Goal: Task Accomplishment & Management: Manage account settings

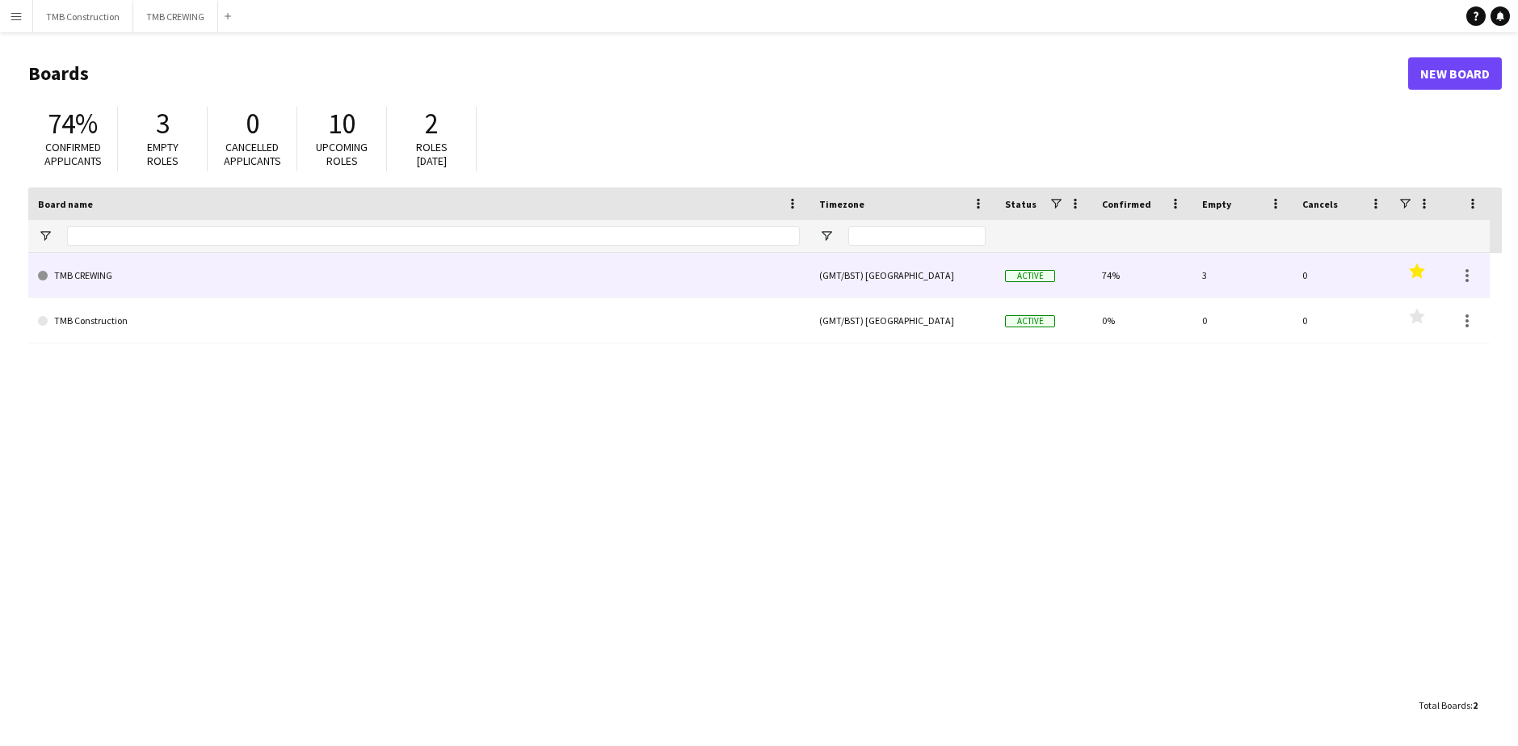
click at [546, 269] on link "TMB CREWING" at bounding box center [419, 275] width 762 height 45
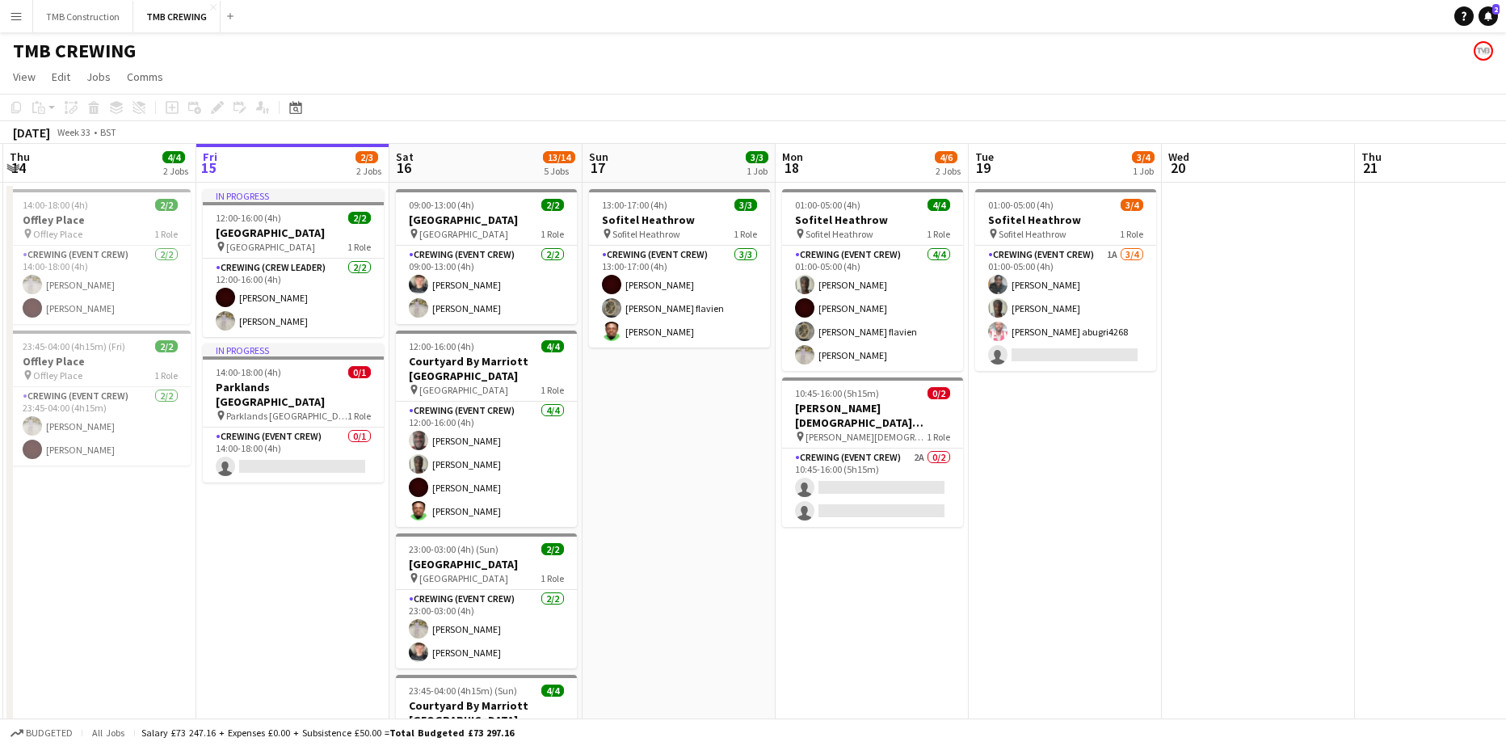
click at [263, 517] on app-date-cell "In progress 12:00-16:00 (4h) 2/2 [GEOGRAPHIC_DATA] pin Ditton Manor 1 Role Crew…" at bounding box center [292, 624] width 193 height 883
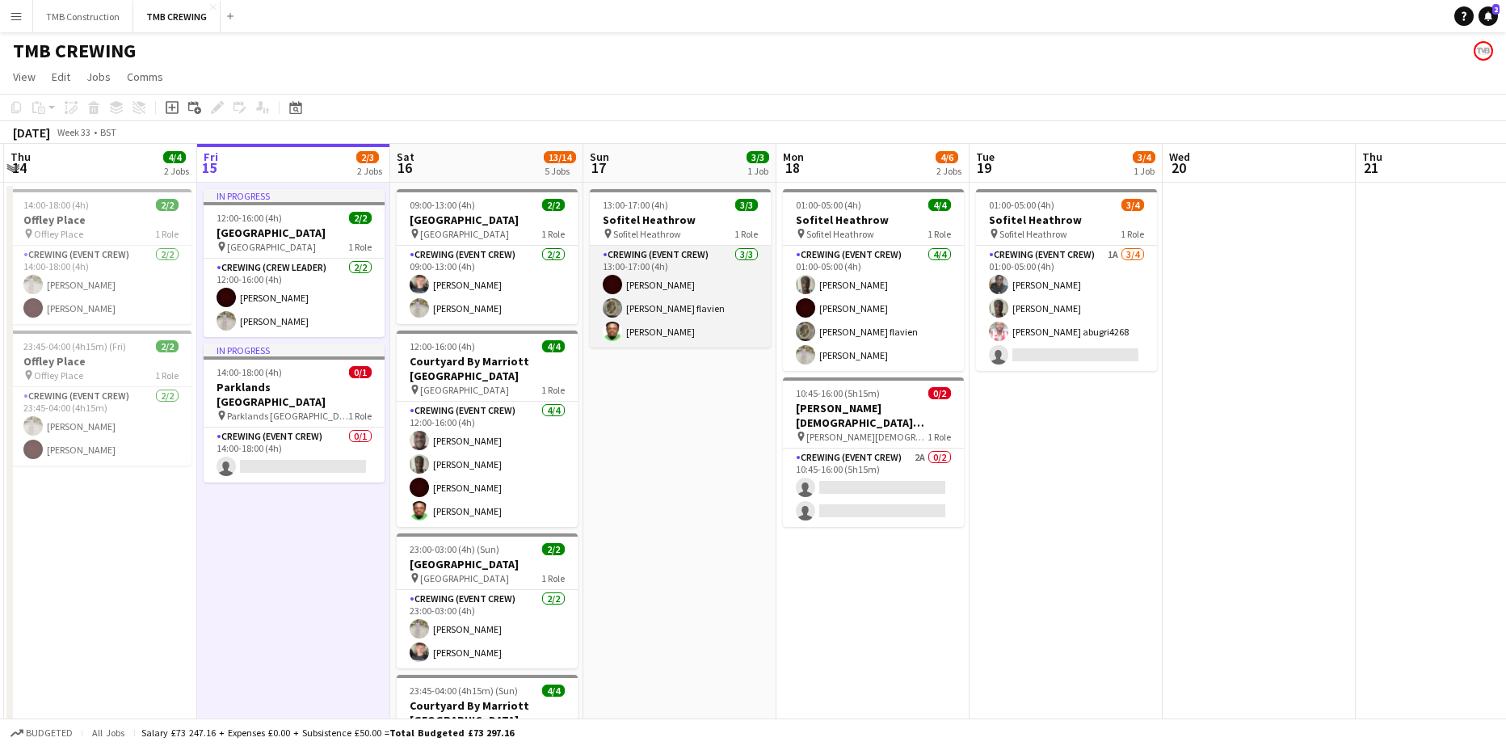
click at [685, 260] on app-card-role "Crewing (Event Crew) [DATE] 13:00-17:00 (4h) [PERSON_NAME] [PERSON_NAME] flavie…" at bounding box center [680, 297] width 181 height 102
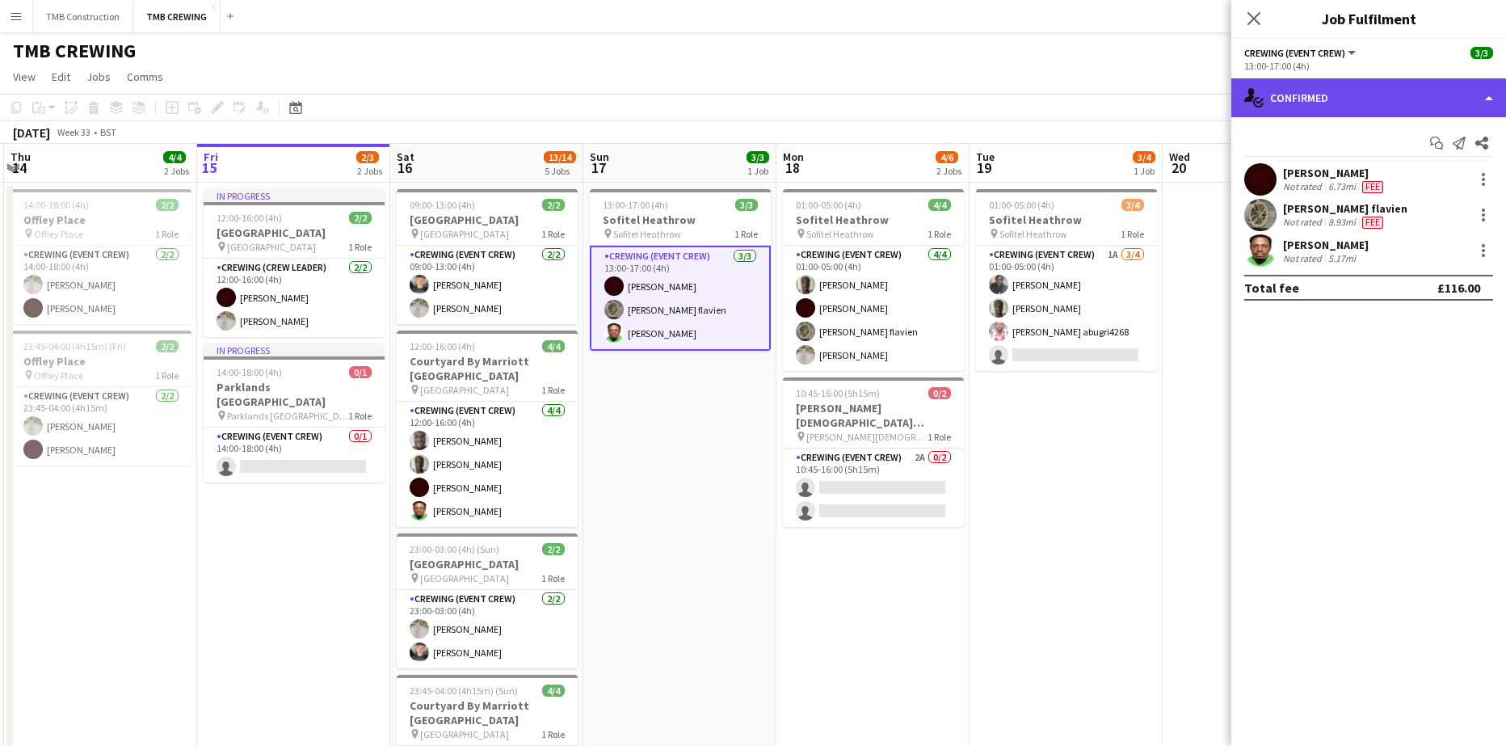
click at [1334, 100] on div "single-neutral-actions-check-2 Confirmed" at bounding box center [1368, 97] width 275 height 39
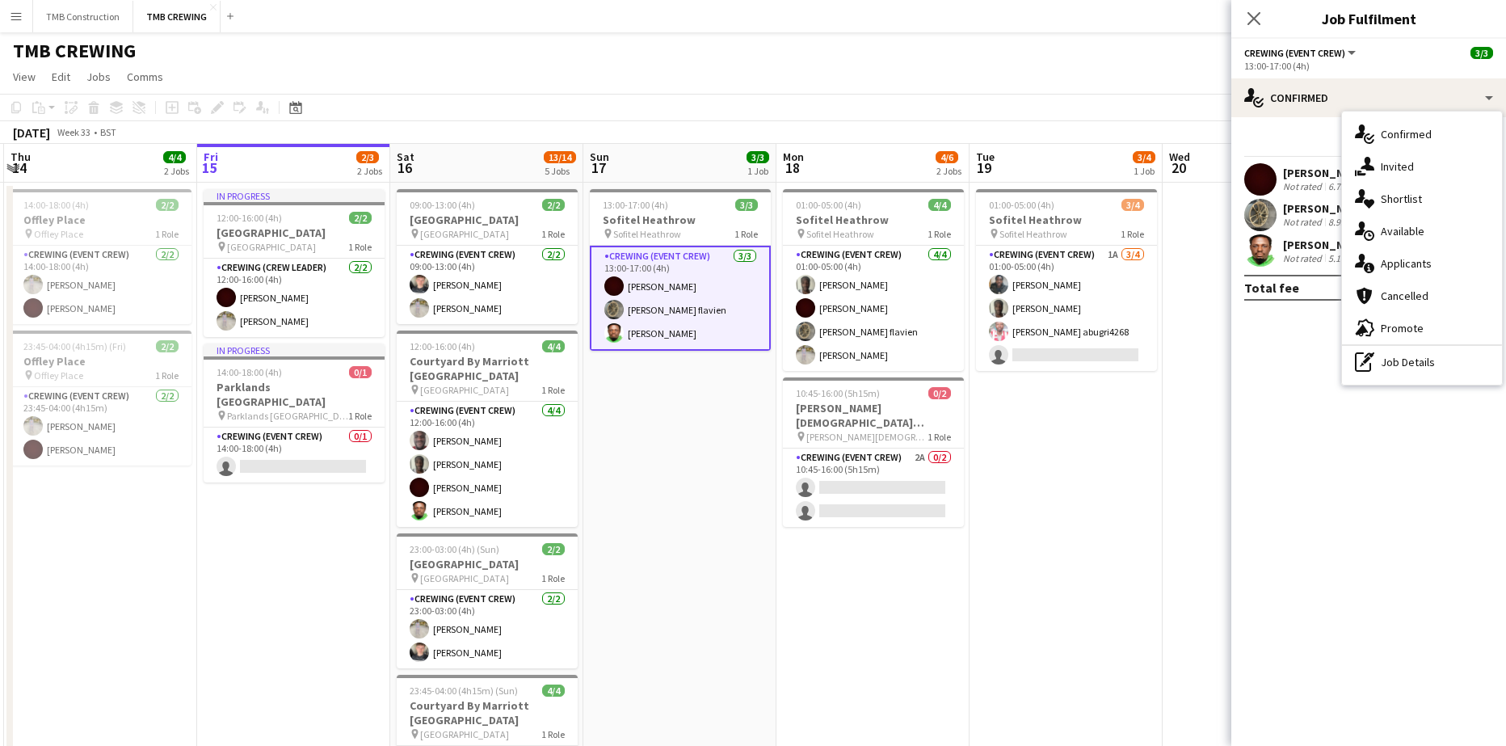
click at [1411, 270] on div "single-neutral-actions-information Applicants" at bounding box center [1422, 263] width 160 height 32
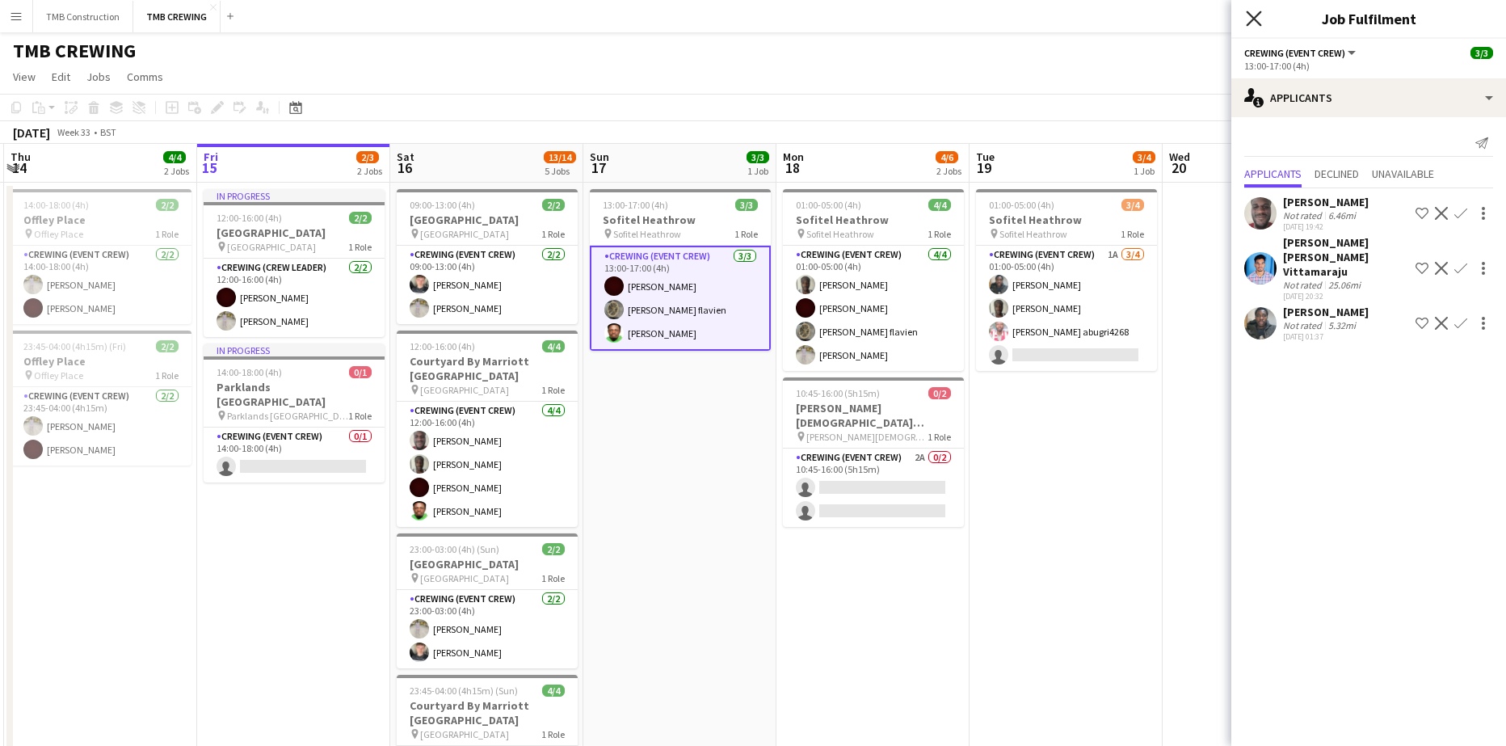
click at [1254, 23] on icon "Close pop-in" at bounding box center [1253, 18] width 15 height 15
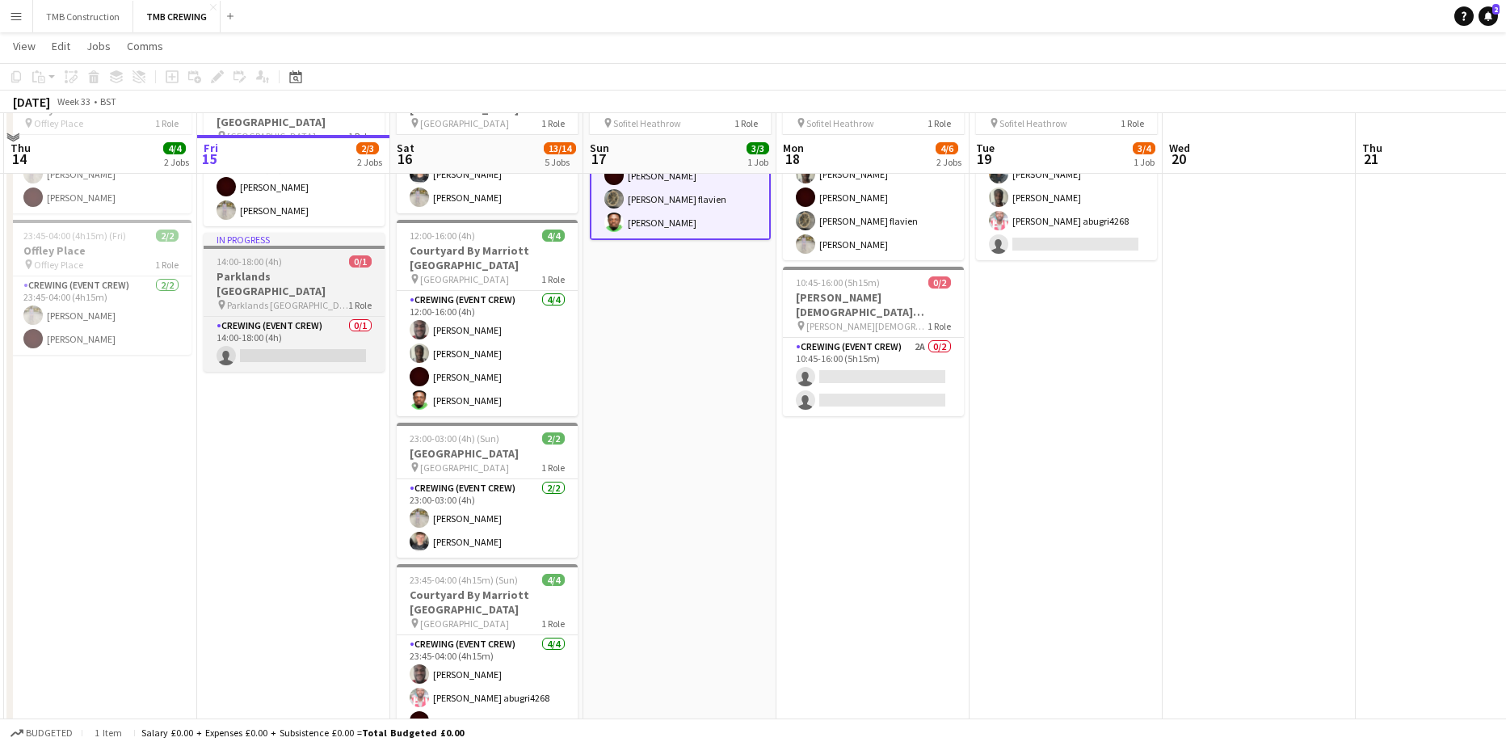
scroll to position [103, 0]
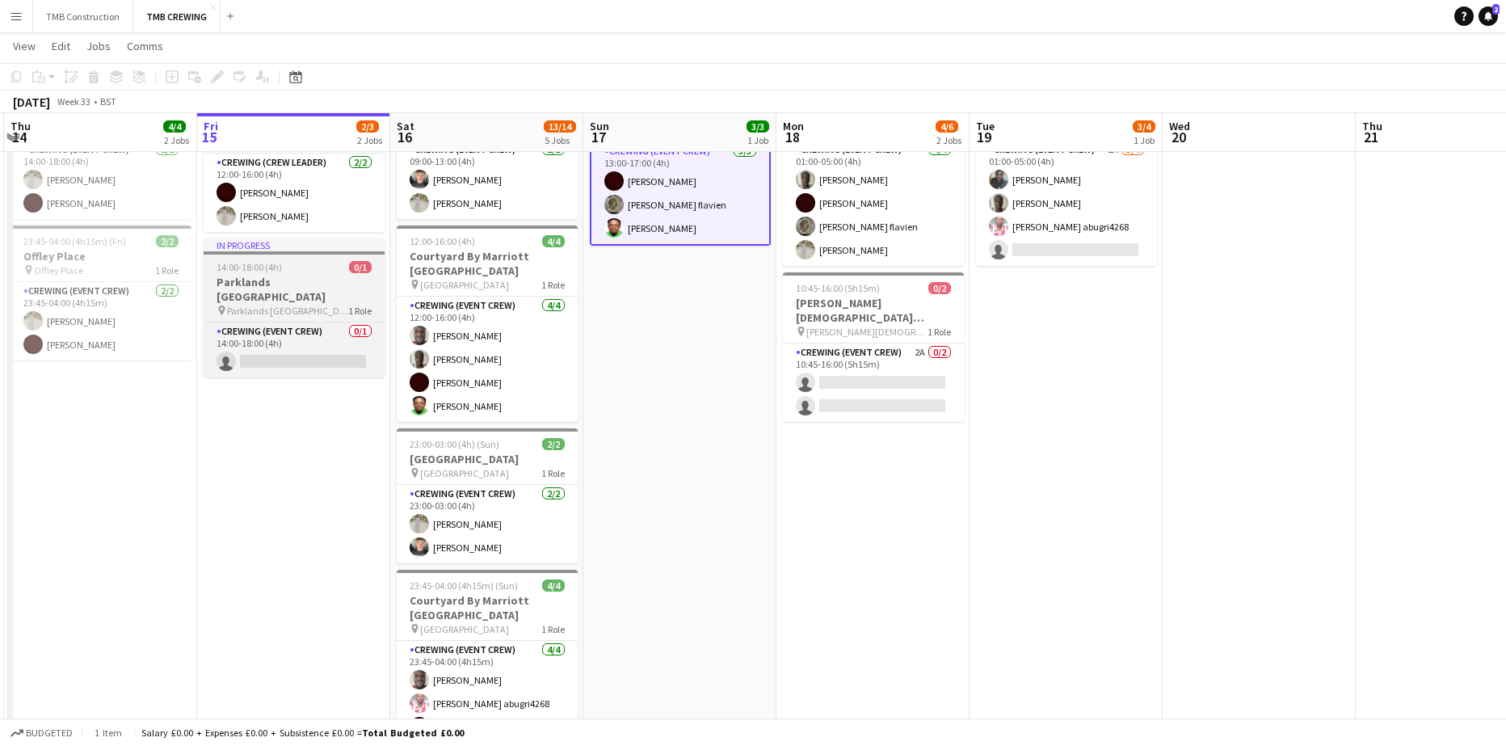
click at [336, 287] on h3 "Parklands [GEOGRAPHIC_DATA]" at bounding box center [294, 289] width 181 height 29
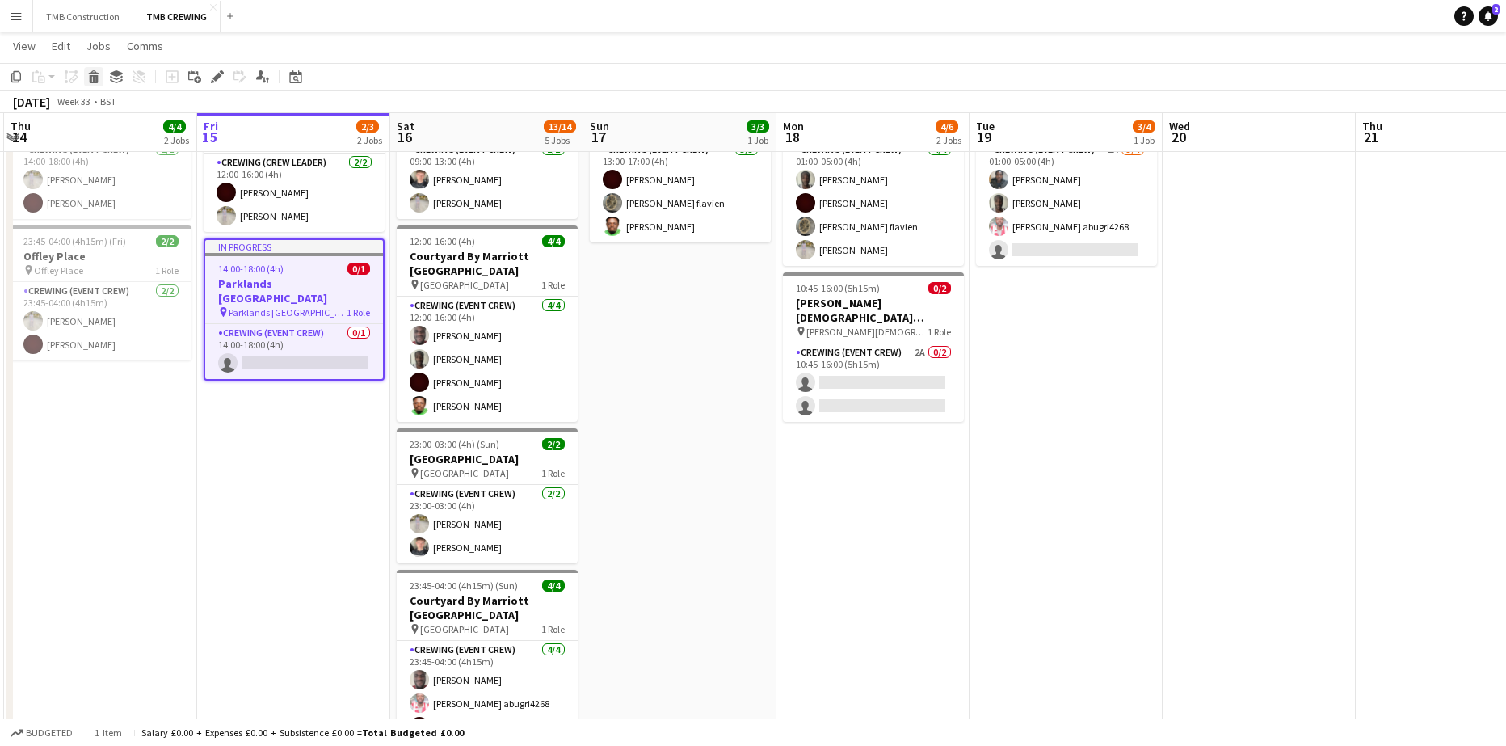
click at [92, 77] on icon "Delete" at bounding box center [93, 76] width 13 height 13
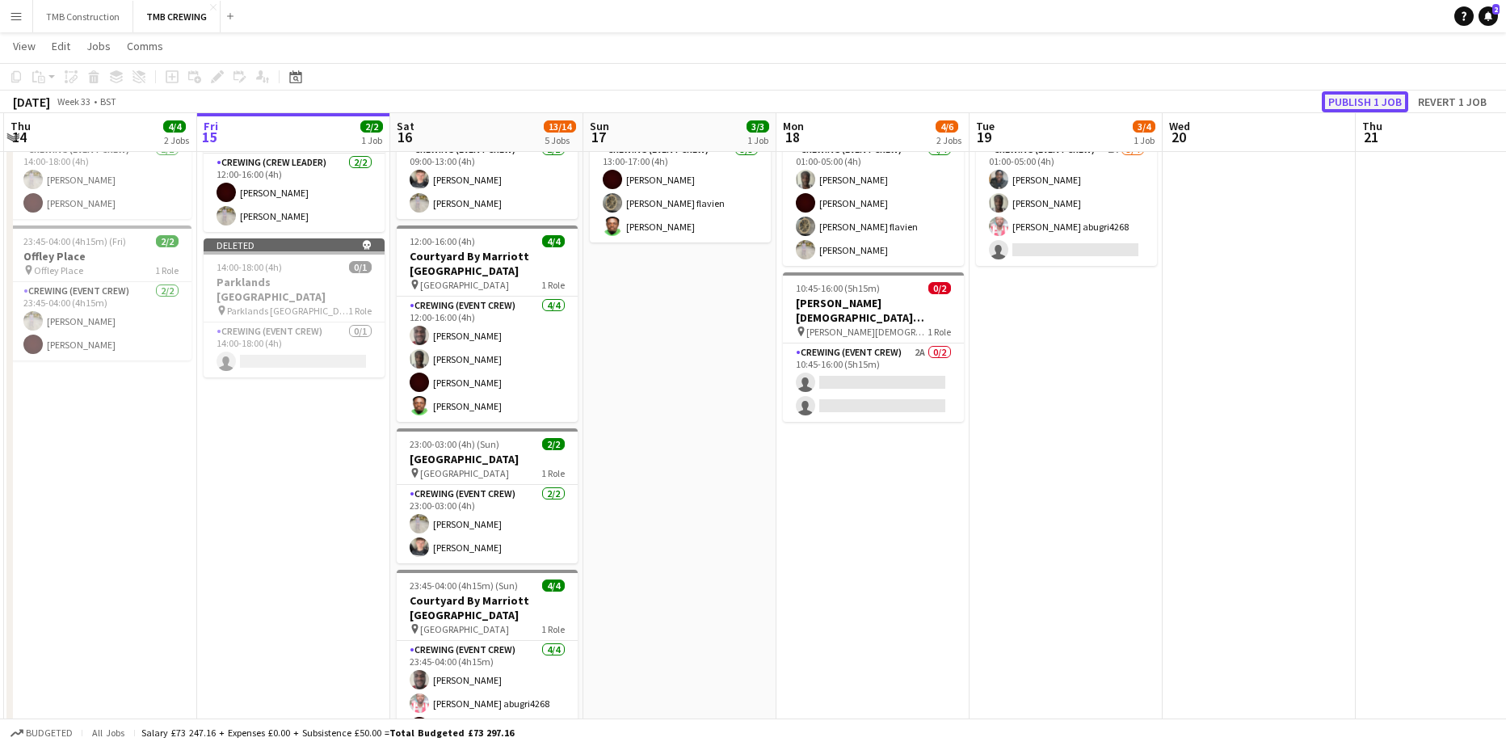
click at [1347, 96] on button "Publish 1 job" at bounding box center [1365, 101] width 86 height 21
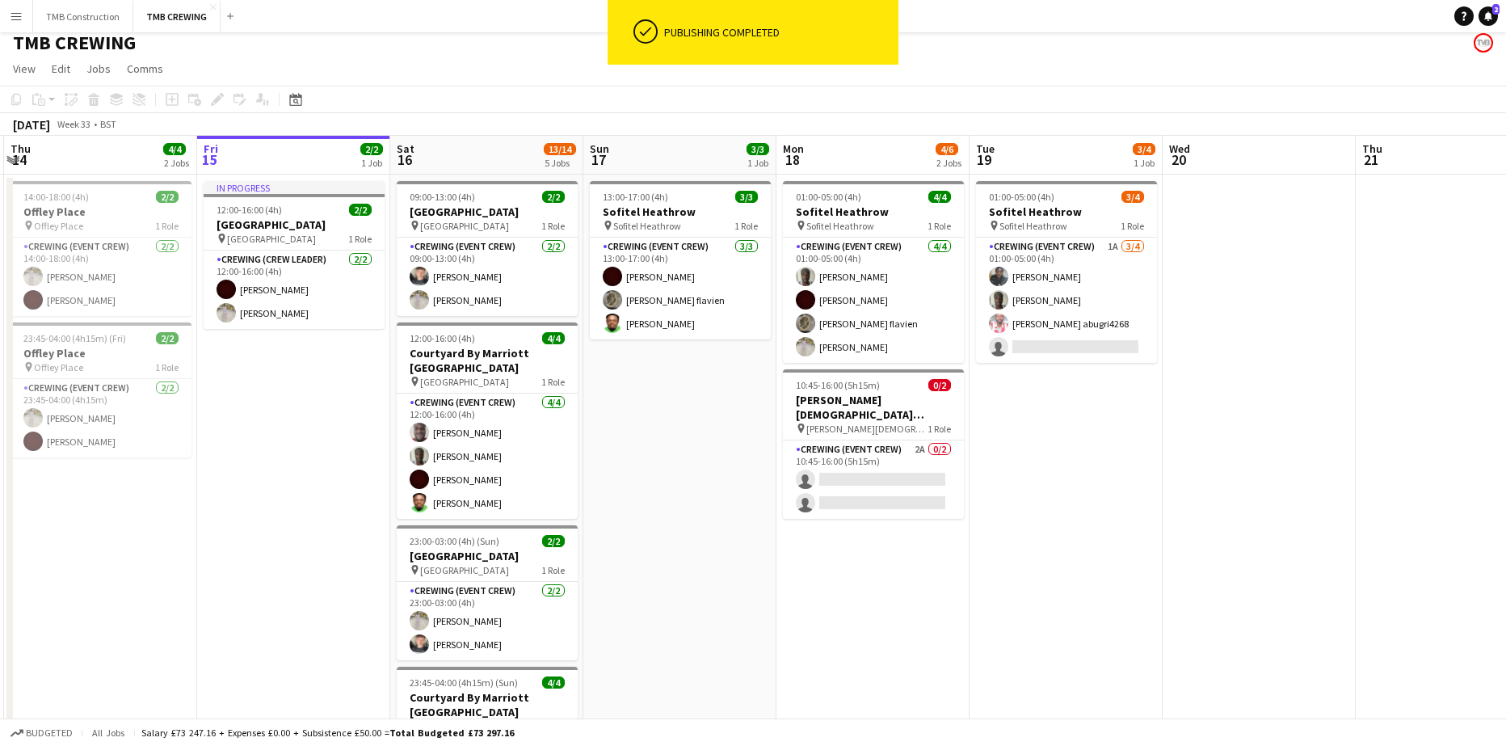
scroll to position [0, 0]
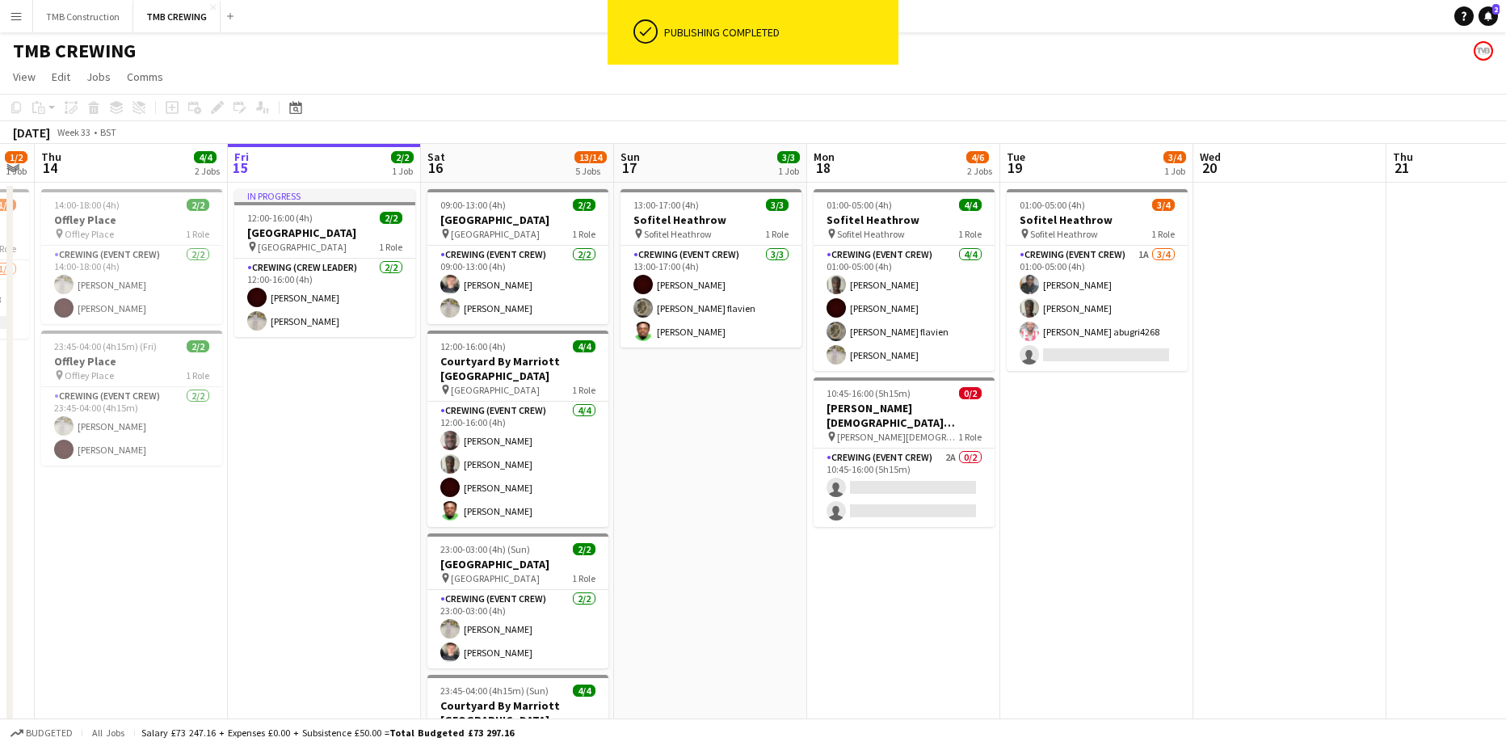
drag, startPoint x: 271, startPoint y: 483, endPoint x: 732, endPoint y: 425, distance: 465.0
click at [707, 428] on app-calendar-viewport "Tue 12 Wed 13 1/2 1 Job Thu 14 4/4 2 Jobs Fri 15 2/2 1 Job Sat 16 13/14 5 Jobs …" at bounding box center [753, 605] width 1506 height 922
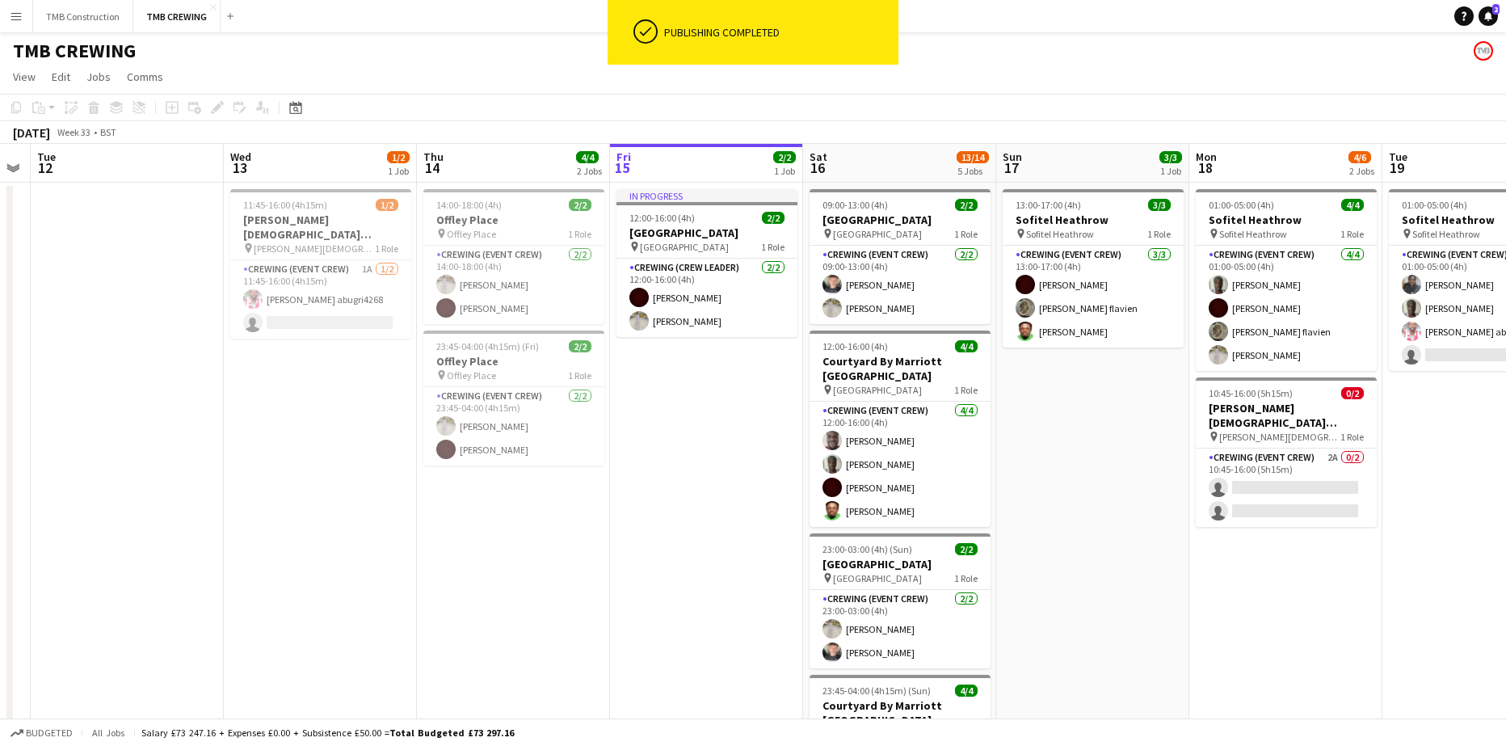
drag, startPoint x: 345, startPoint y: 449, endPoint x: 519, endPoint y: 426, distance: 175.3
click at [518, 426] on app-calendar-viewport "Sun 10 3/6 2 Jobs Mon 11 Tue 12 Wed 13 1/2 1 Job Thu 14 4/4 2 Jobs Fri 15 2/2 1…" at bounding box center [753, 605] width 1506 height 922
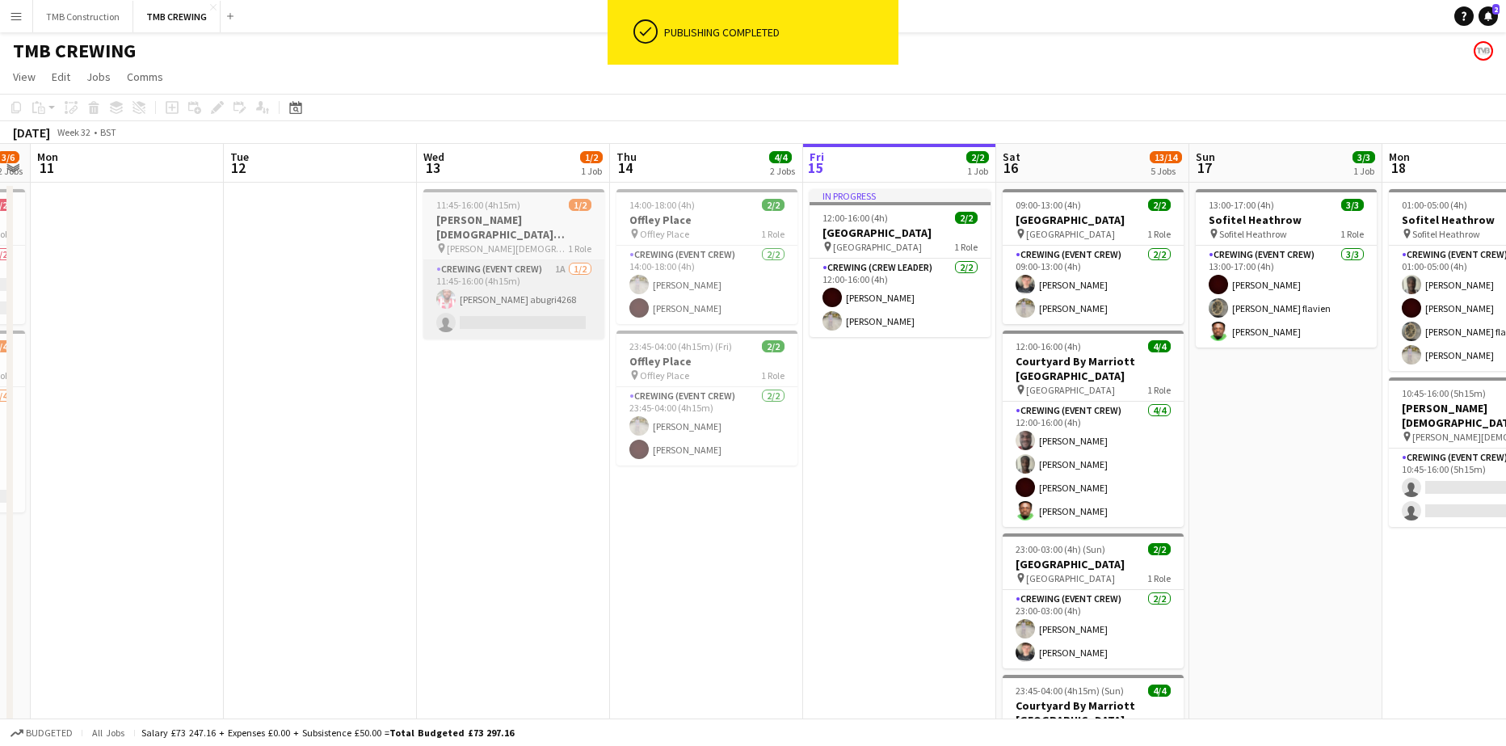
scroll to position [0, 352]
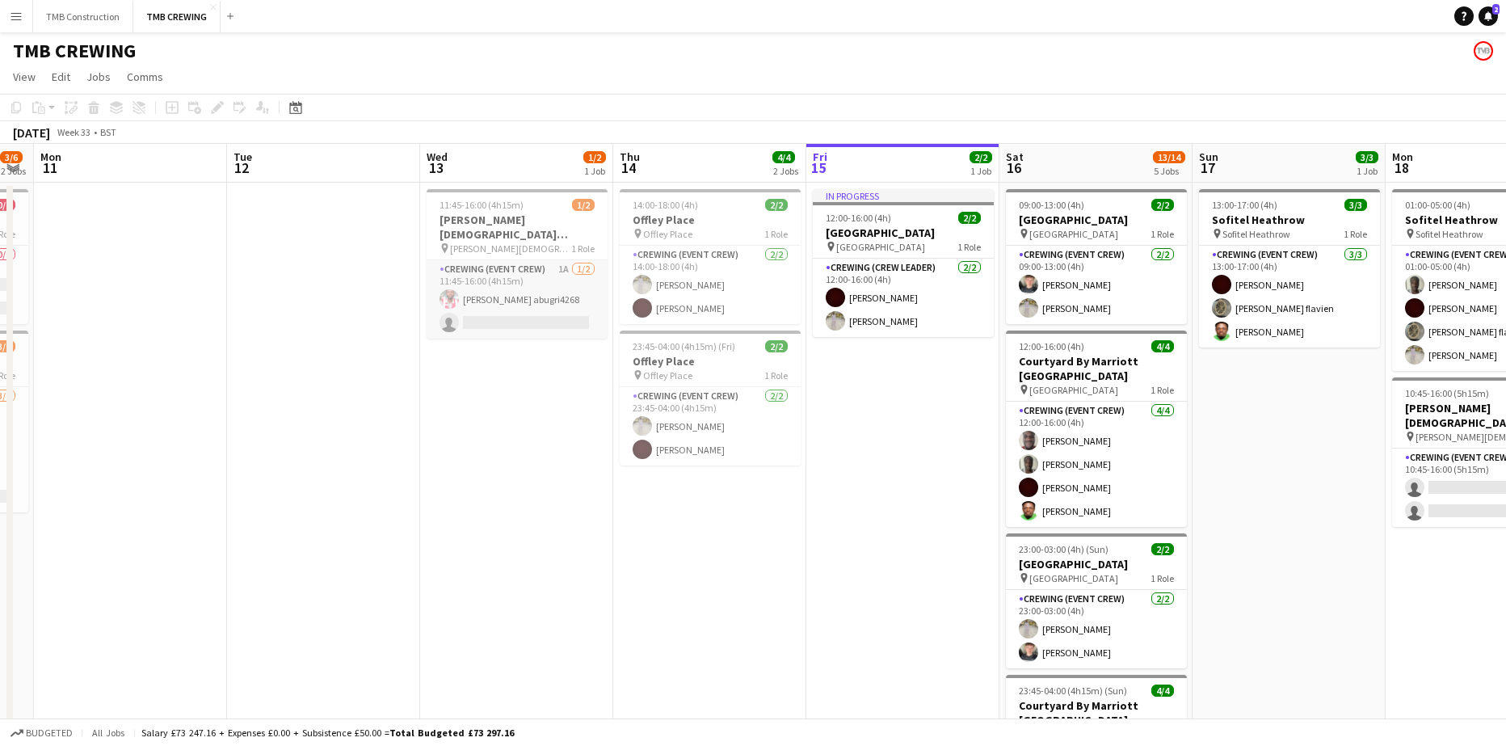
click at [538, 266] on app-card-role "Crewing (Event Crew) 1A [DATE] 11:45-16:00 (4h15m) [PERSON_NAME] abugri4268 sin…" at bounding box center [517, 299] width 181 height 78
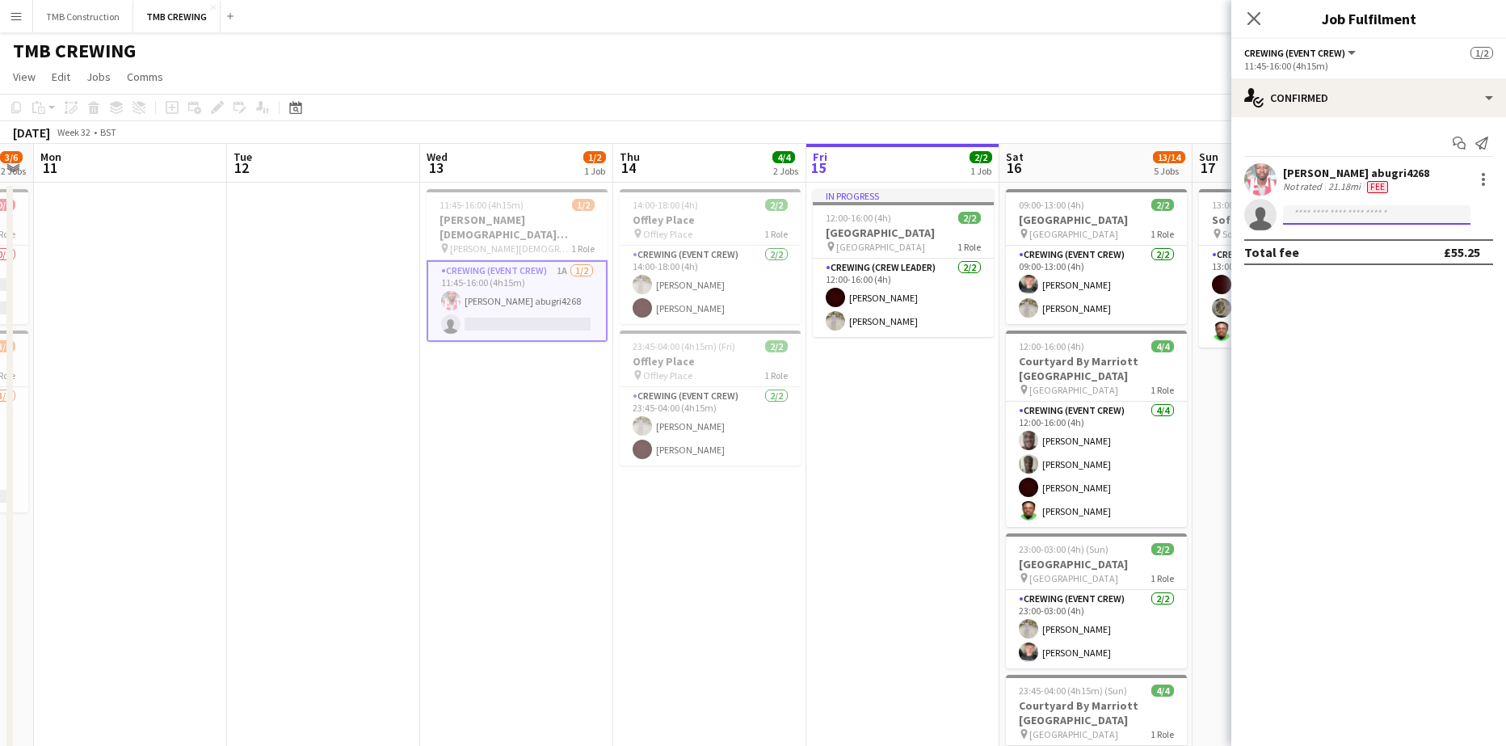
click at [1344, 221] on input at bounding box center [1376, 214] width 187 height 19
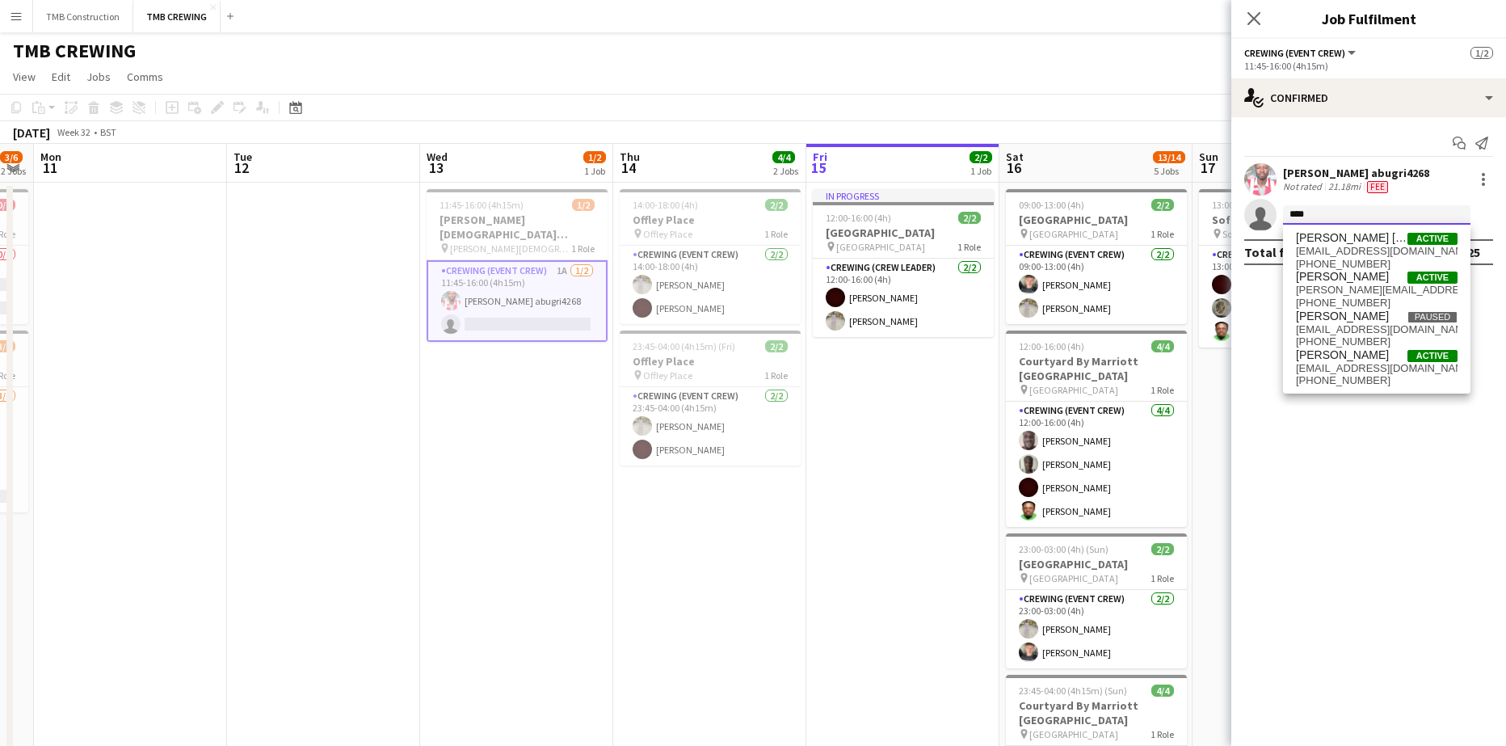
type input "****"
click at [1377, 280] on span "[PERSON_NAME] Active" at bounding box center [1377, 277] width 162 height 14
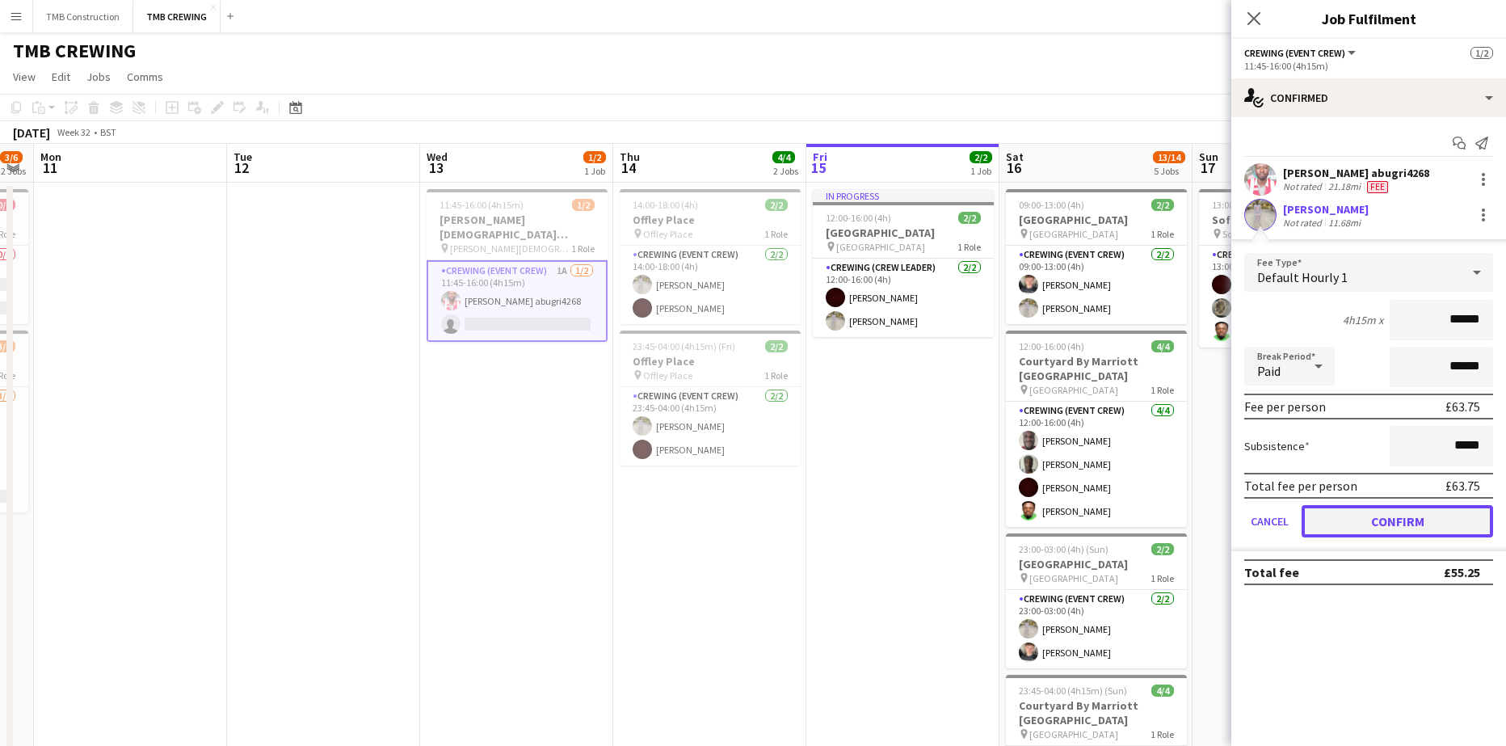
click at [1364, 515] on button "Confirm" at bounding box center [1397, 521] width 191 height 32
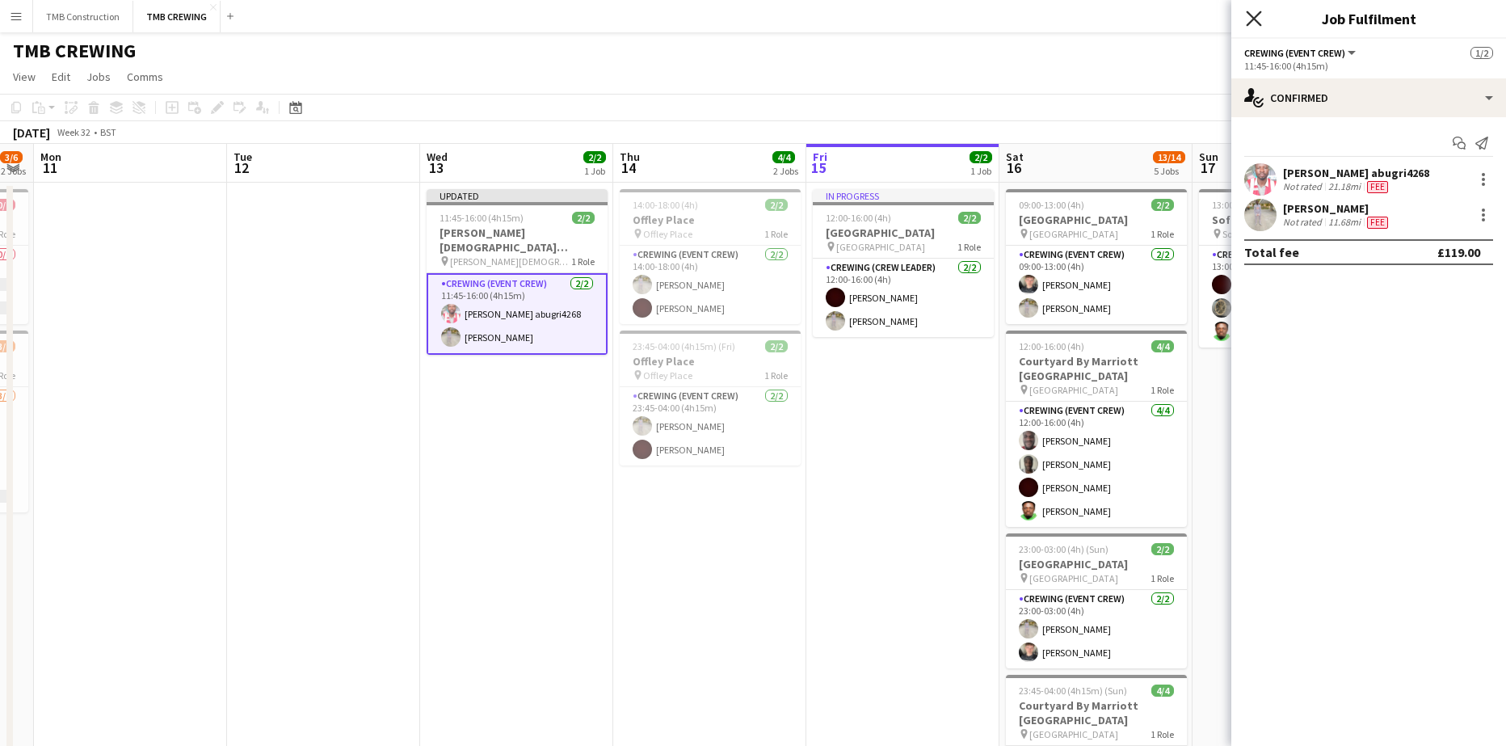
click at [1250, 22] on icon at bounding box center [1253, 18] width 15 height 15
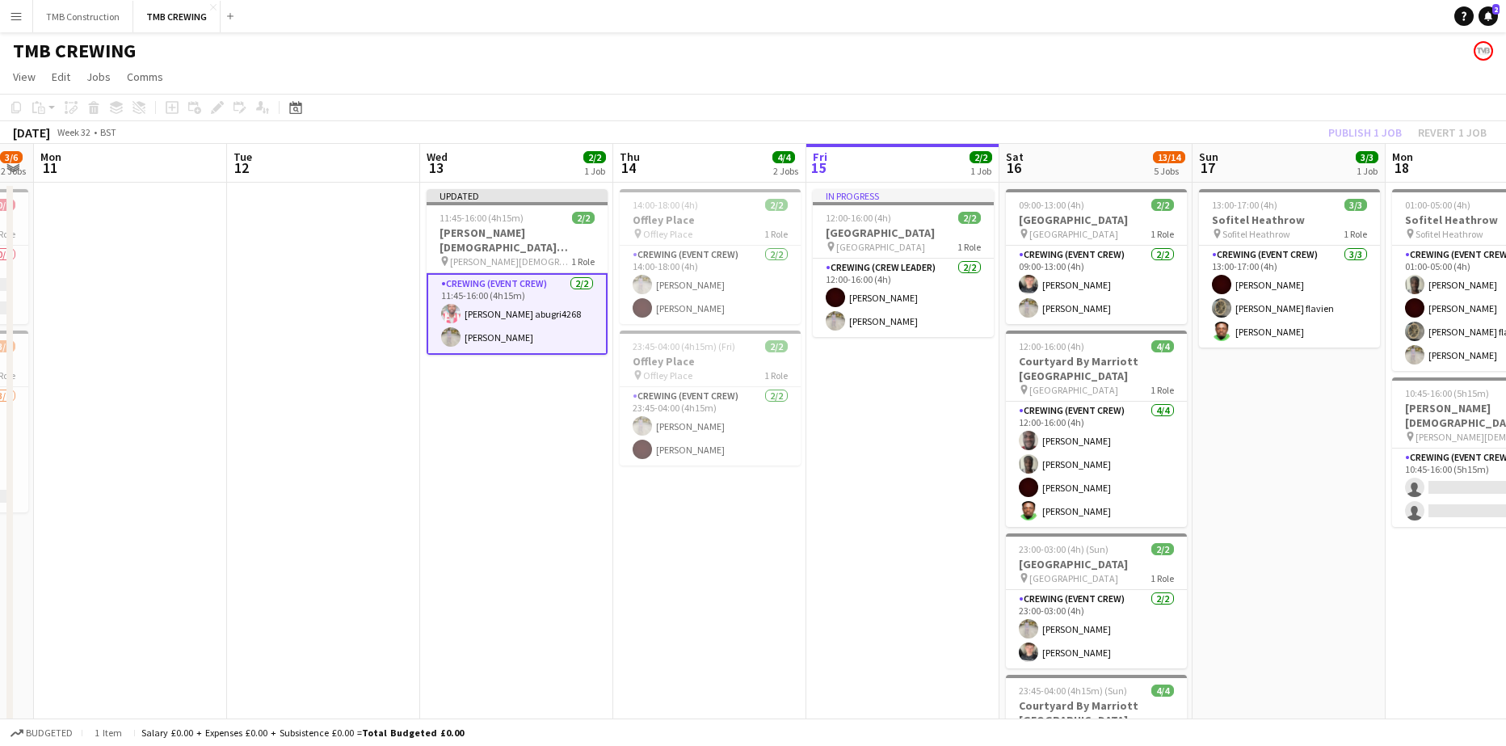
click at [560, 573] on app-date-cell "Updated 11:45-16:00 (4h15m) 2/2 [PERSON_NAME][DEMOGRAPHIC_DATA][GEOGRAPHIC_DATA…" at bounding box center [516, 624] width 193 height 883
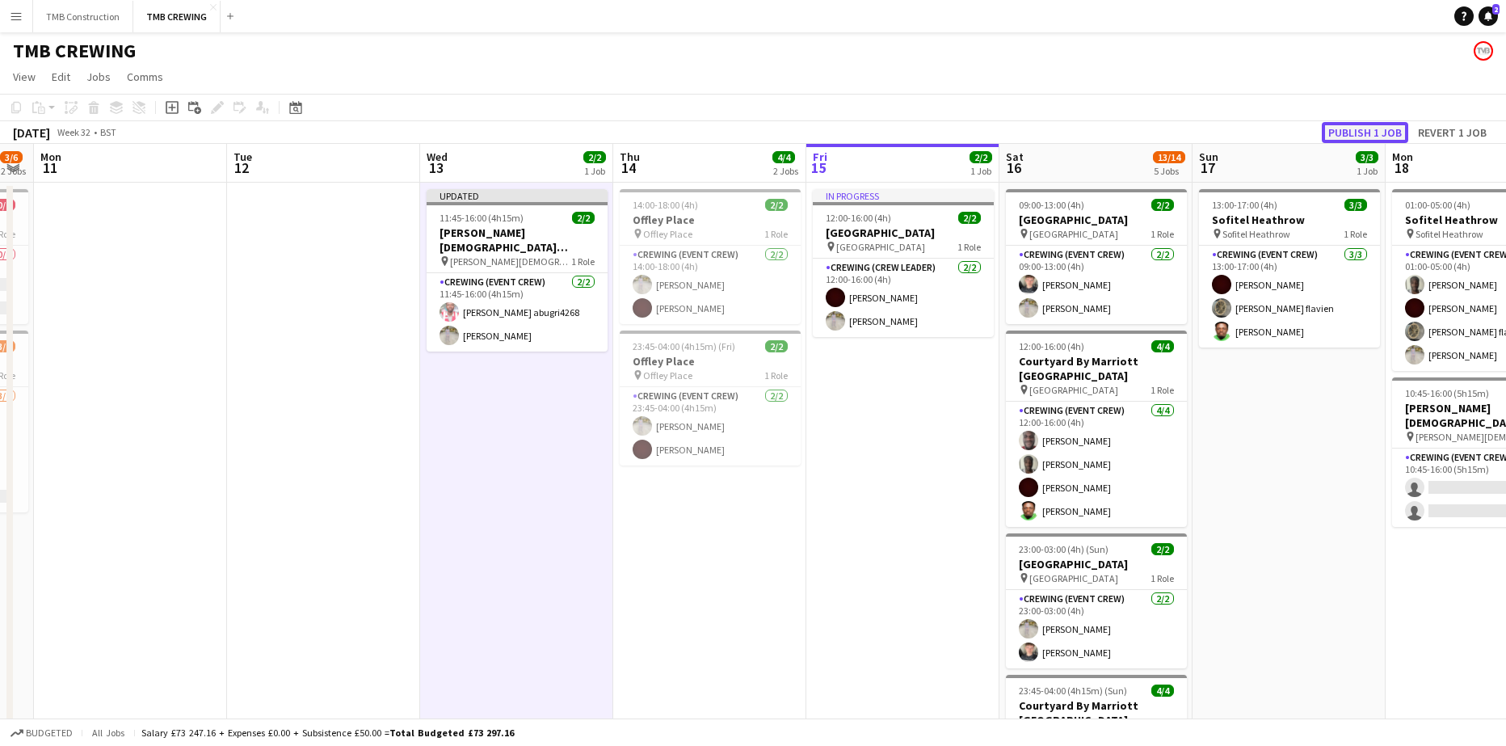
click at [1358, 127] on button "Publish 1 job" at bounding box center [1365, 132] width 86 height 21
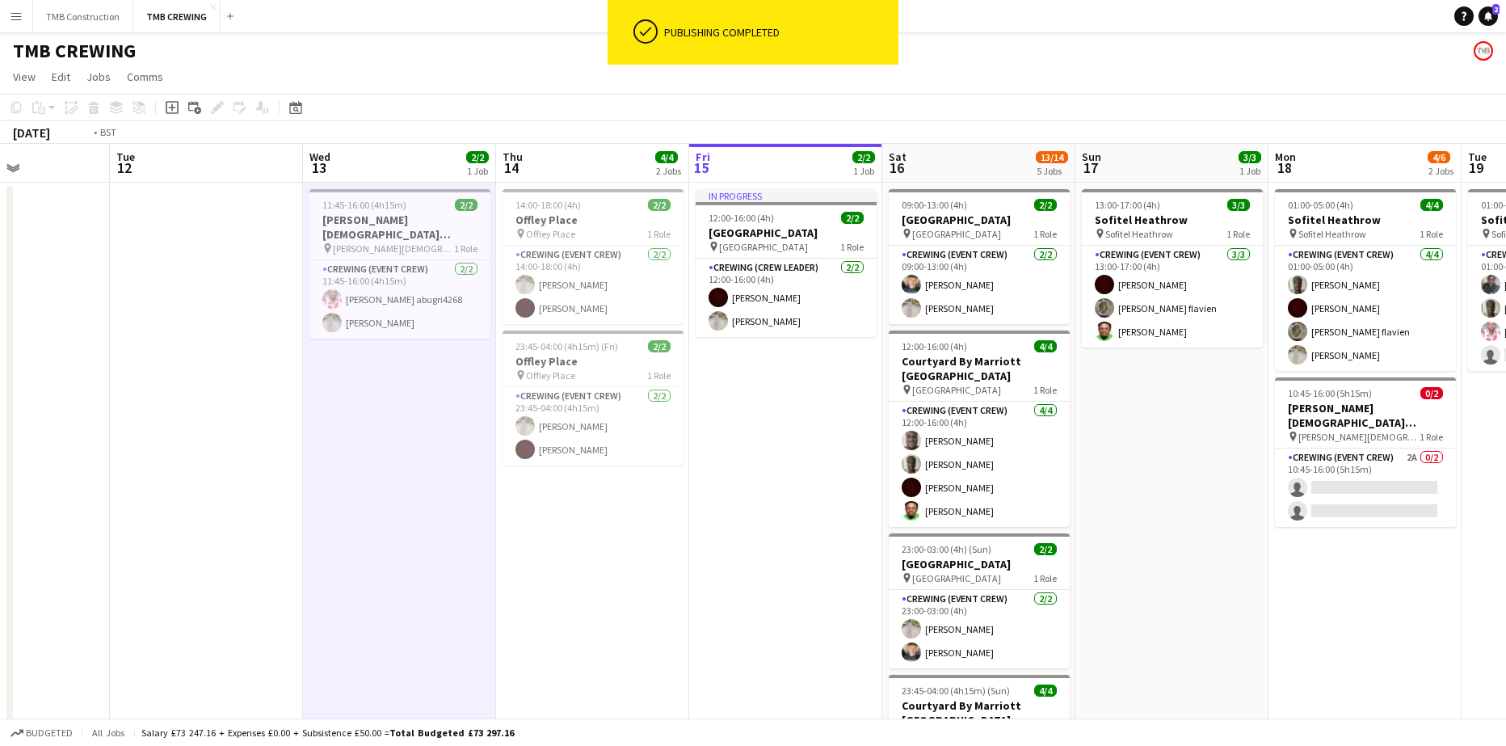
scroll to position [0, 653]
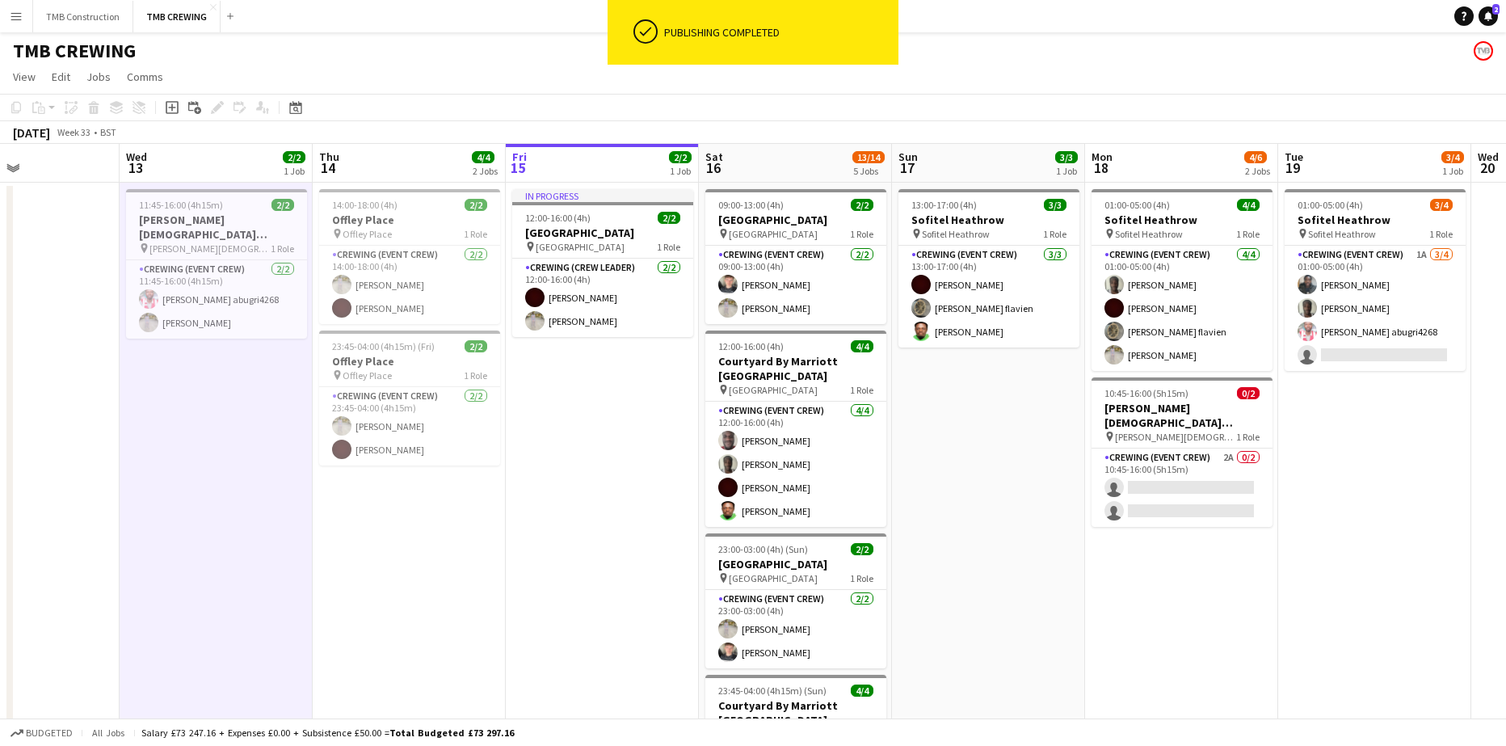
drag, startPoint x: 866, startPoint y: 493, endPoint x: 625, endPoint y: 489, distance: 240.8
click at [625, 489] on app-calendar-viewport "Sat 9 11/13 5 Jobs Sun 10 3/6 2 Jobs Mon 11 Tue 12 Wed 13 2/2 1 Job Thu 14 4/4 …" at bounding box center [753, 605] width 1506 height 922
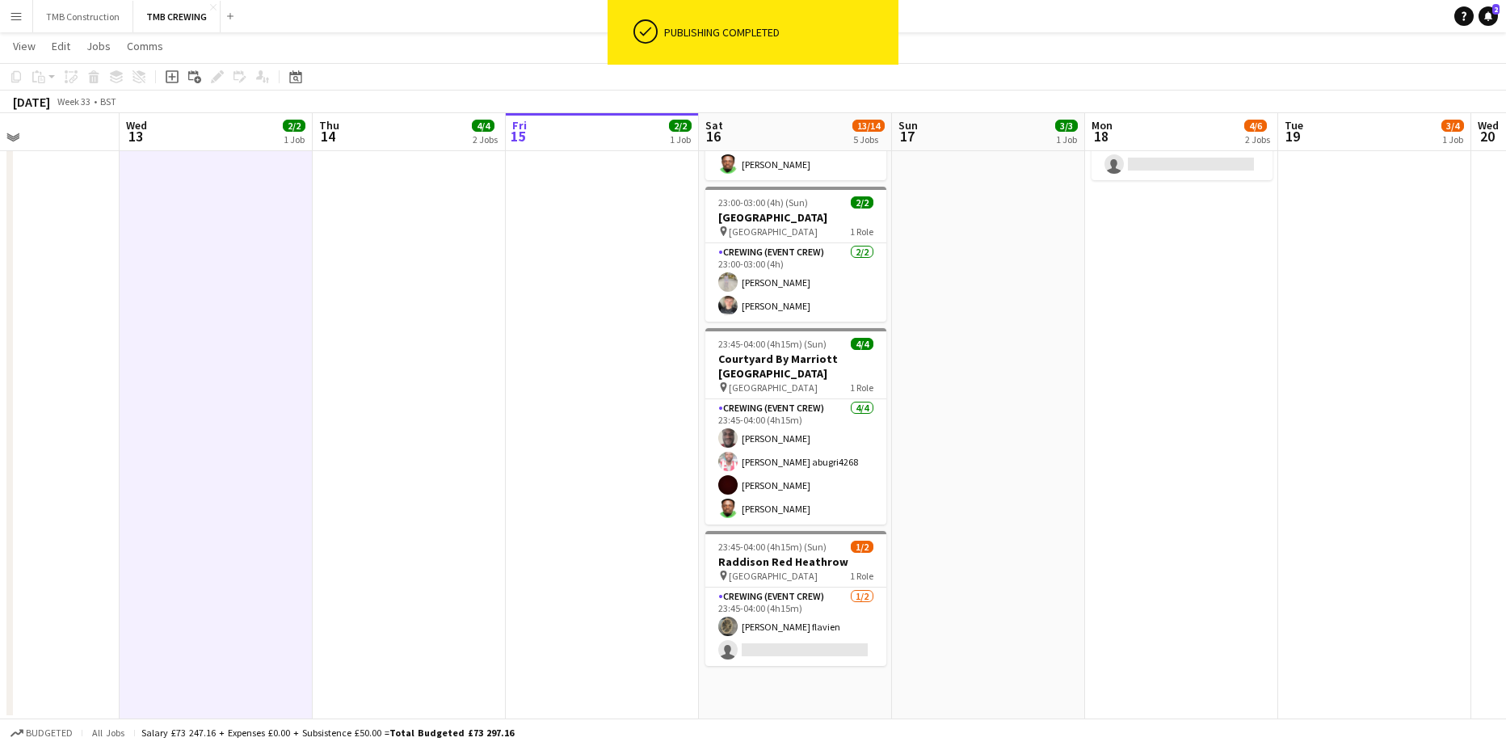
scroll to position [346, 0]
click at [805, 661] on app-date-cell "09:00-13:00 (4h) 2/2 [GEOGRAPHIC_DATA] pin Ditton Manor 1 Role Crewing (Event C…" at bounding box center [795, 276] width 193 height 883
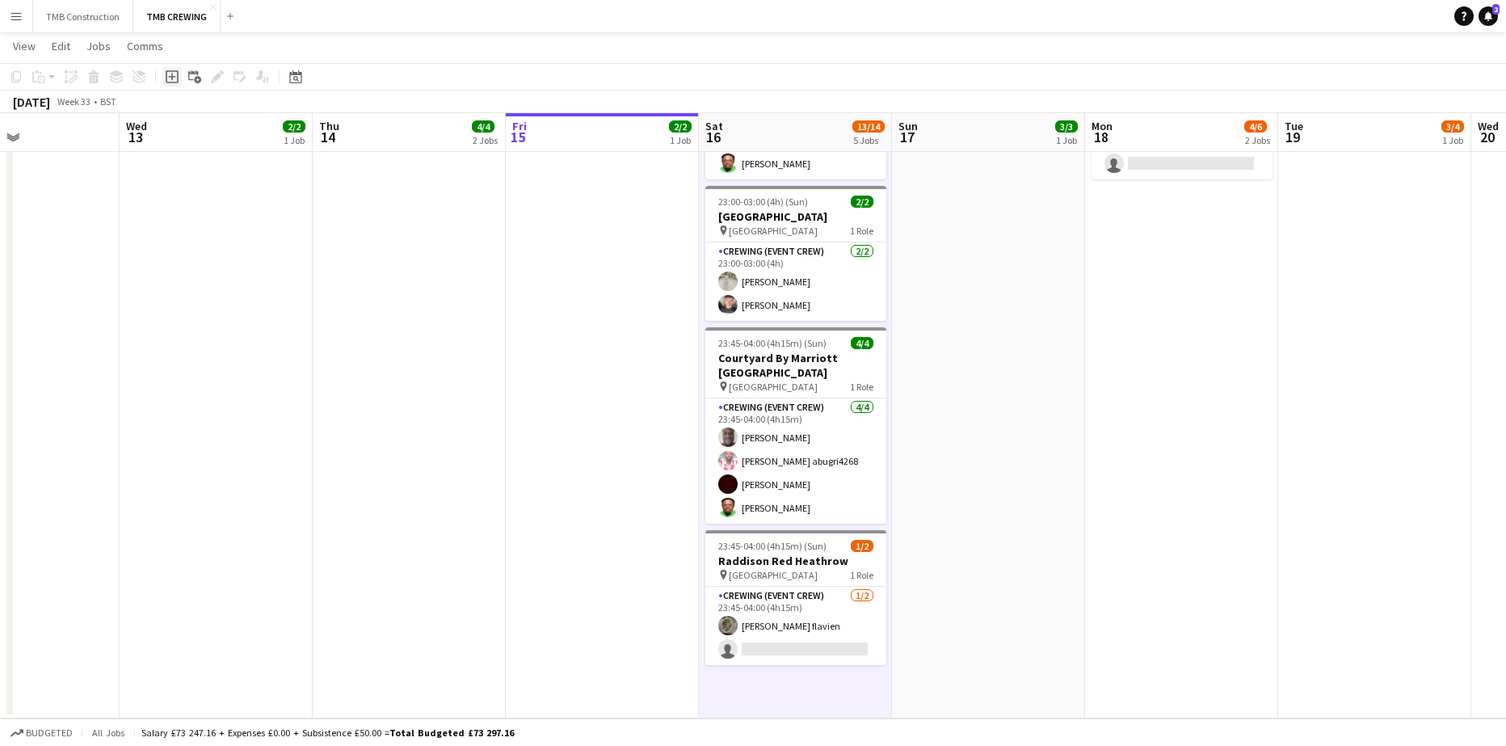
click at [170, 81] on icon "Add job" at bounding box center [172, 76] width 13 height 13
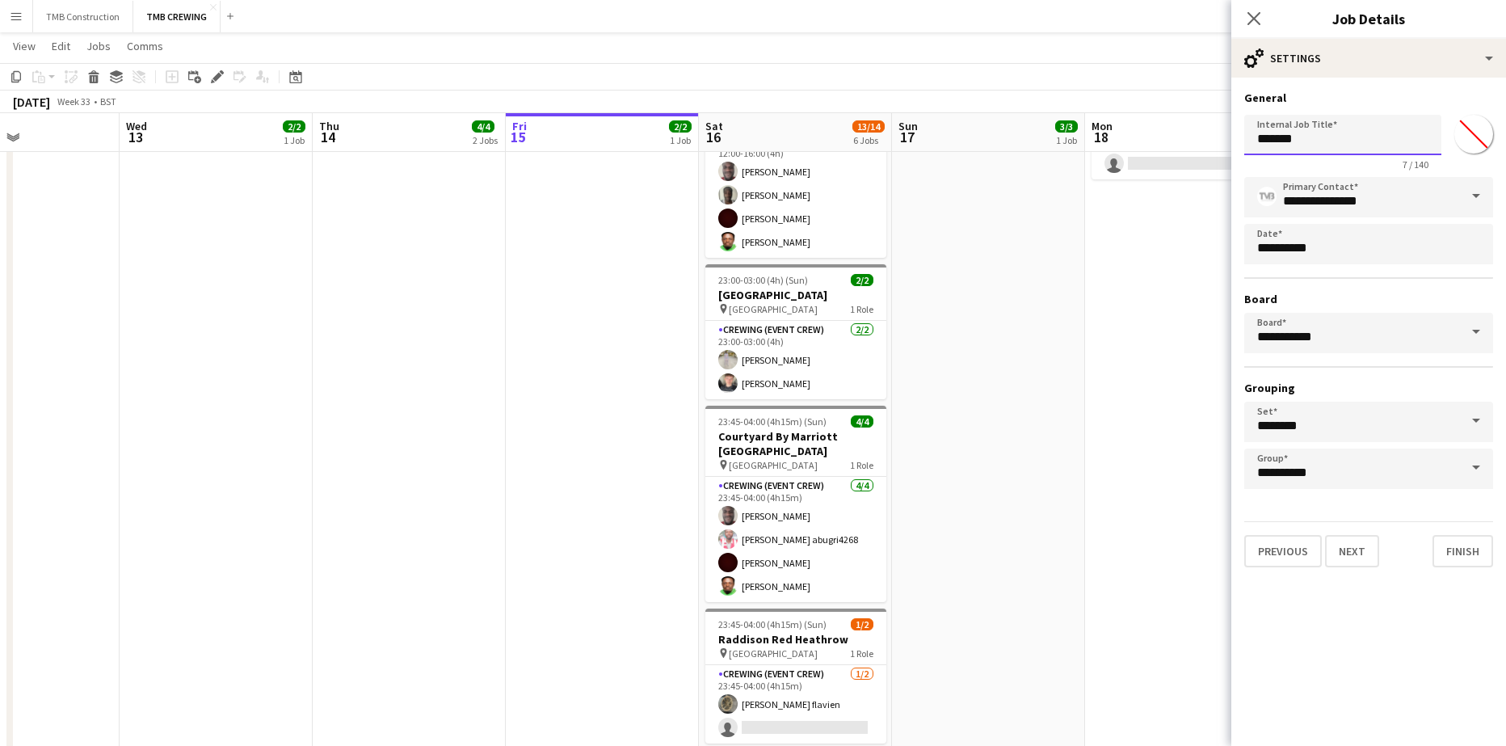
drag, startPoint x: 1333, startPoint y: 140, endPoint x: 1211, endPoint y: 125, distance: 122.9
click at [1211, 125] on body "Menu Boards Boards Boards All jobs Status Workforce Workforce My Workforce Recr…" at bounding box center [753, 237] width 1506 height 1167
type input "**********"
click at [1361, 549] on button "Next" at bounding box center [1352, 551] width 54 height 32
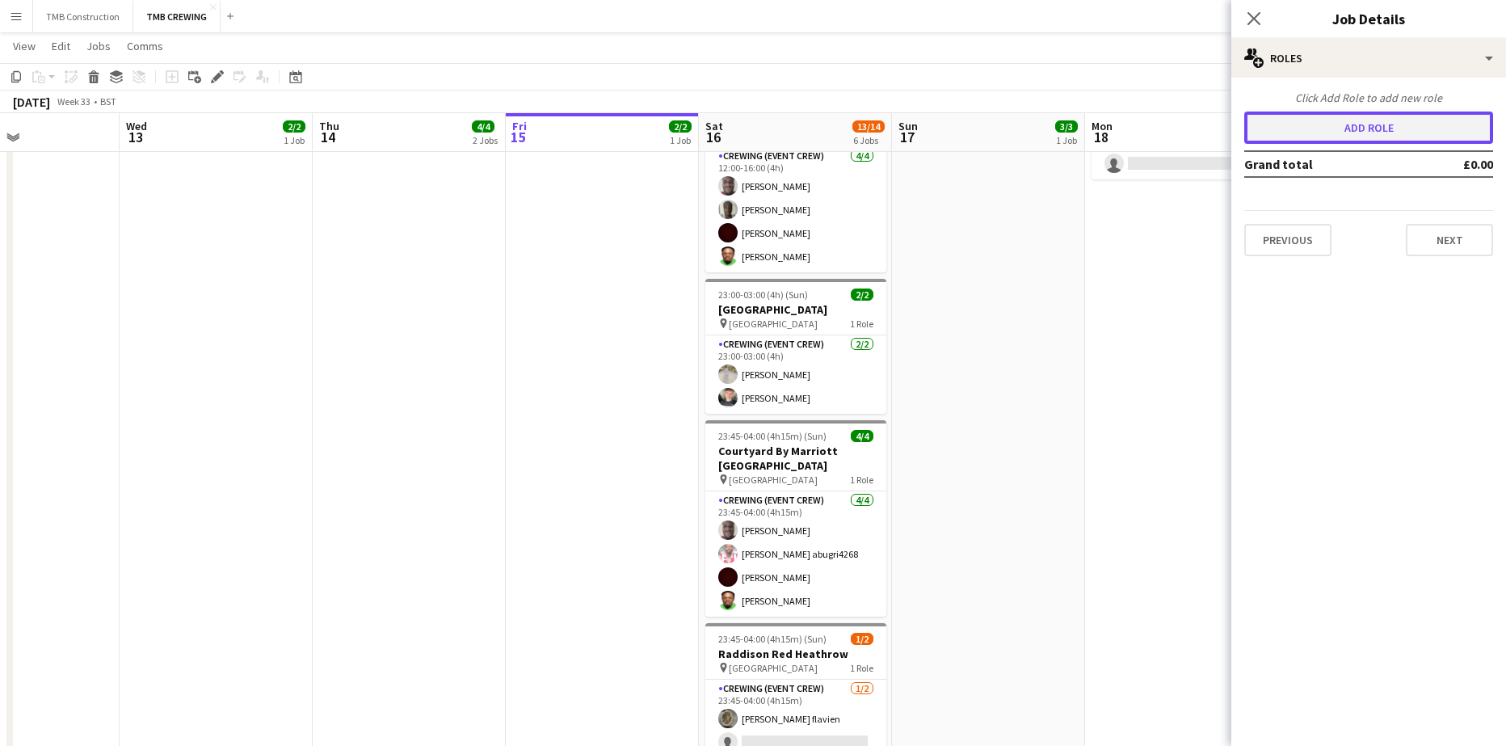
click at [1396, 128] on button "Add role" at bounding box center [1368, 127] width 249 height 32
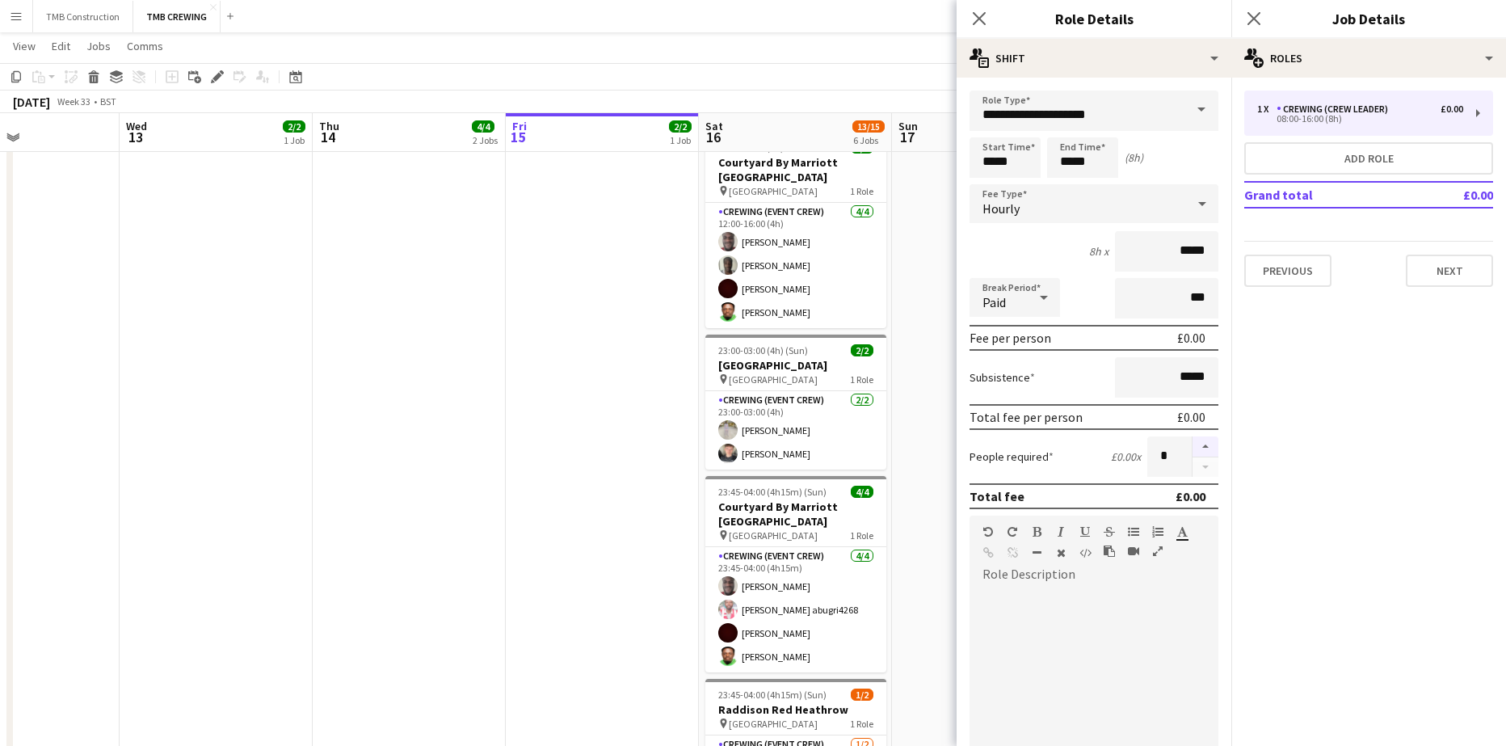
click at [1192, 449] on button "button" at bounding box center [1205, 446] width 26 height 21
type input "*"
click at [1133, 104] on input "**********" at bounding box center [1093, 110] width 249 height 40
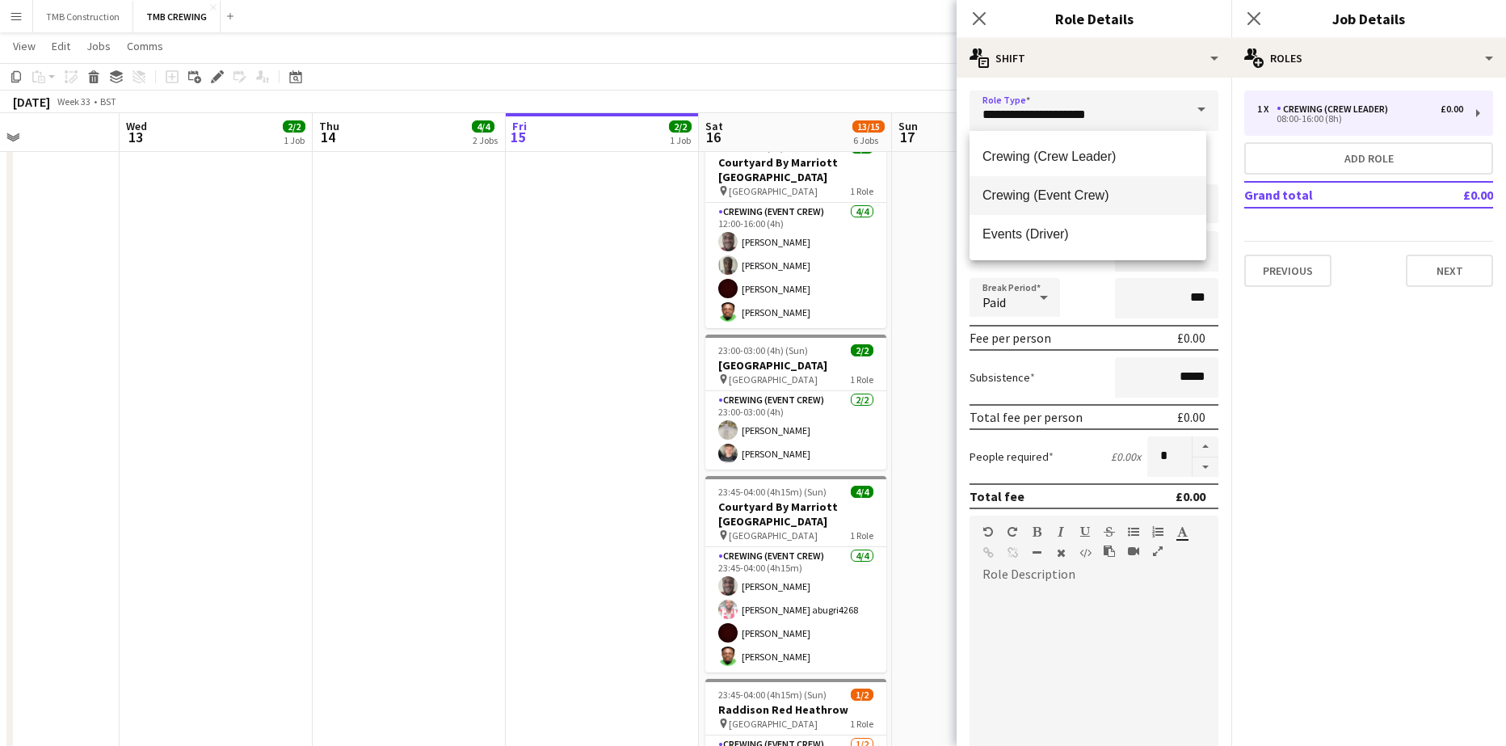
click at [1108, 187] on mat-option "Crewing (Event Crew)" at bounding box center [1087, 195] width 237 height 39
type input "**********"
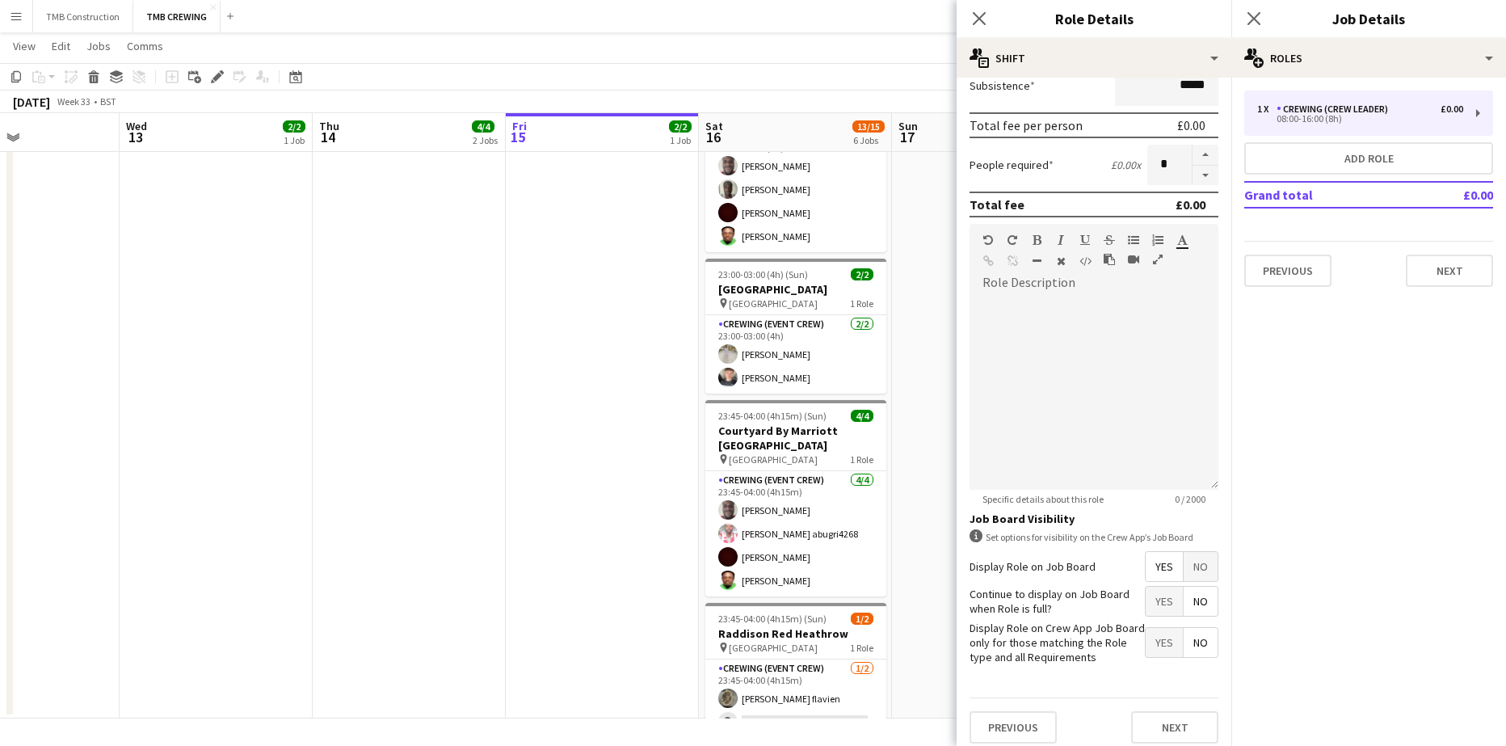
scroll to position [302, 0]
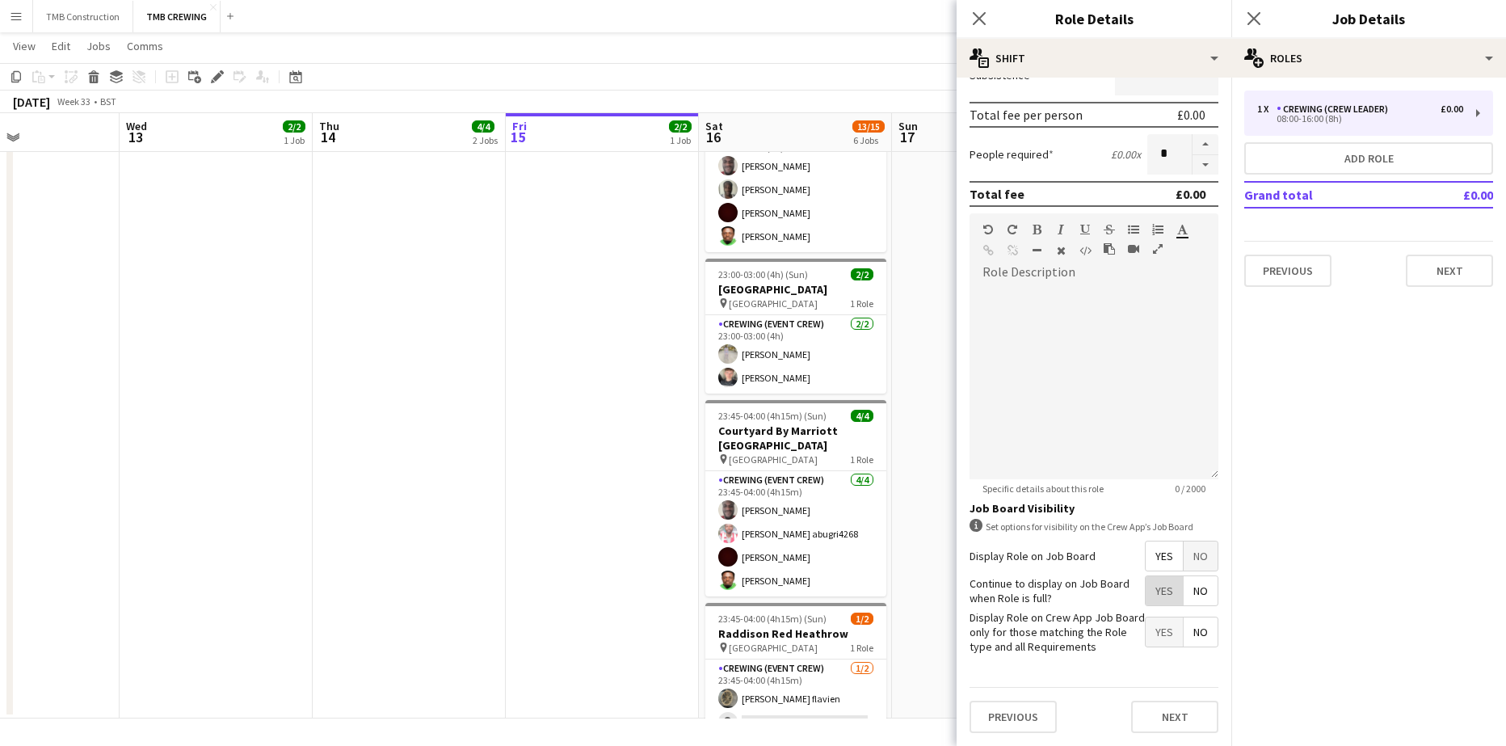
click at [1155, 585] on span "Yes" at bounding box center [1164, 590] width 37 height 29
click at [1172, 713] on button "Next" at bounding box center [1174, 716] width 87 height 32
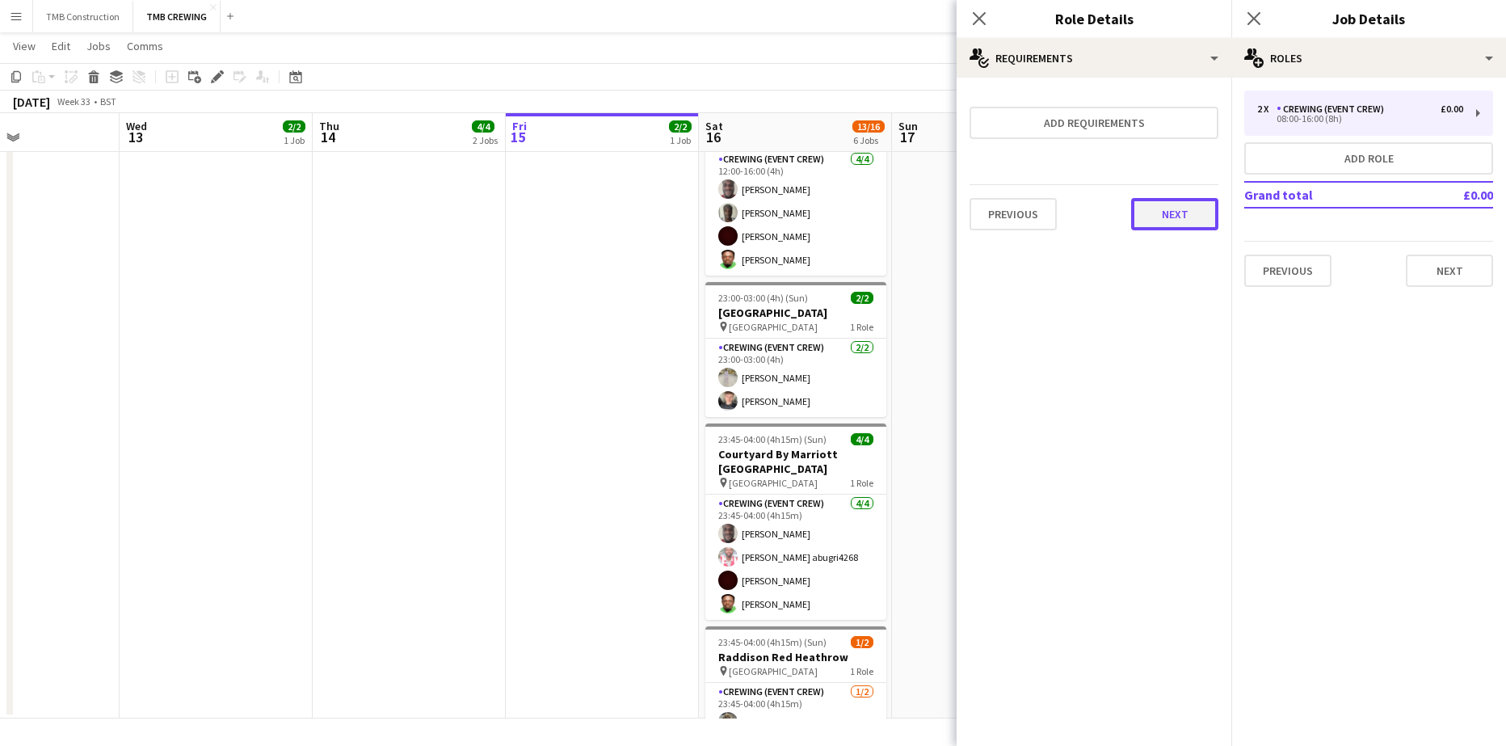
click at [1186, 212] on button "Next" at bounding box center [1174, 214] width 87 height 32
click at [1205, 213] on button "Finish" at bounding box center [1188, 216] width 61 height 32
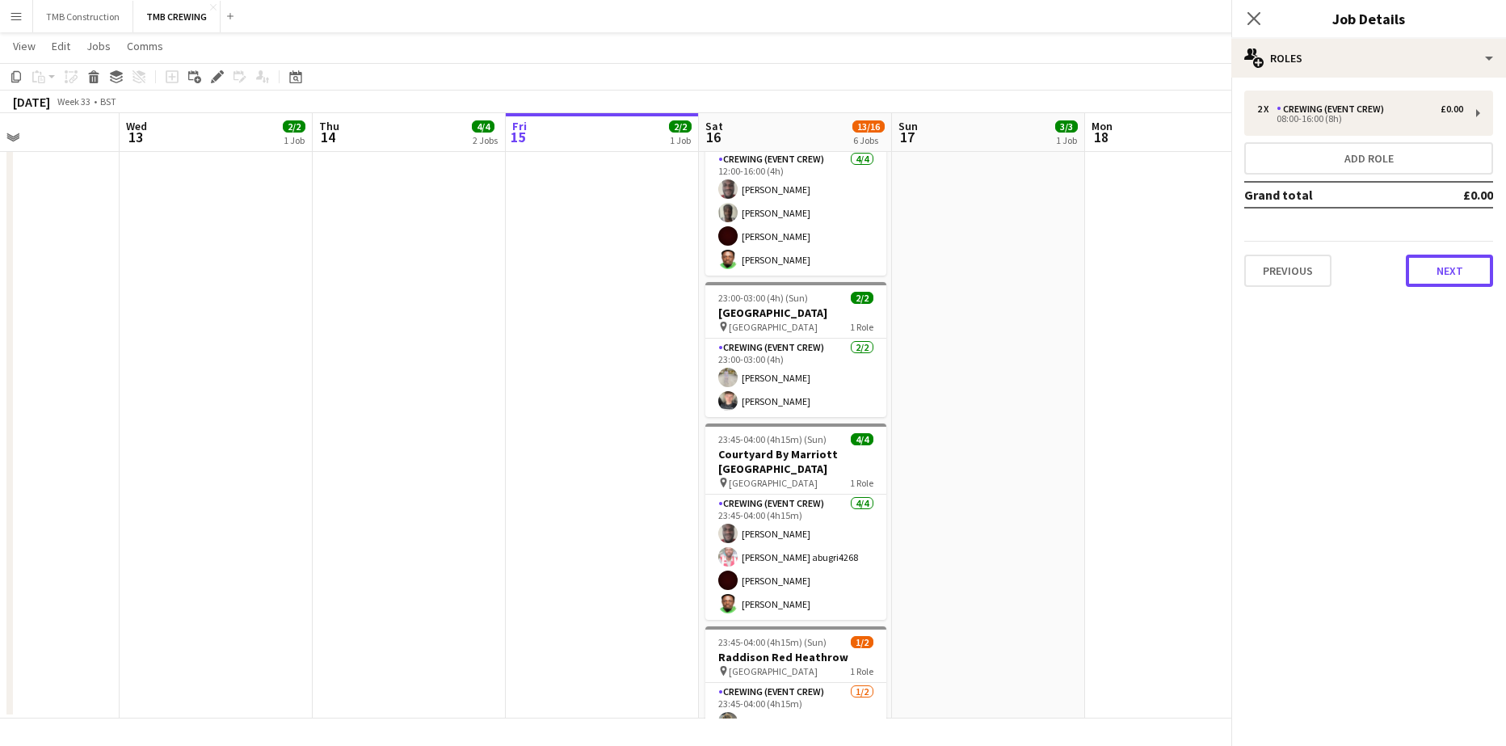
click at [1432, 267] on button "Next" at bounding box center [1449, 270] width 87 height 32
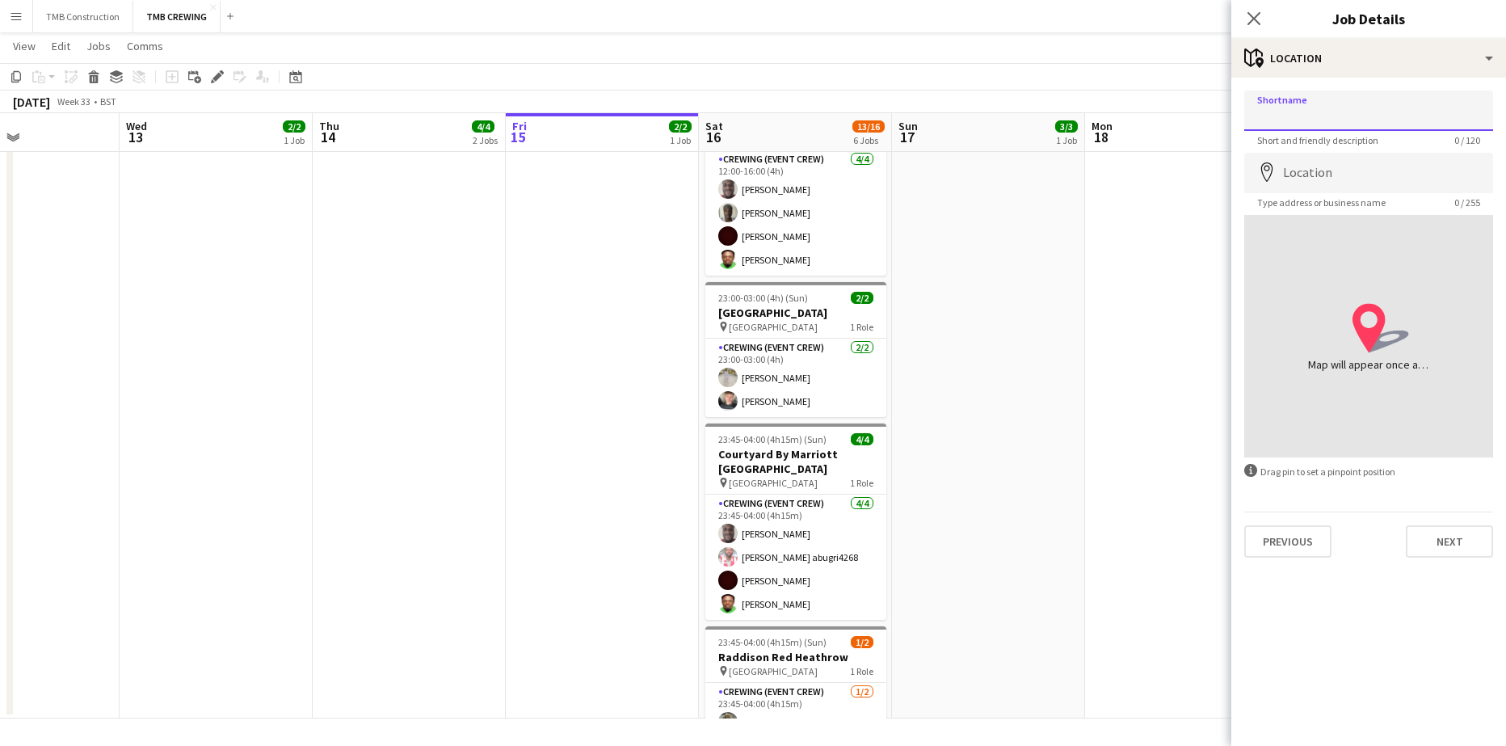
click at [1335, 121] on input "Shortname" at bounding box center [1368, 110] width 249 height 40
type input "**********"
click at [1302, 172] on input "Location" at bounding box center [1368, 173] width 249 height 40
type input "**********"
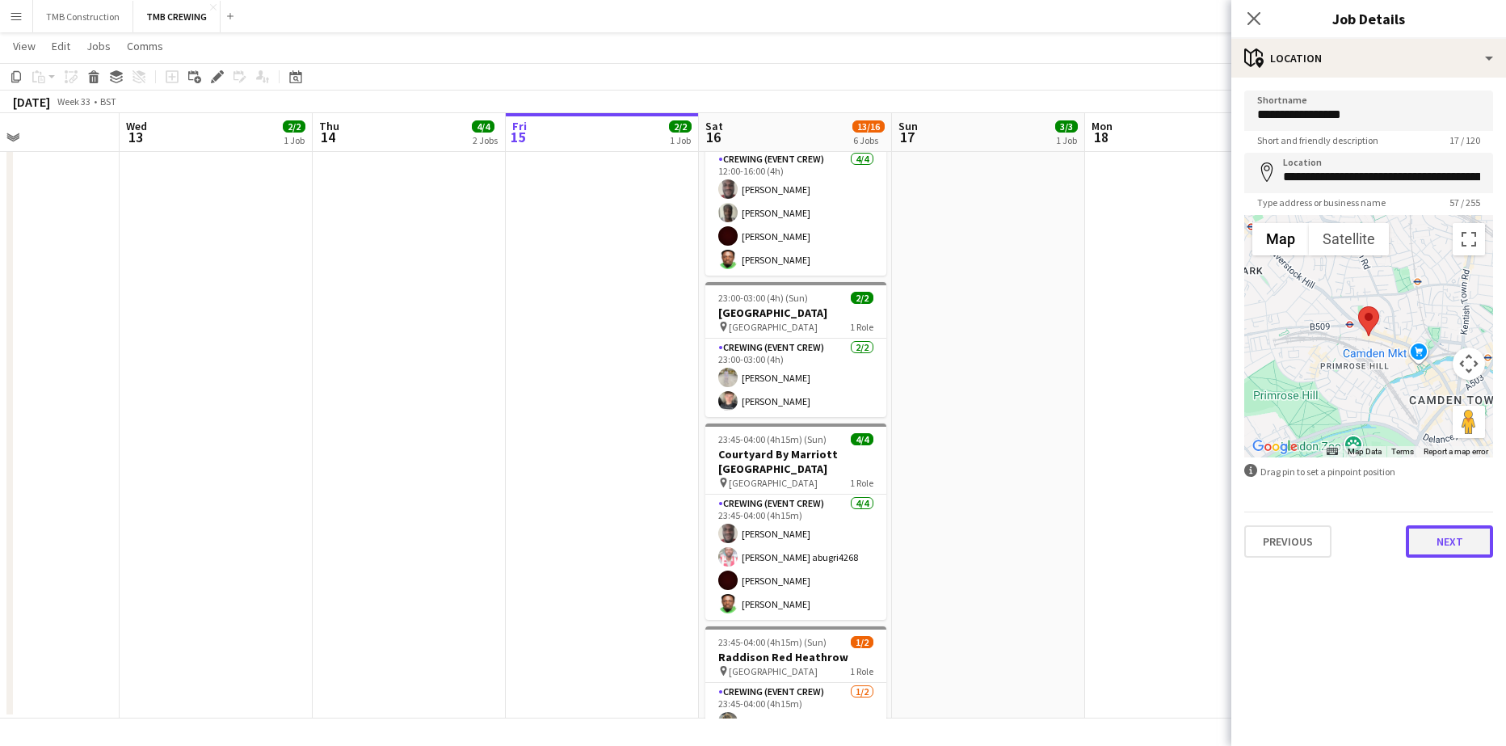
click at [1453, 537] on button "Next" at bounding box center [1449, 541] width 87 height 32
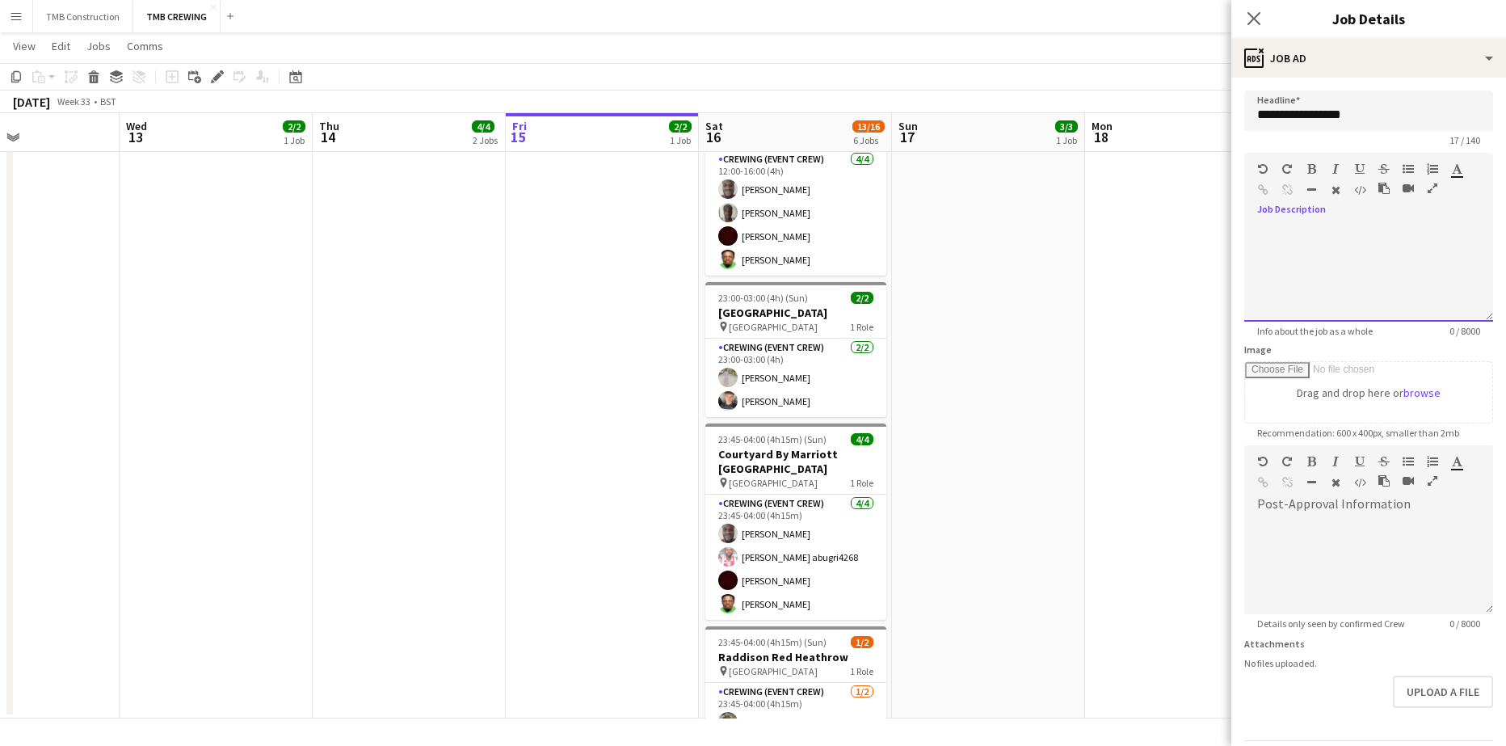
click at [1353, 245] on div at bounding box center [1368, 273] width 249 height 97
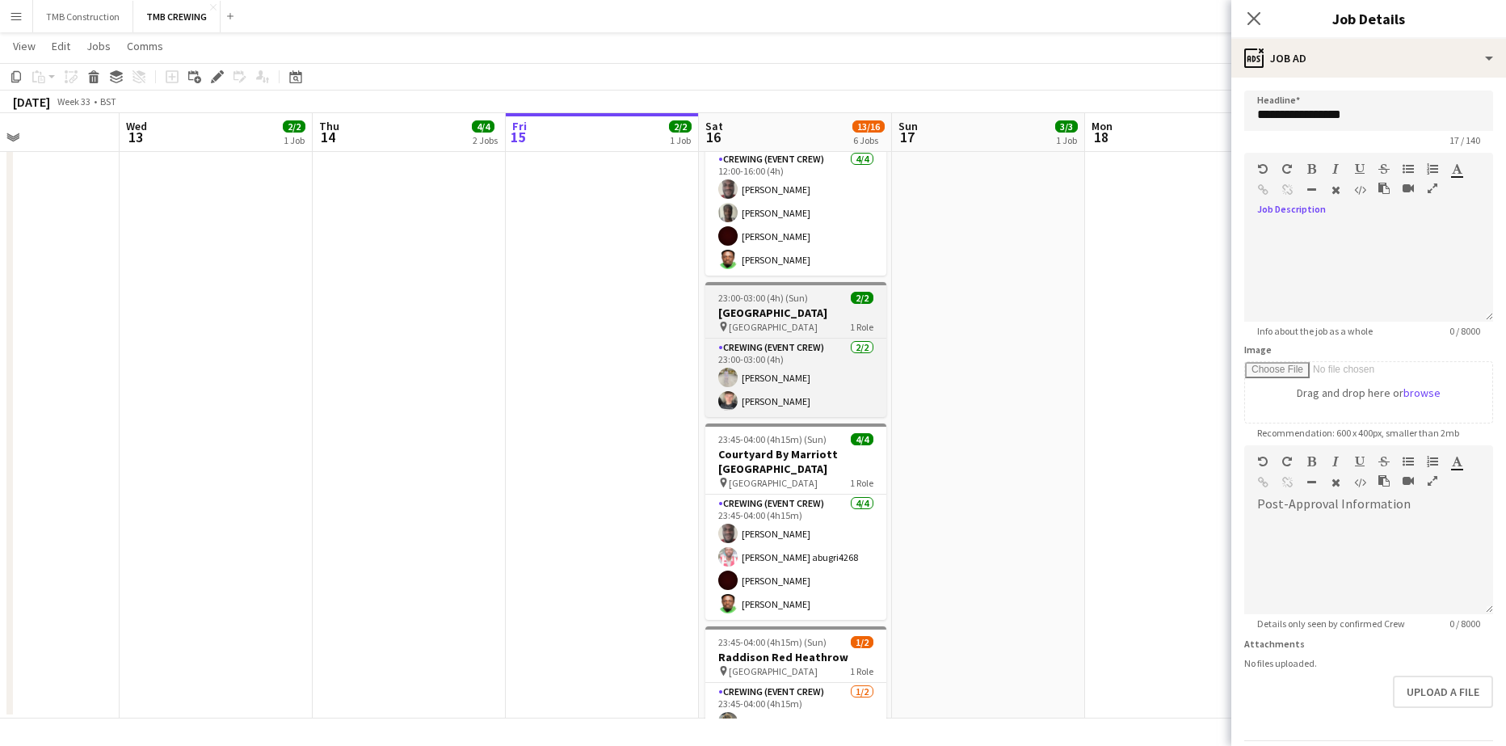
click at [803, 320] on div "pin Ditton Manor 1 Role" at bounding box center [795, 326] width 181 height 13
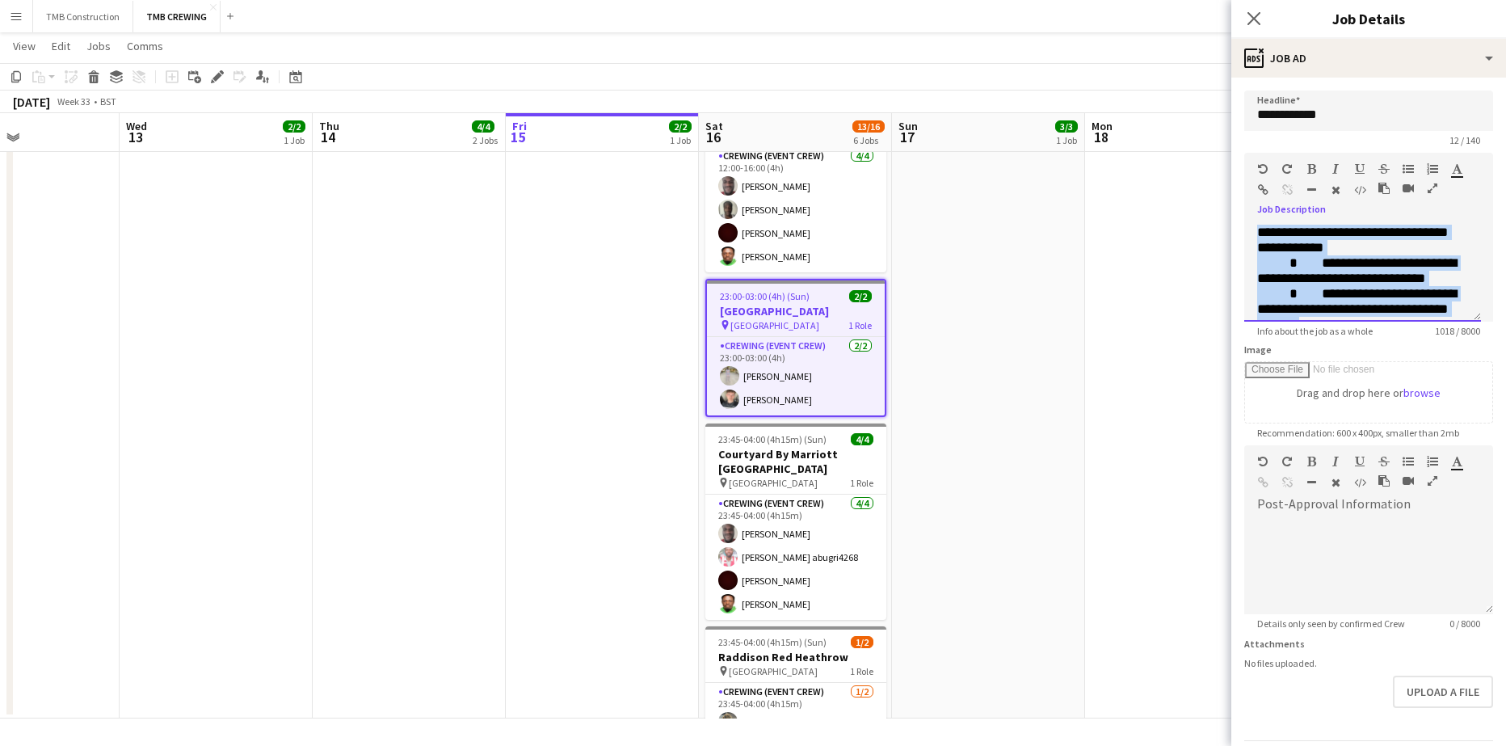
scroll to position [574, 0]
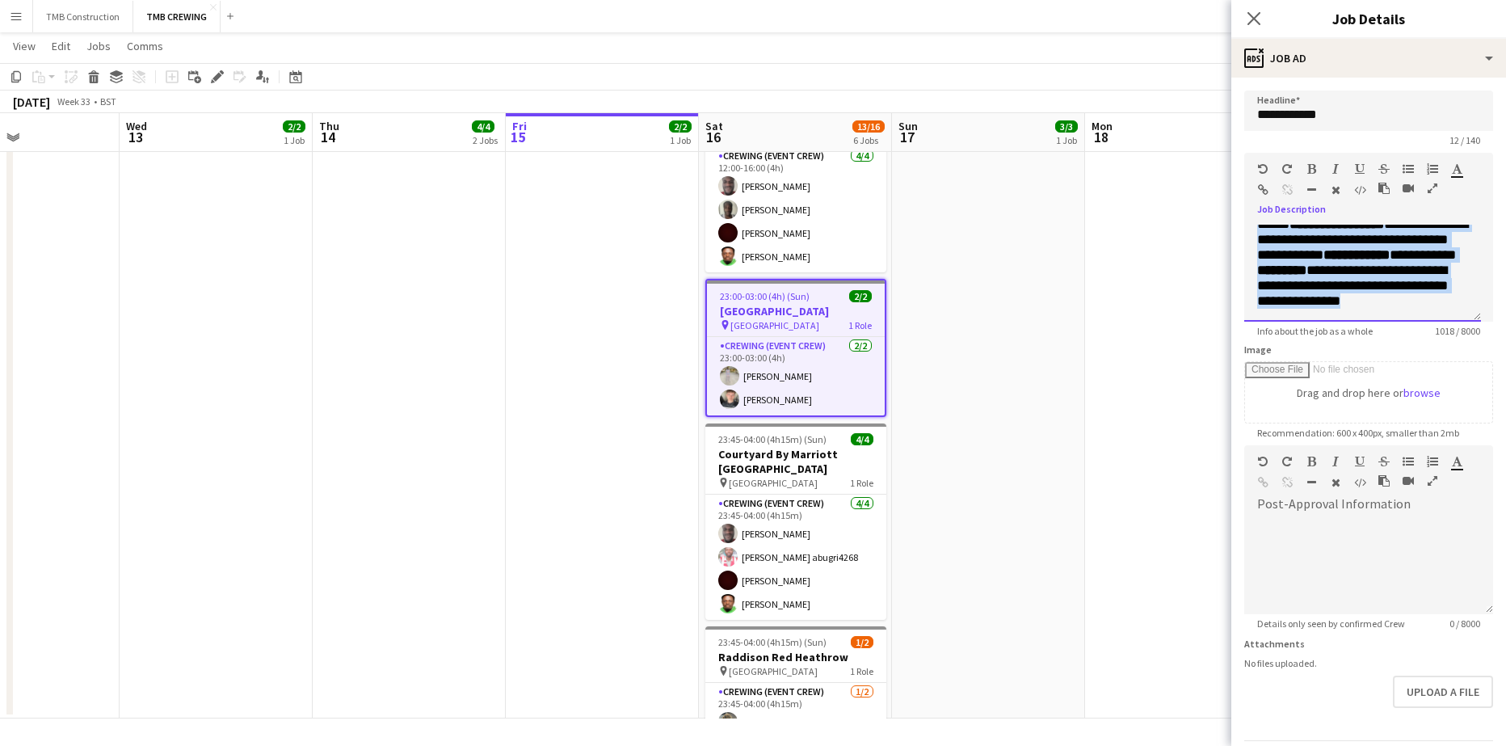
drag, startPoint x: 1258, startPoint y: 232, endPoint x: 1484, endPoint y: 377, distance: 268.9
click at [1484, 377] on form "**********" at bounding box center [1368, 438] width 275 height 696
copy div "**********"
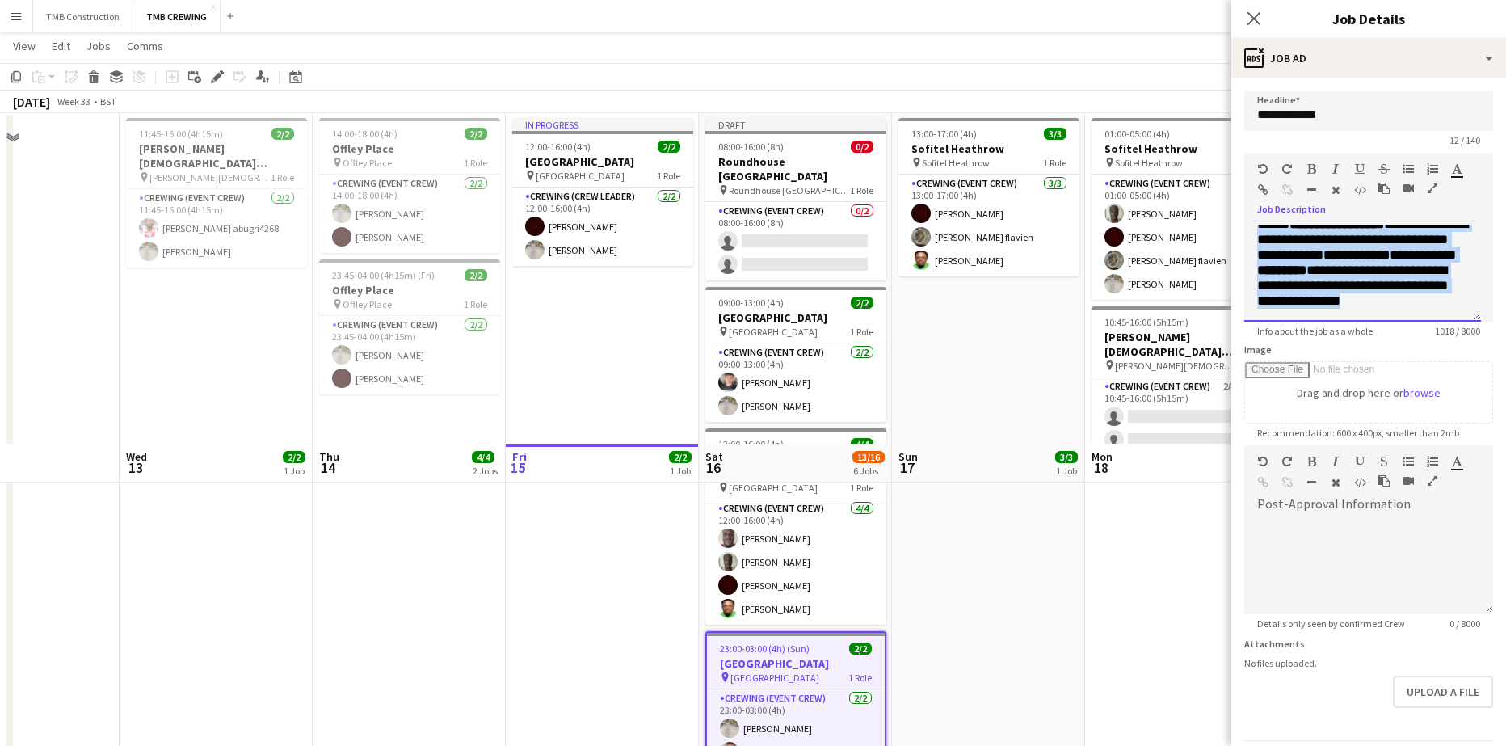
scroll to position [0, 0]
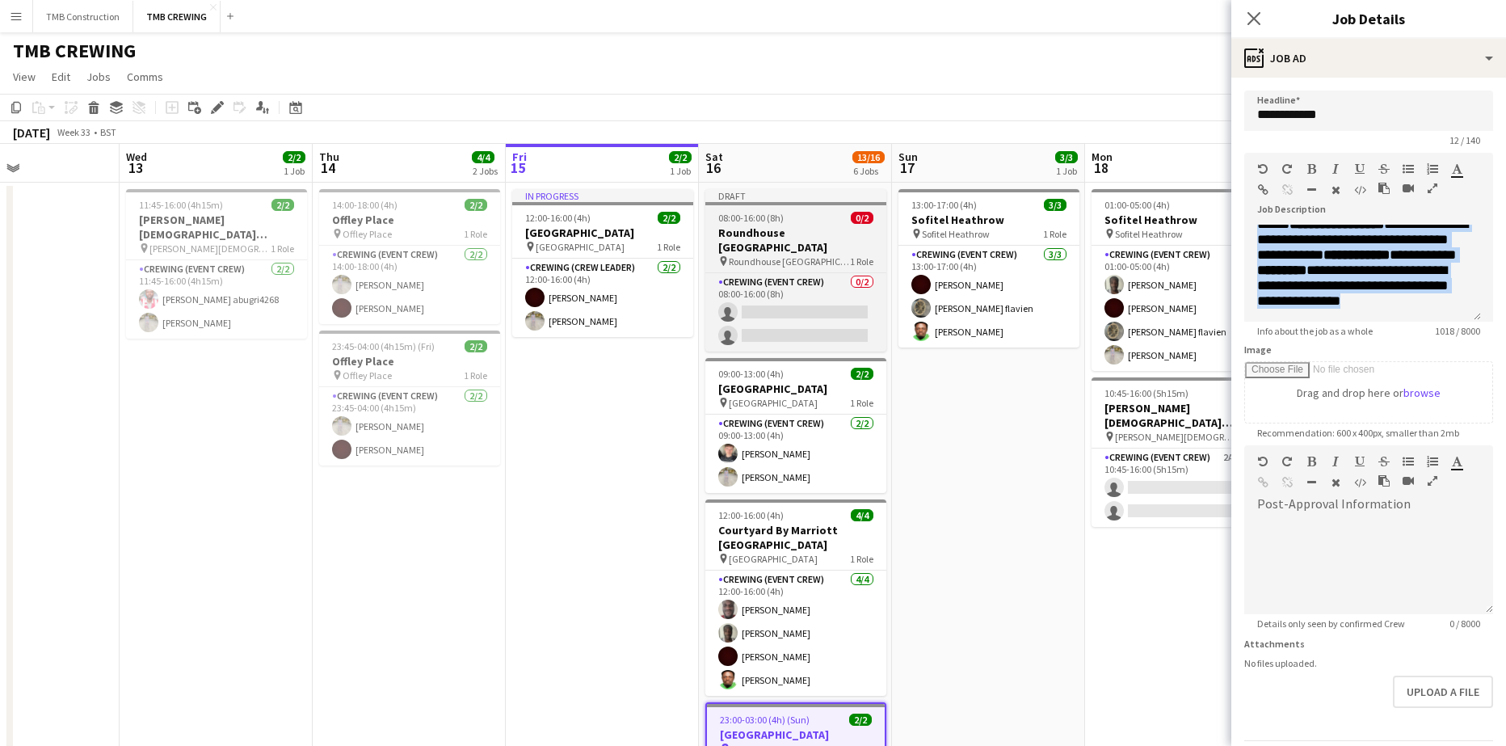
click at [798, 219] on div "08:00-16:00 (8h) 0/2" at bounding box center [795, 218] width 181 height 12
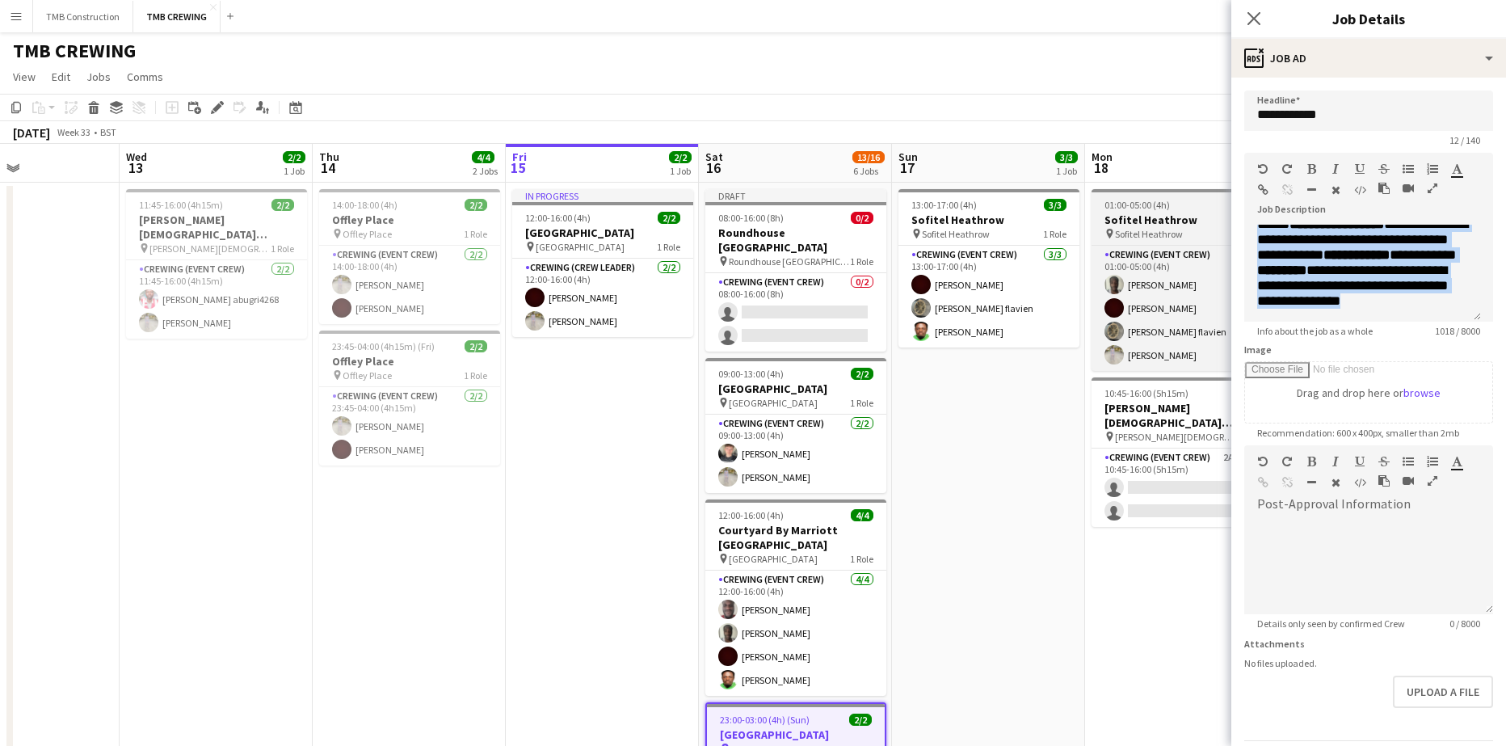
type input "**********"
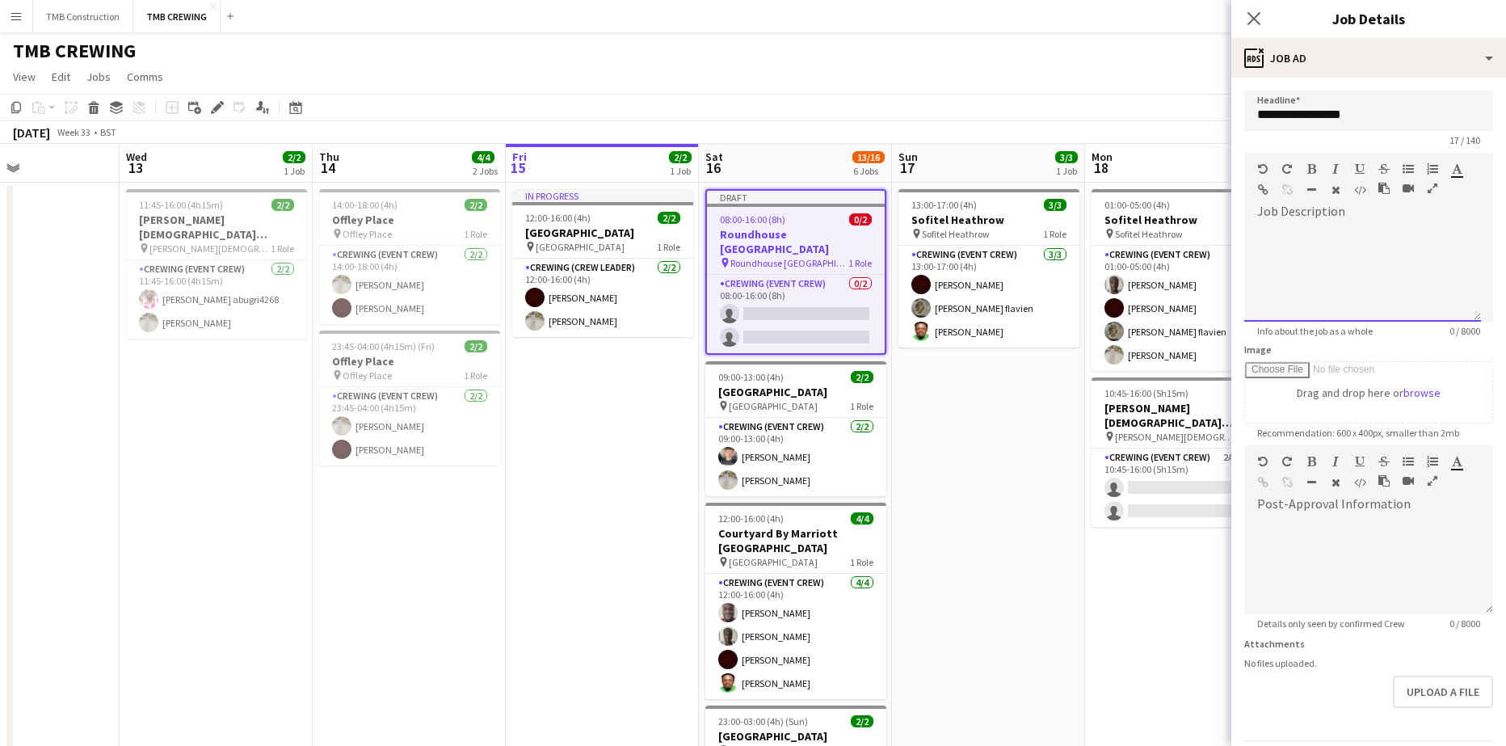
click at [1289, 225] on div at bounding box center [1362, 273] width 237 height 97
paste div
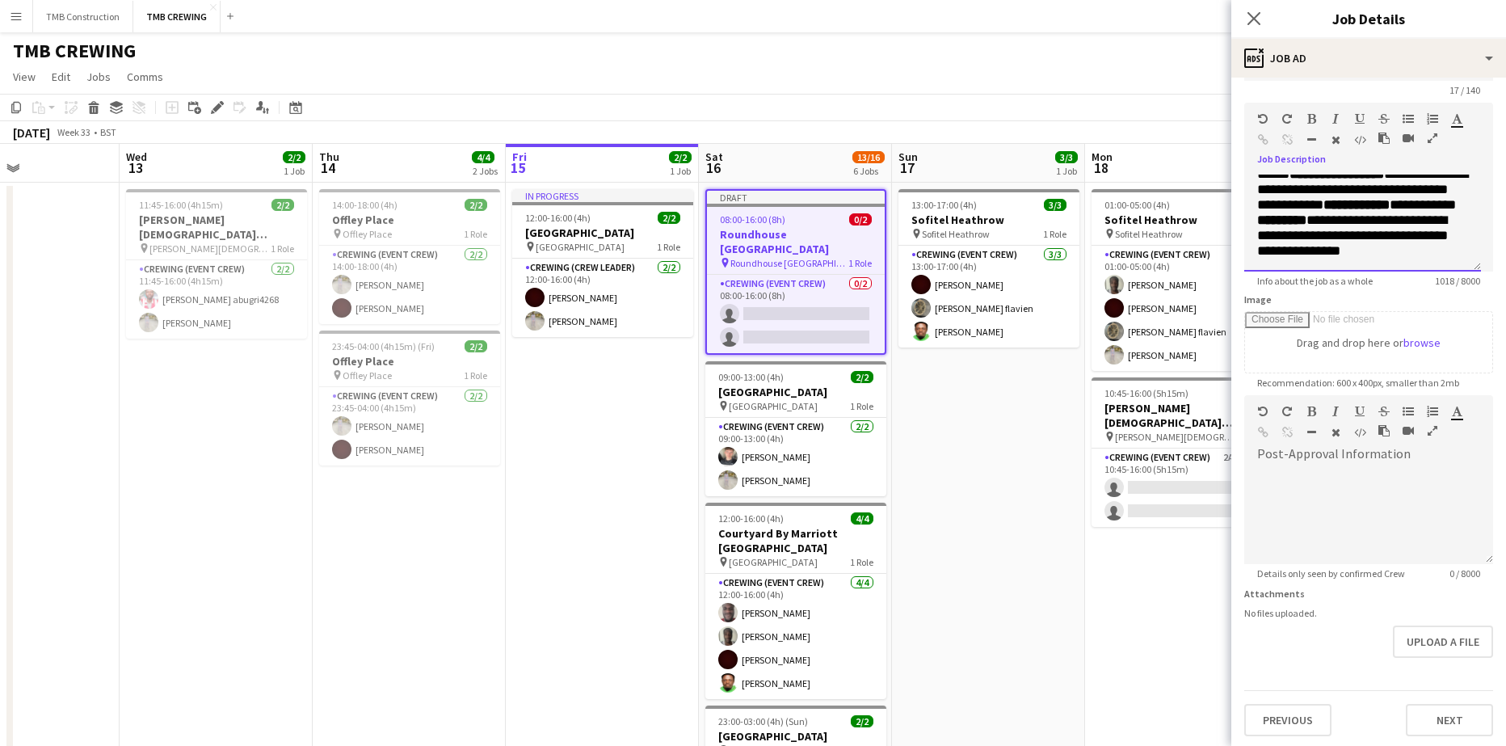
scroll to position [53, 0]
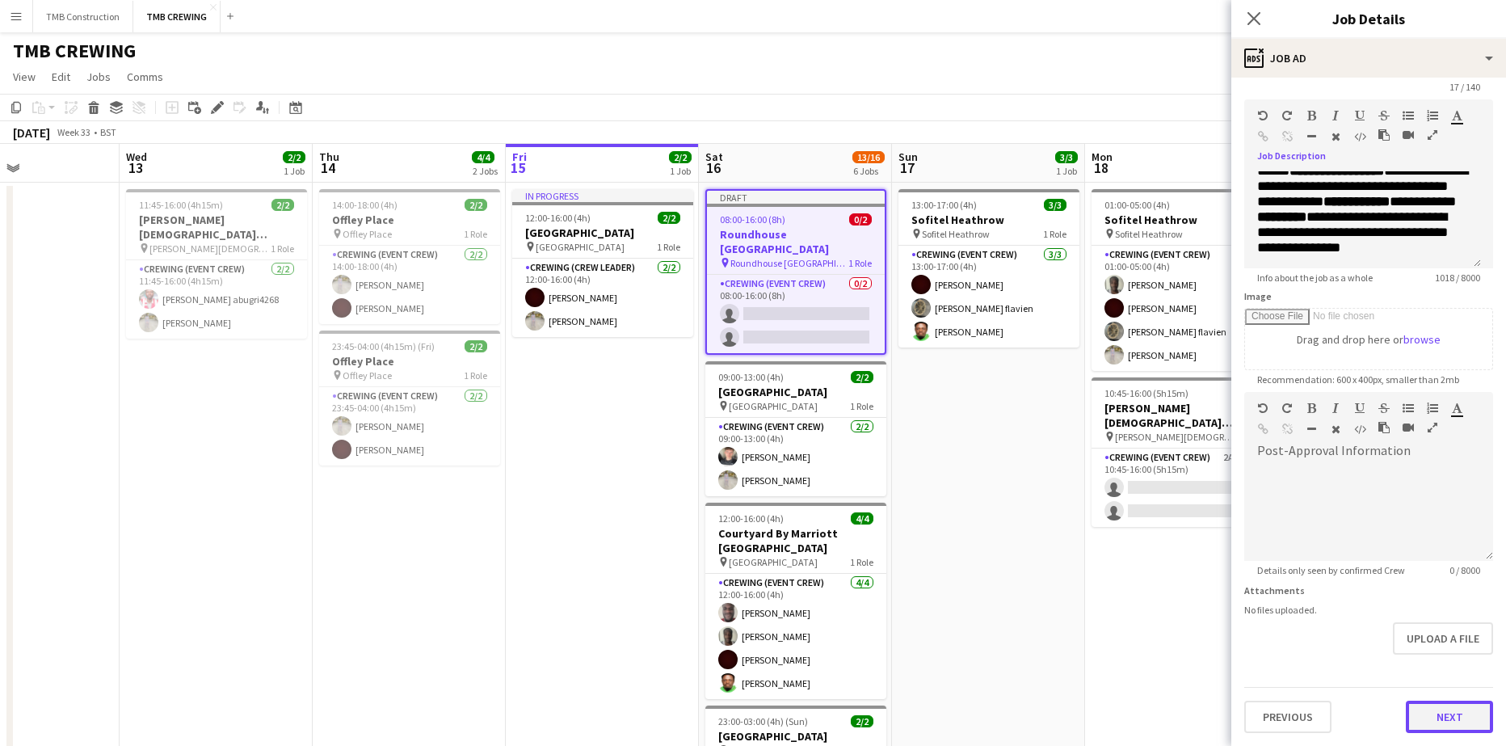
click at [1447, 730] on button "Next" at bounding box center [1449, 716] width 87 height 32
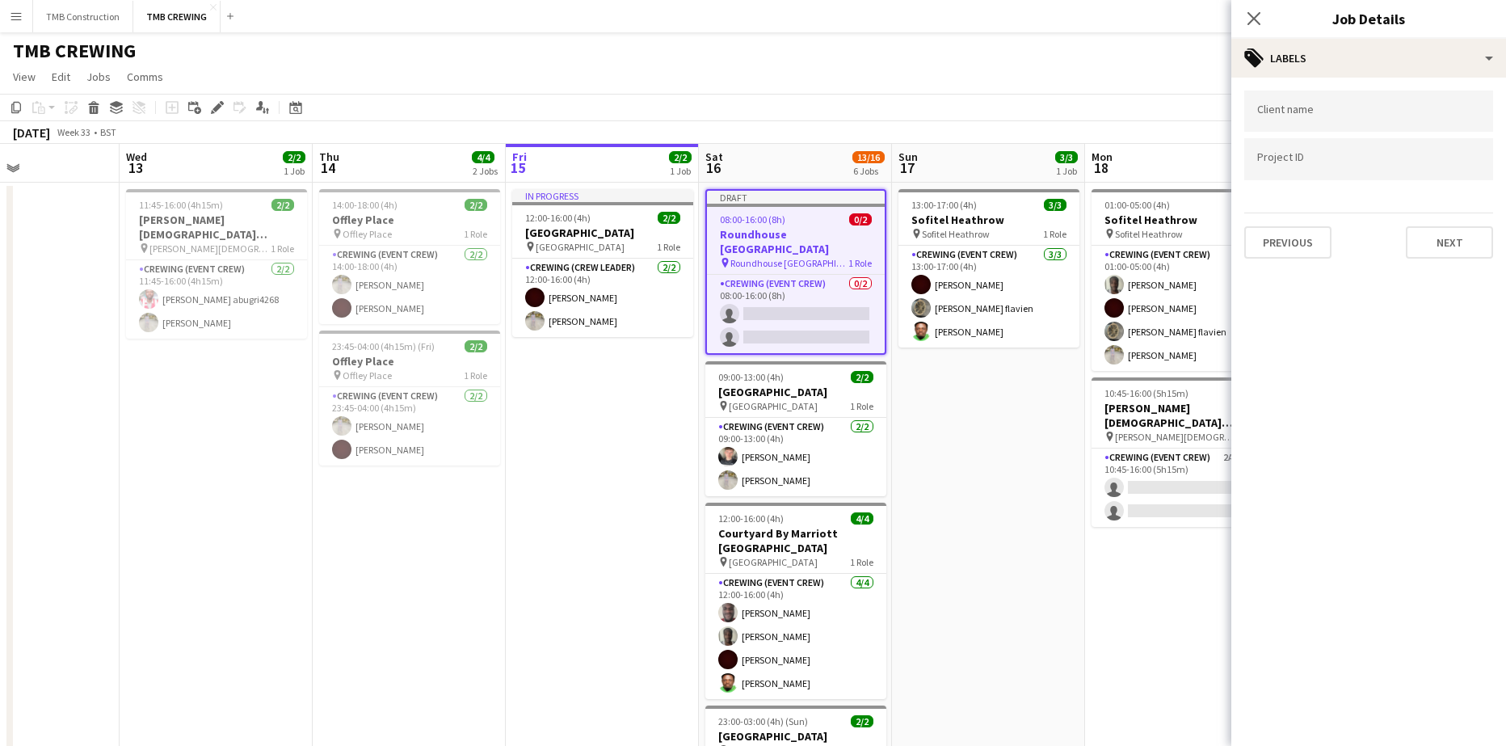
click at [1322, 115] on input "Type to search client labels..." at bounding box center [1368, 111] width 223 height 15
type input "********"
click at [1446, 254] on div at bounding box center [1368, 373] width 275 height 746
click at [1444, 232] on button "Next" at bounding box center [1449, 242] width 87 height 32
type input "*******"
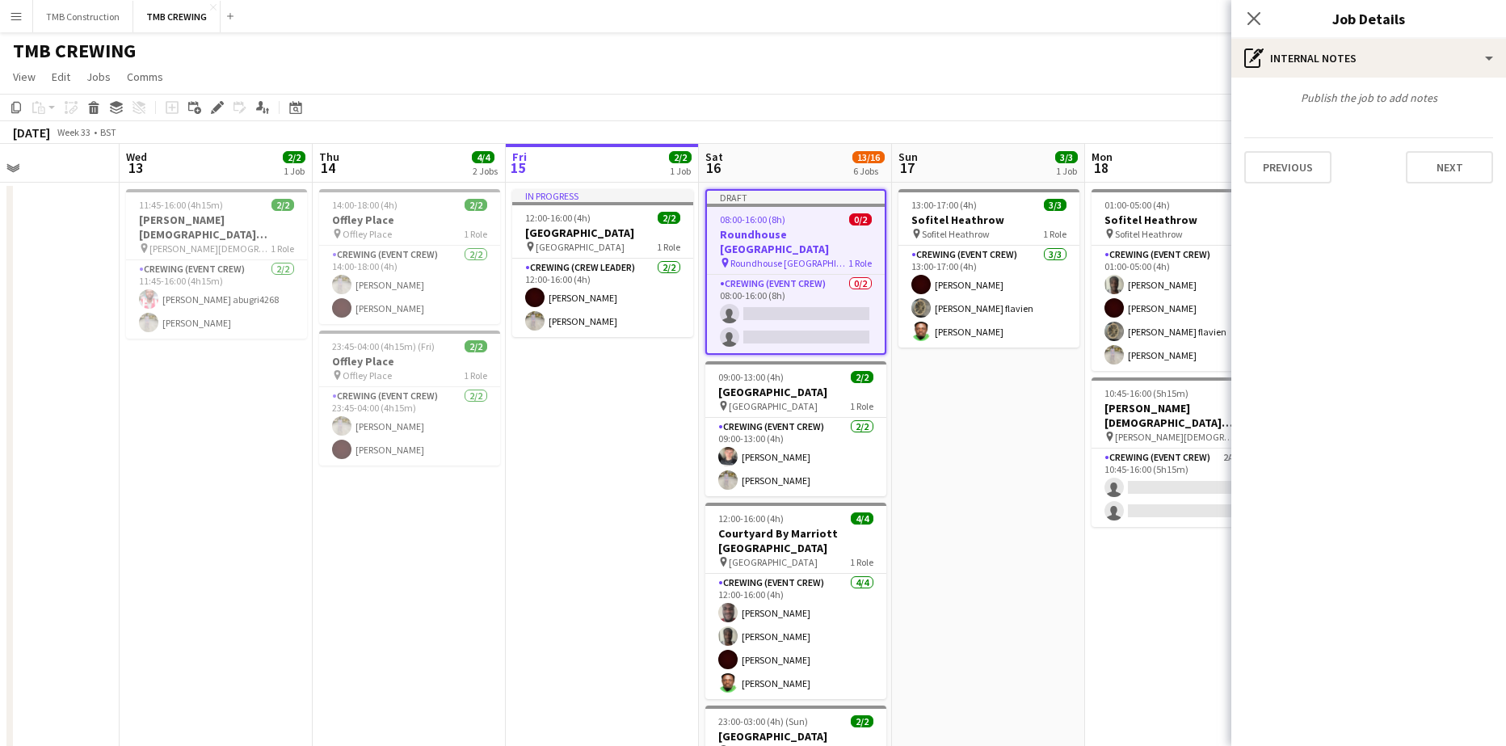
click at [1424, 144] on div "Previous Next" at bounding box center [1368, 160] width 249 height 46
click at [1436, 177] on button "Next" at bounding box center [1449, 167] width 87 height 32
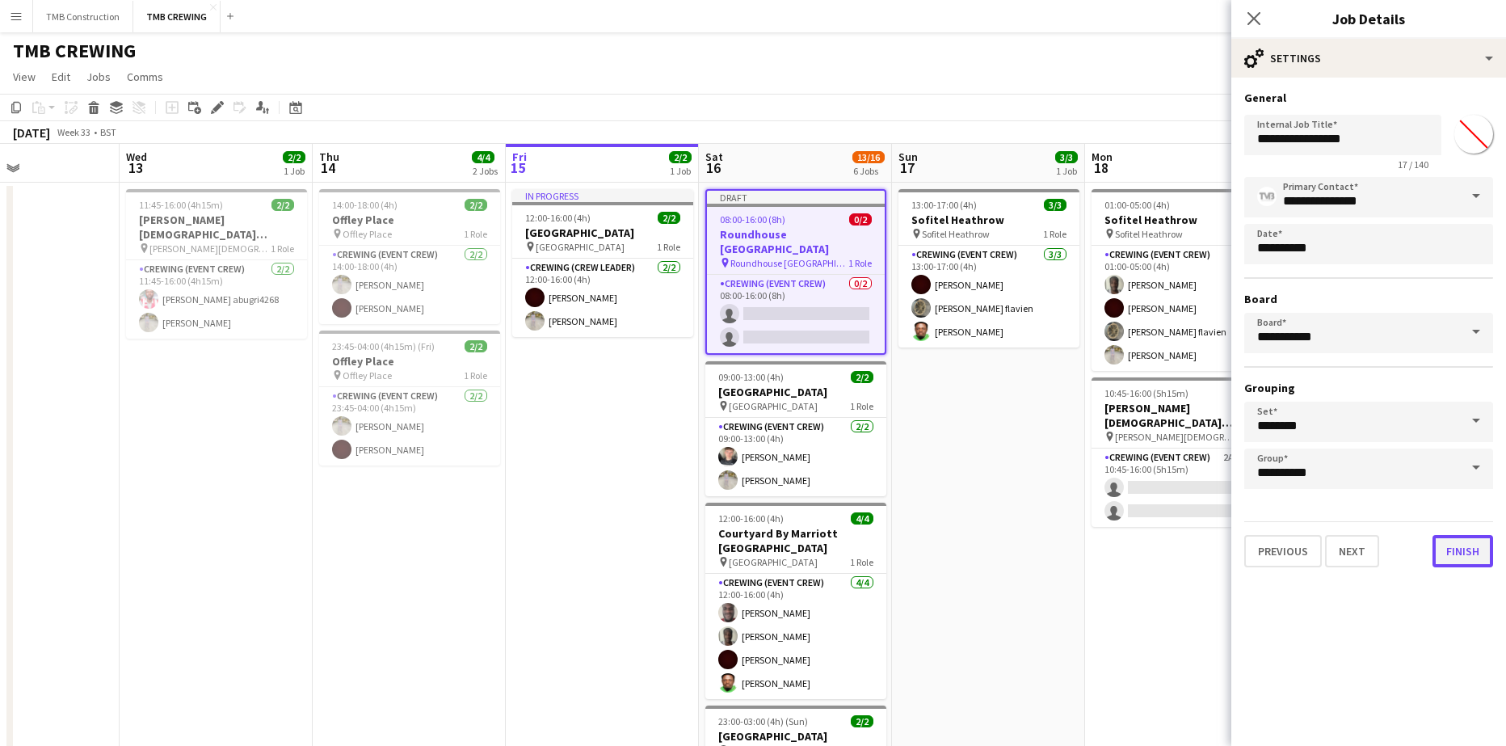
click at [1453, 555] on button "Finish" at bounding box center [1462, 551] width 61 height 32
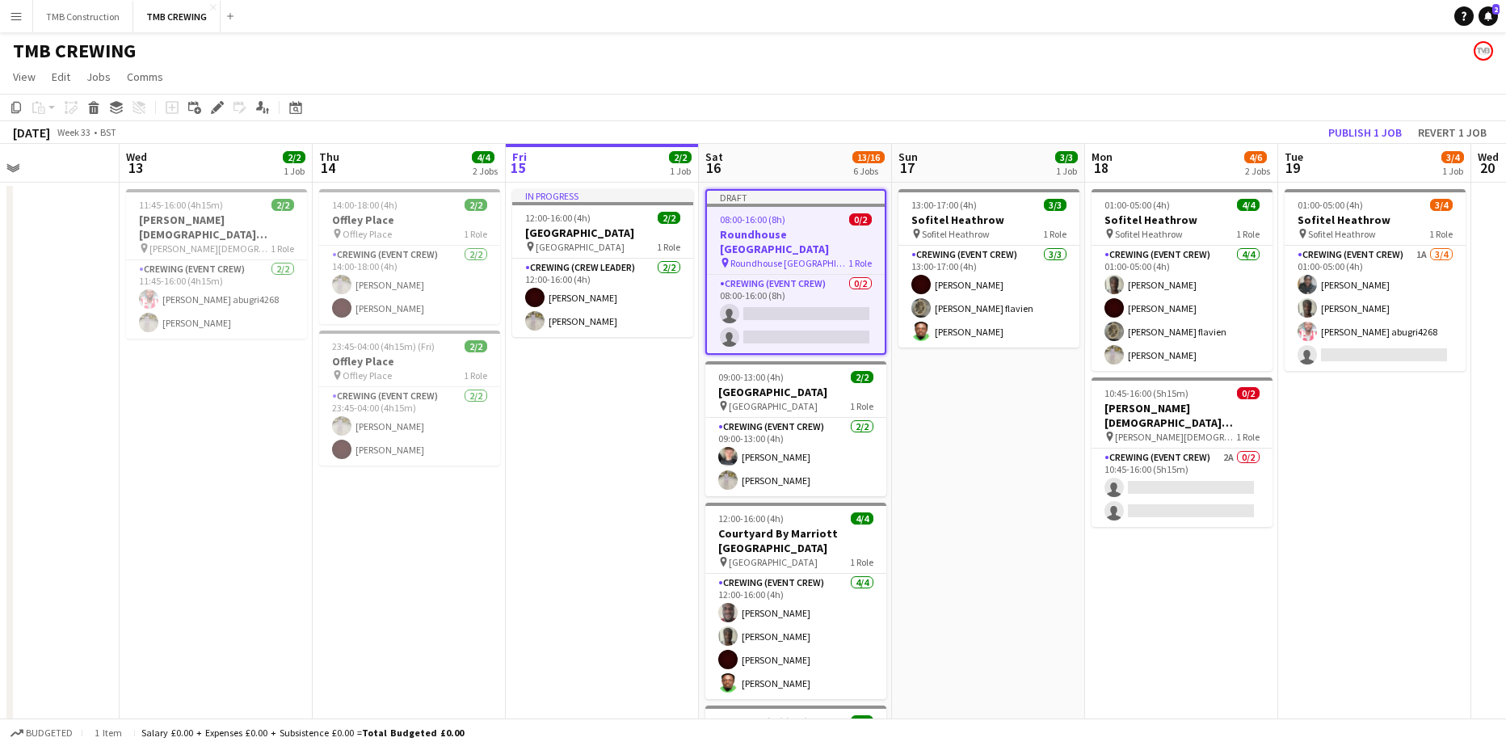
click at [843, 256] on div "pin Roundhouse Camden 1 Role" at bounding box center [796, 262] width 178 height 13
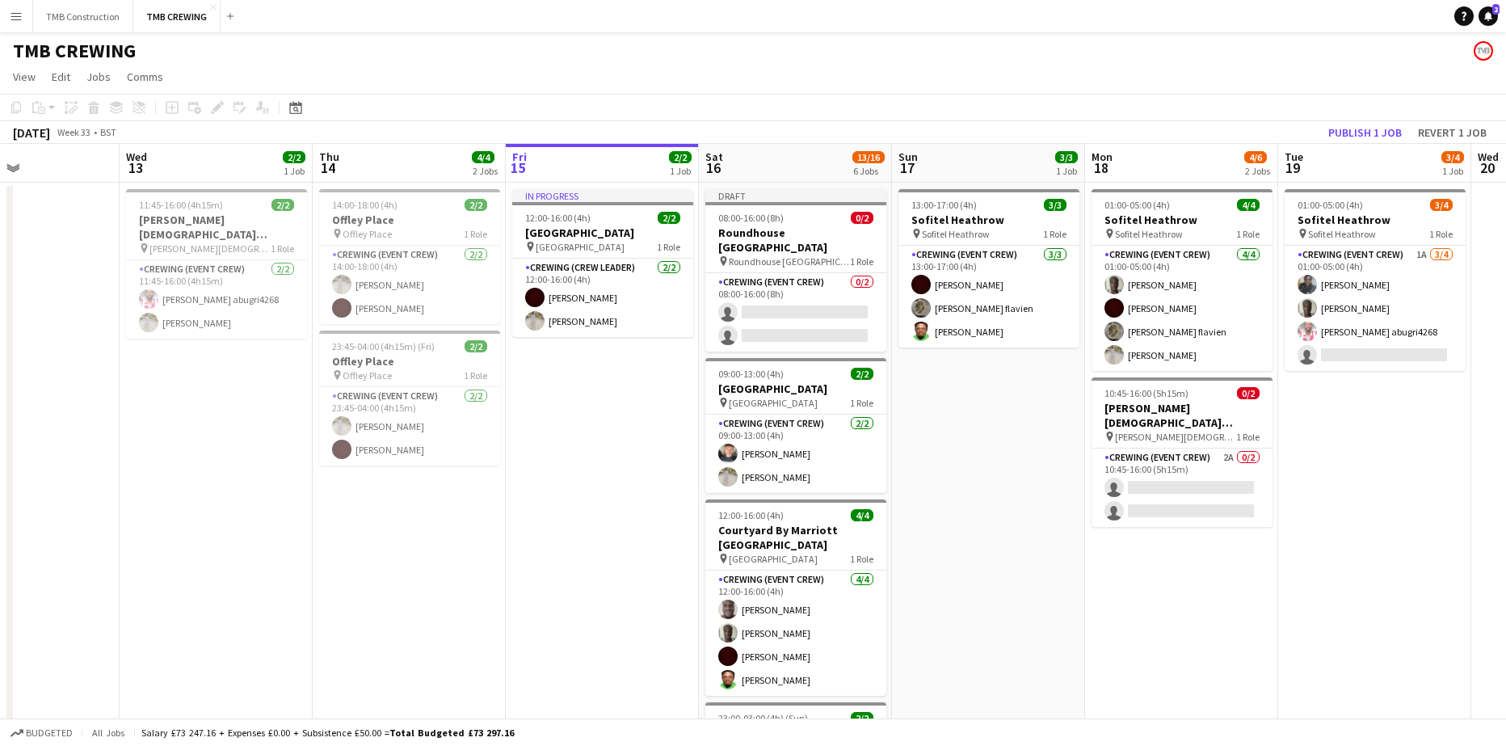
click at [780, 233] on h3 "Roundhouse [GEOGRAPHIC_DATA]" at bounding box center [795, 239] width 181 height 29
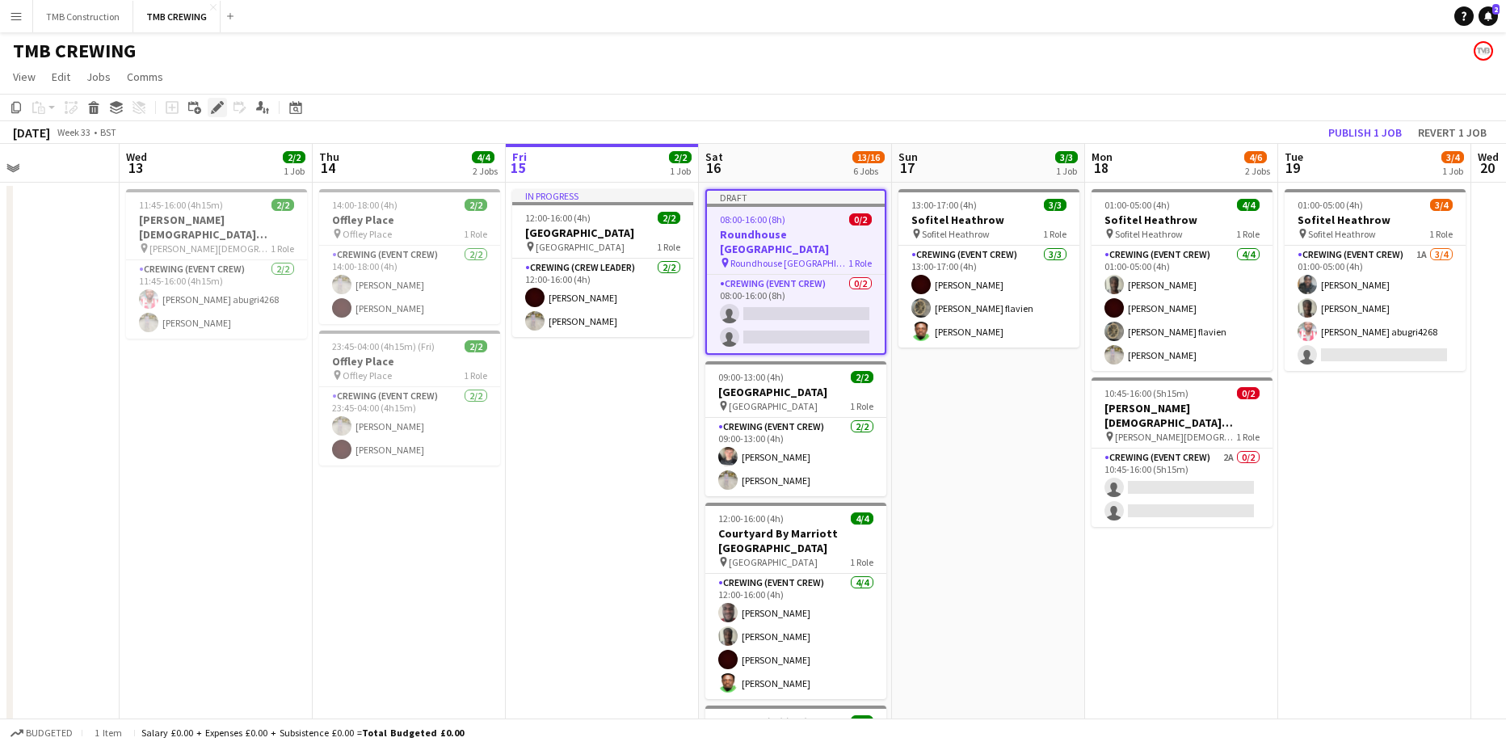
click at [217, 108] on icon at bounding box center [216, 107] width 9 height 9
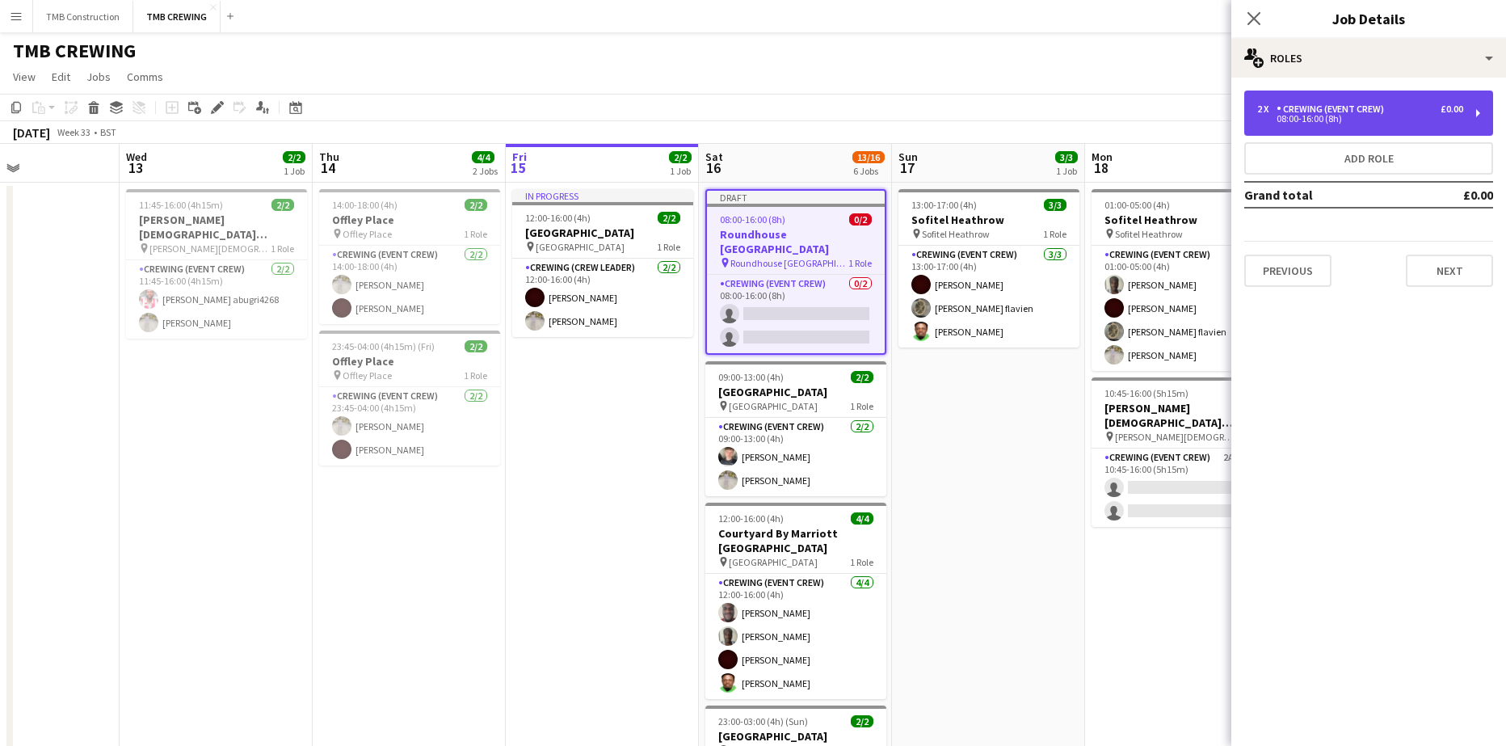
click at [1338, 107] on div "Crewing (Event Crew)" at bounding box center [1334, 108] width 114 height 11
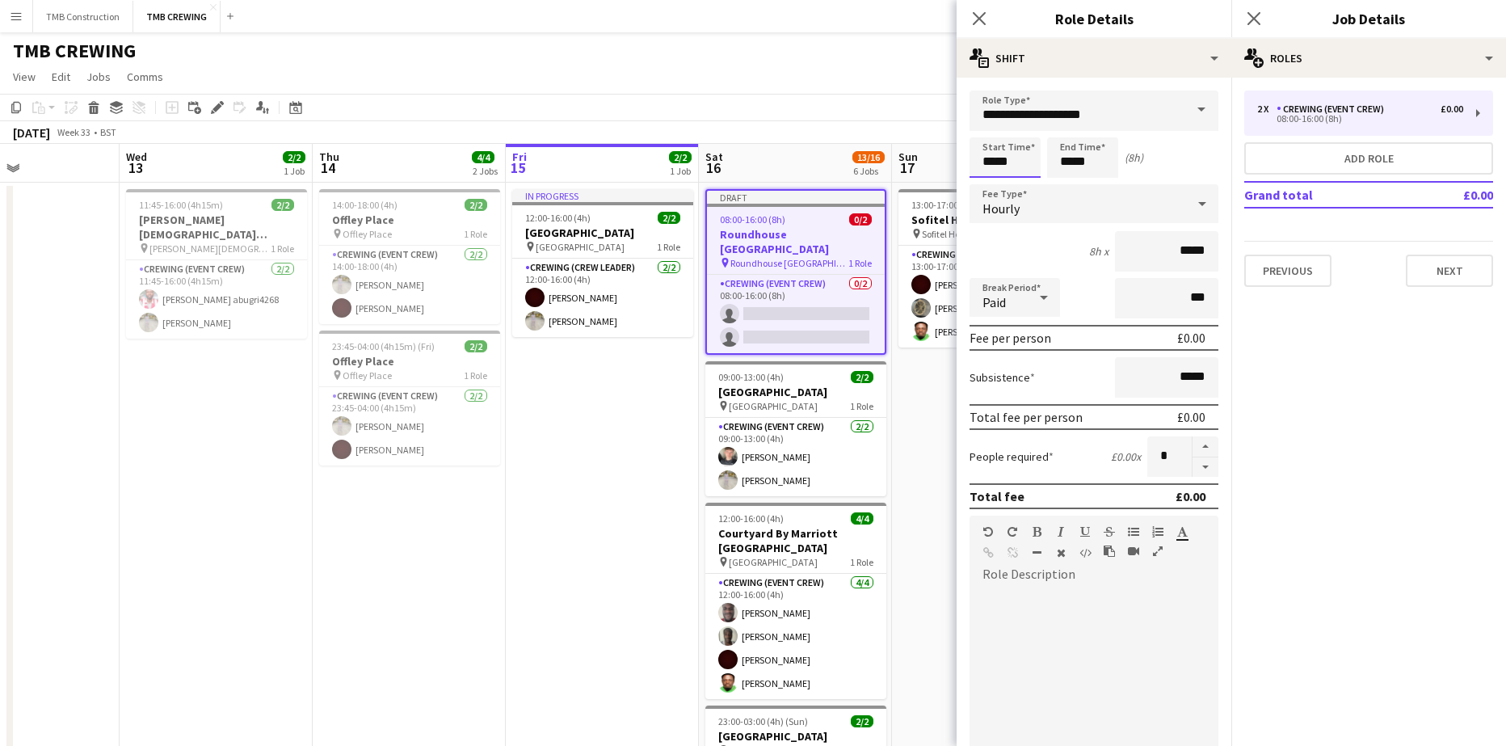
click at [995, 154] on input "*****" at bounding box center [1004, 157] width 71 height 40
click at [991, 124] on div at bounding box center [989, 129] width 32 height 16
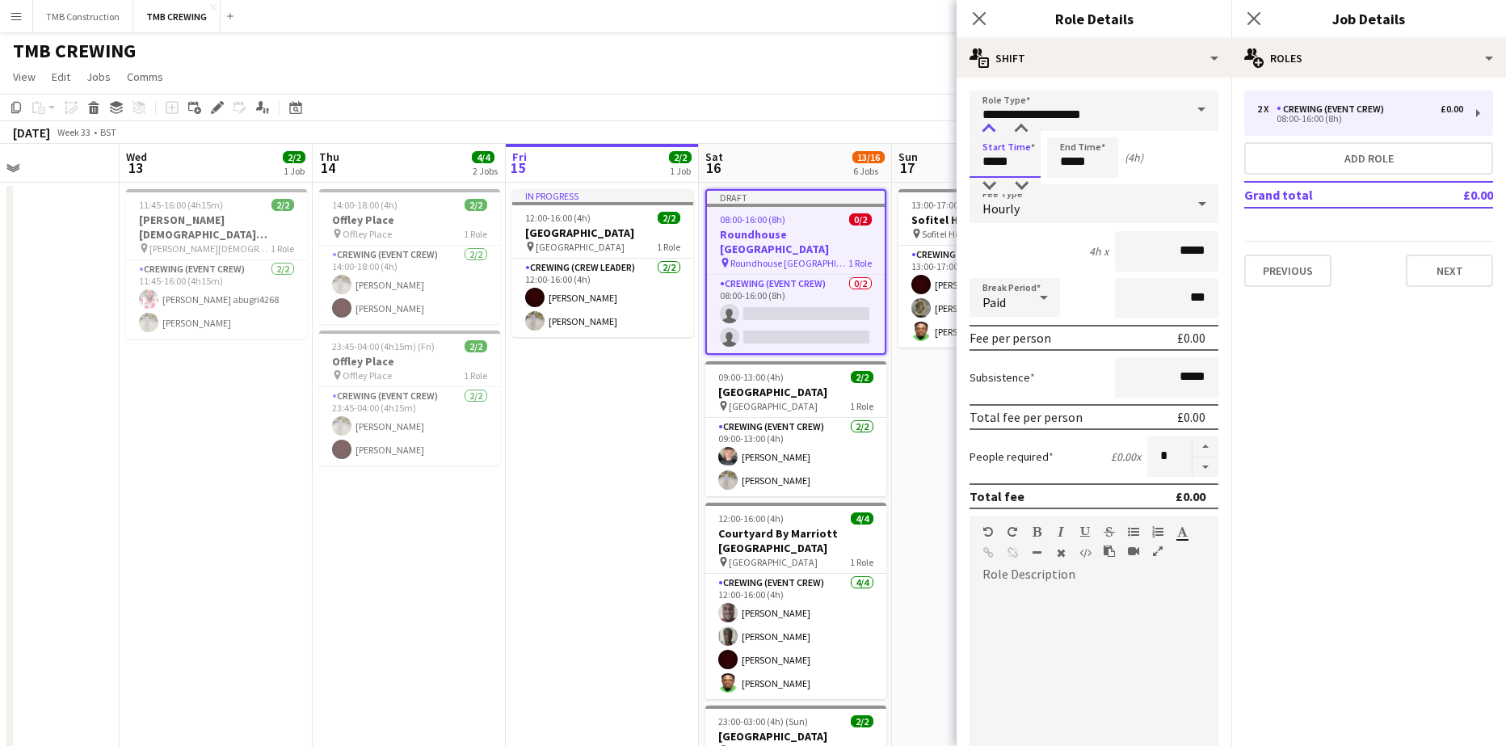
click at [991, 124] on div at bounding box center [989, 129] width 32 height 16
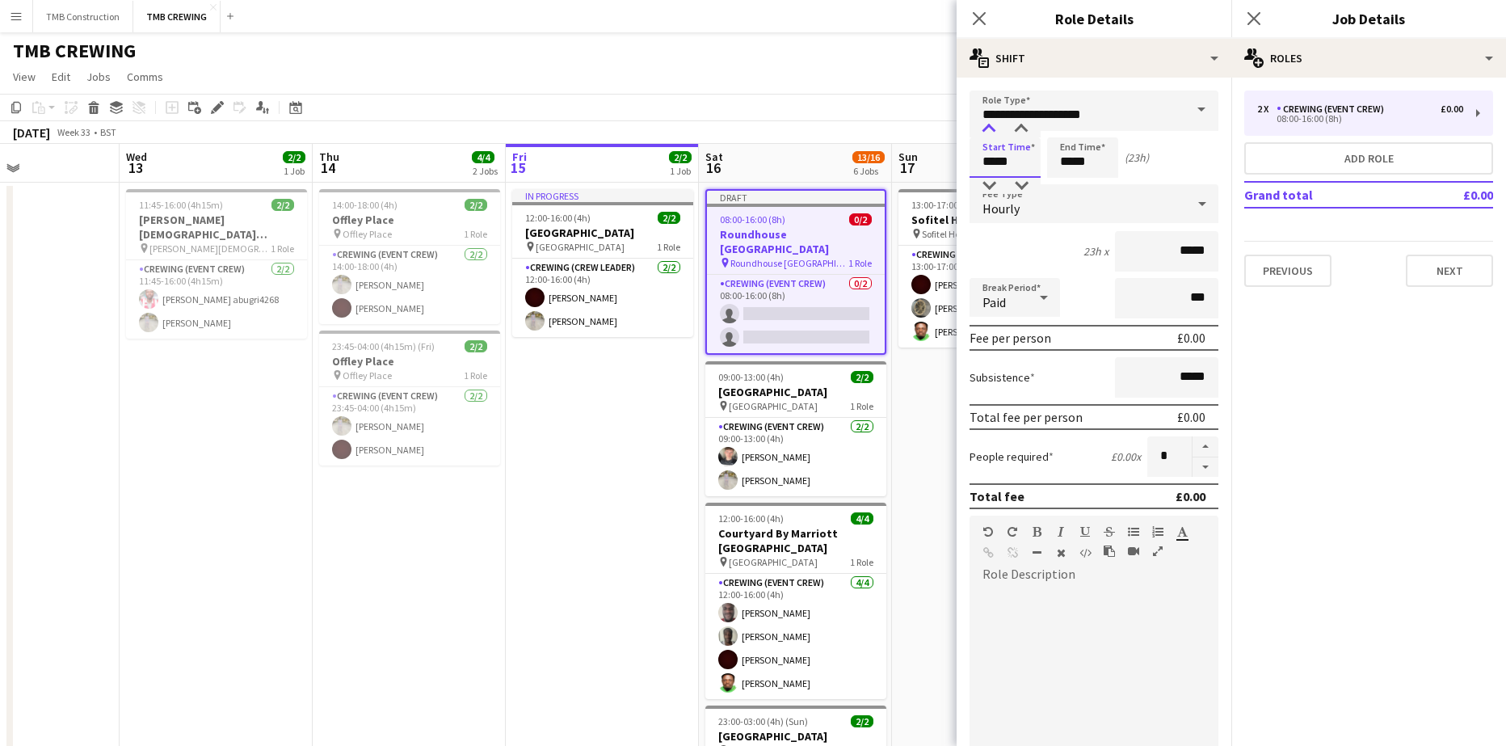
click at [991, 124] on div at bounding box center [989, 129] width 32 height 16
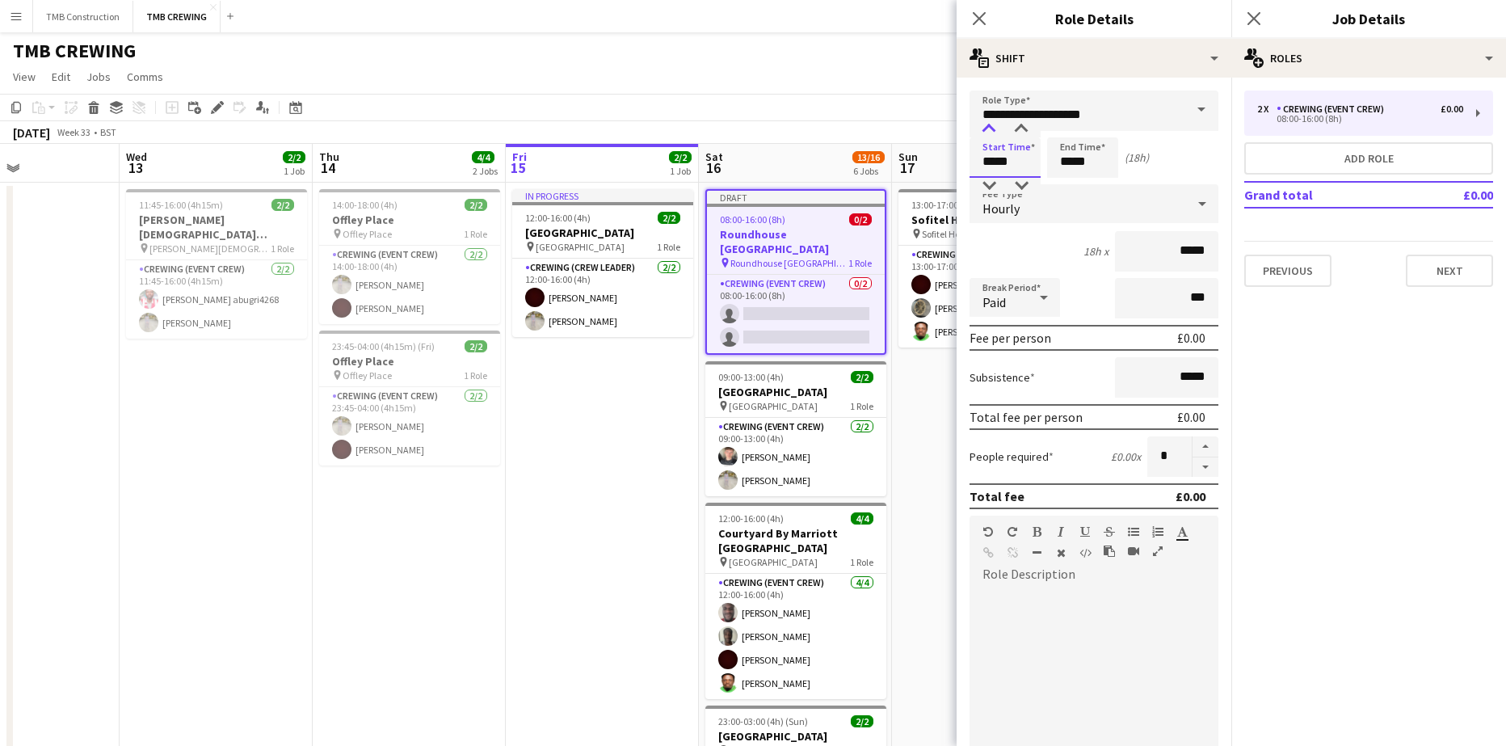
type input "*****"
click at [991, 124] on div at bounding box center [989, 129] width 32 height 16
click at [1059, 149] on input "*****" at bounding box center [1082, 157] width 71 height 40
drag, startPoint x: 1076, startPoint y: 176, endPoint x: 1068, endPoint y: 184, distance: 11.4
click at [1074, 167] on app-time-picker "*****" at bounding box center [1082, 161] width 71 height 12
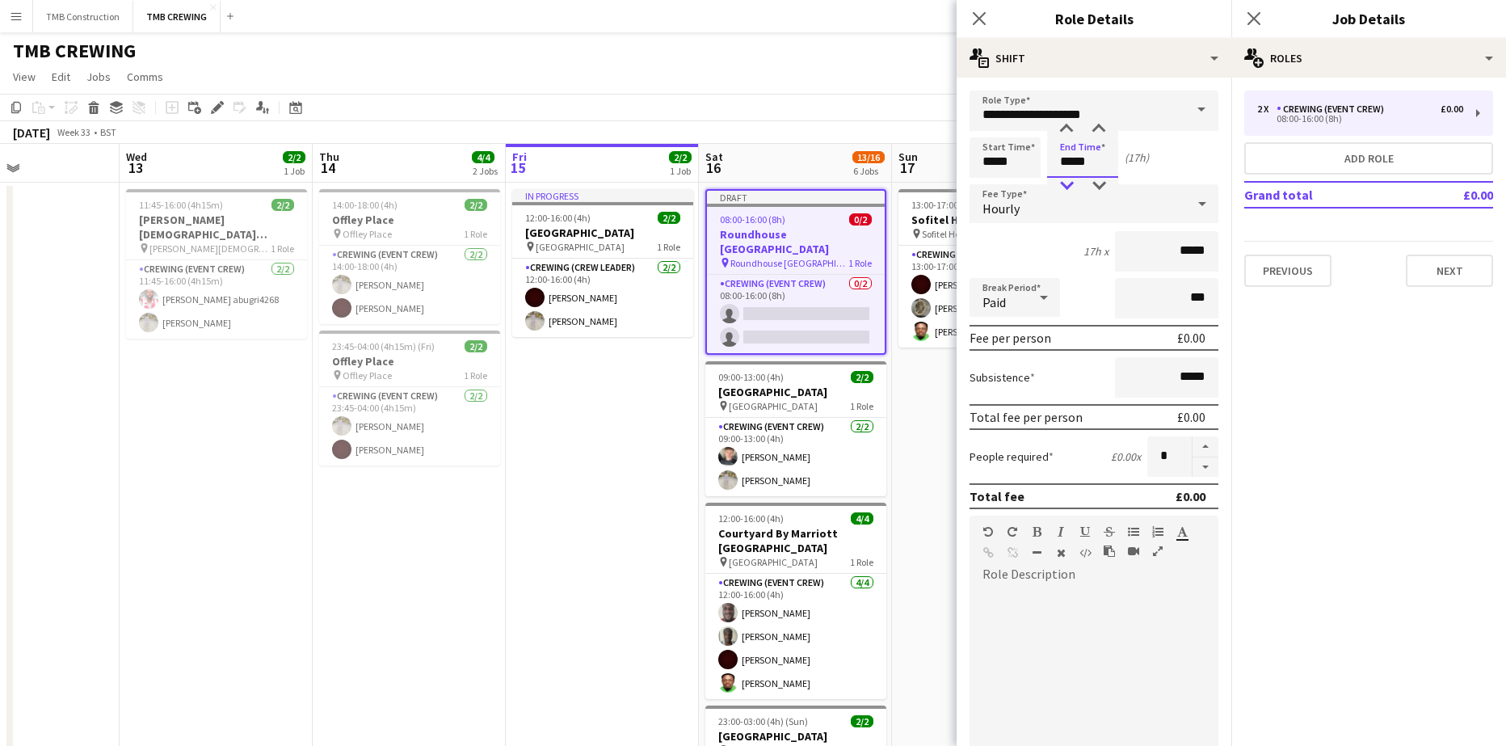
click at [1068, 184] on div at bounding box center [1066, 186] width 32 height 16
click at [1067, 185] on div at bounding box center [1066, 186] width 32 height 16
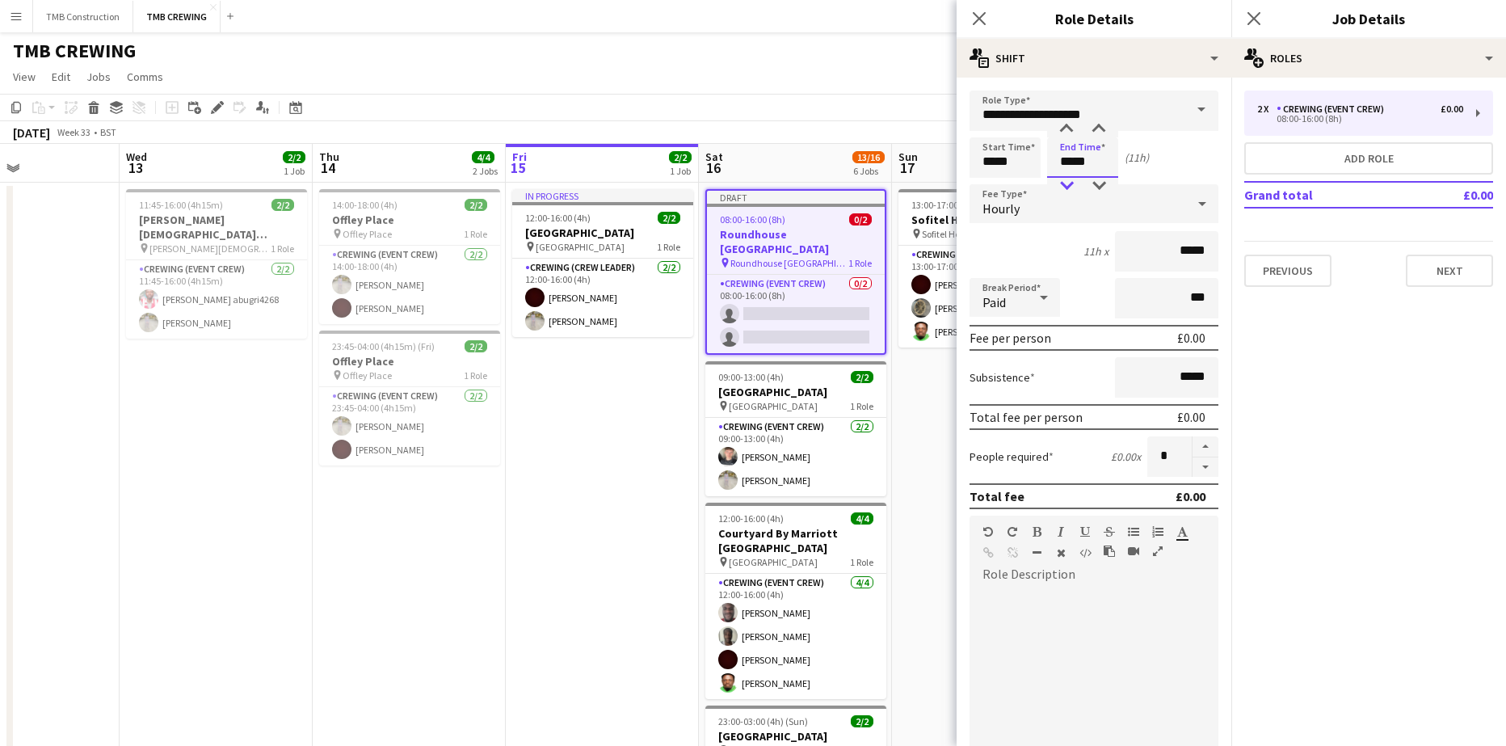
click at [1067, 185] on div at bounding box center [1066, 186] width 32 height 16
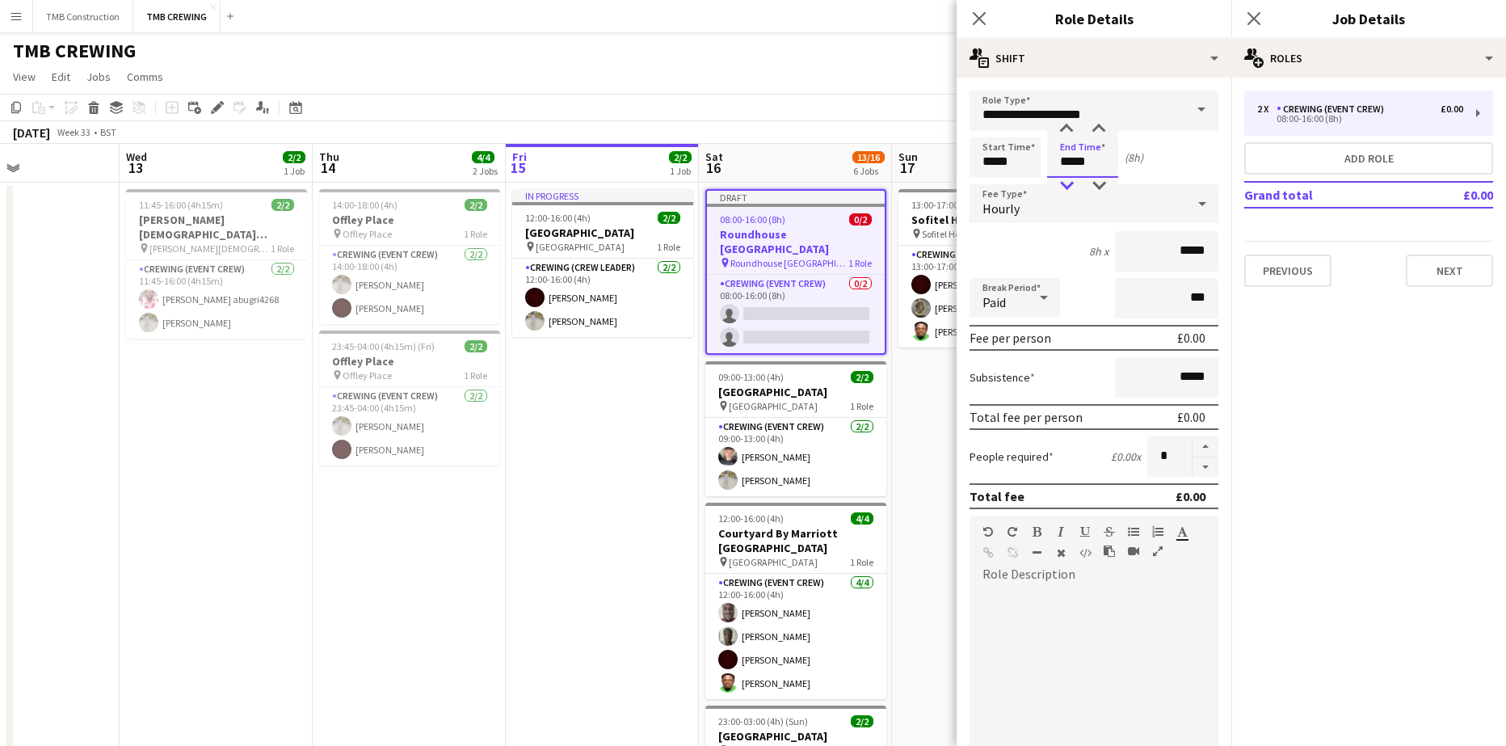
click at [1066, 185] on div at bounding box center [1066, 186] width 32 height 16
click at [1063, 186] on div at bounding box center [1066, 186] width 32 height 16
type input "*****"
click at [1063, 186] on div at bounding box center [1066, 186] width 32 height 16
click at [982, 15] on icon "Close pop-in" at bounding box center [978, 18] width 15 height 15
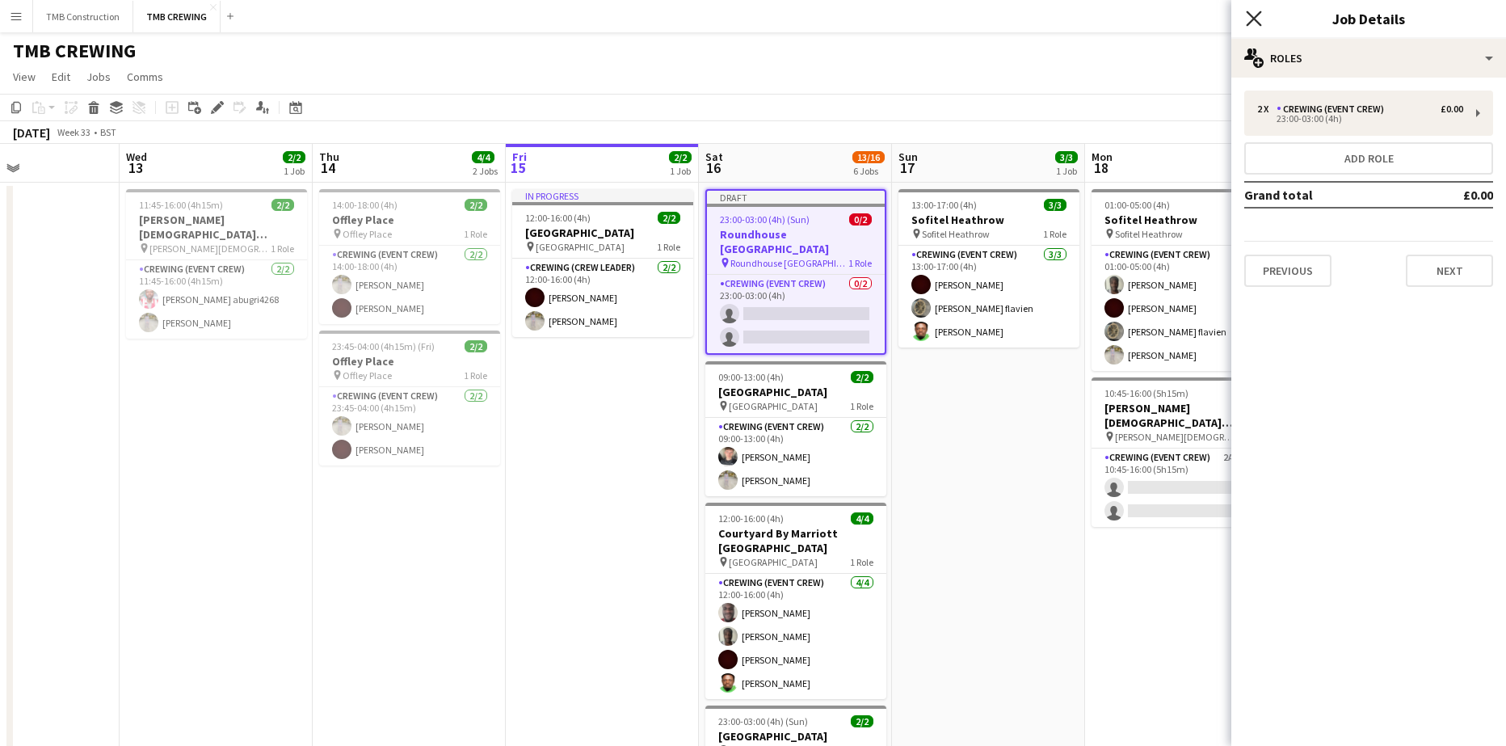
click at [1259, 16] on icon "Close pop-in" at bounding box center [1253, 18] width 15 height 15
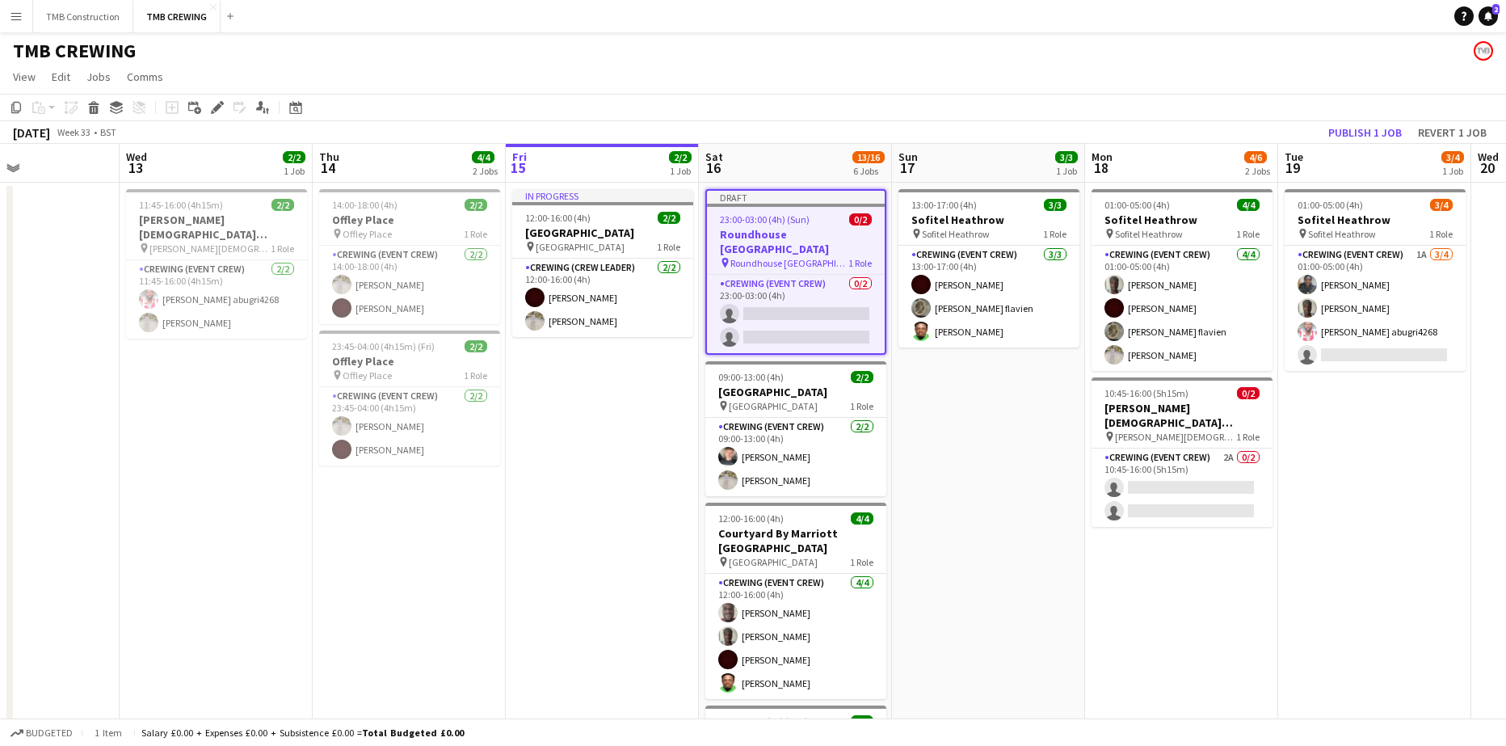
click at [1007, 91] on app-page-menu "View Day view expanded Day view collapsed Month view Date picker Jump to [DATE]…" at bounding box center [753, 78] width 1506 height 31
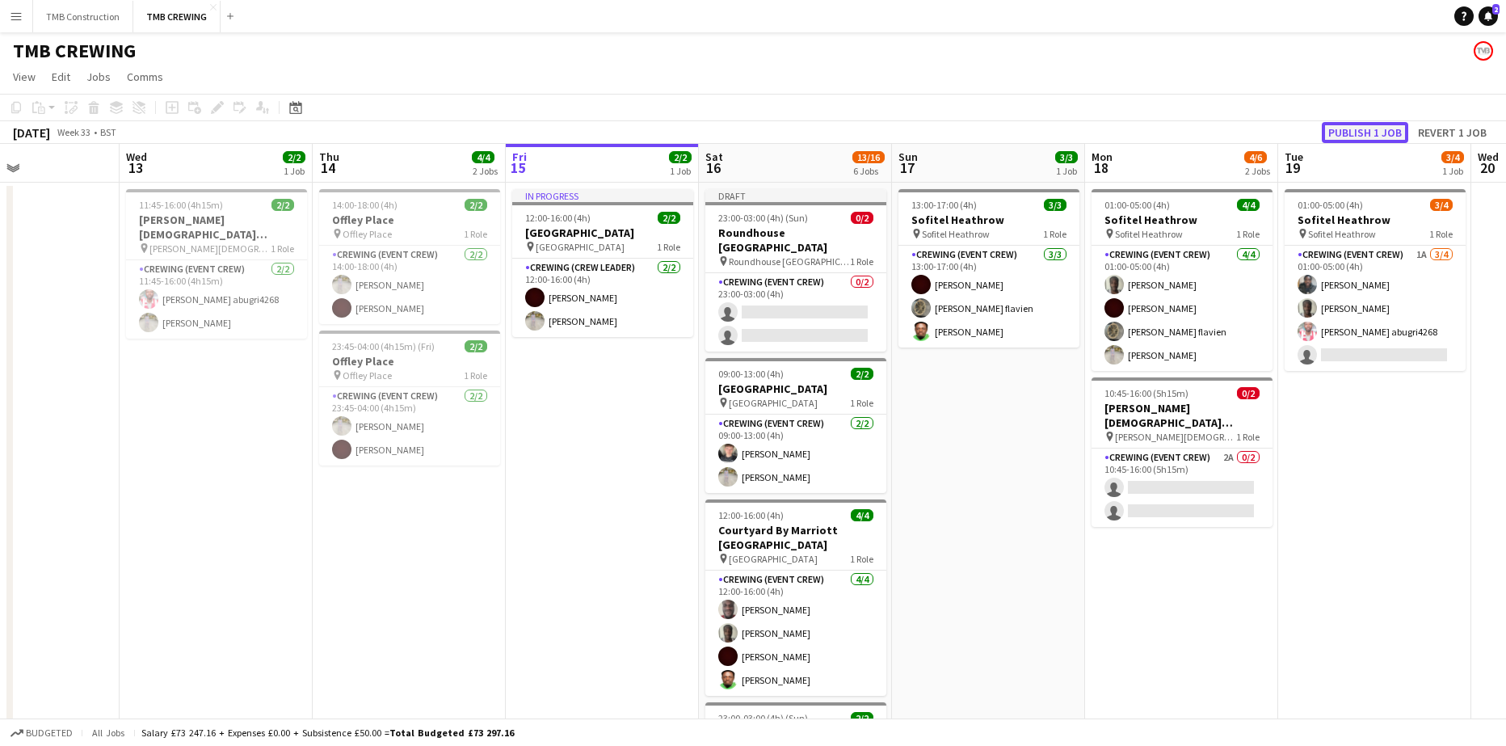
click at [1357, 126] on button "Publish 1 job" at bounding box center [1365, 132] width 86 height 21
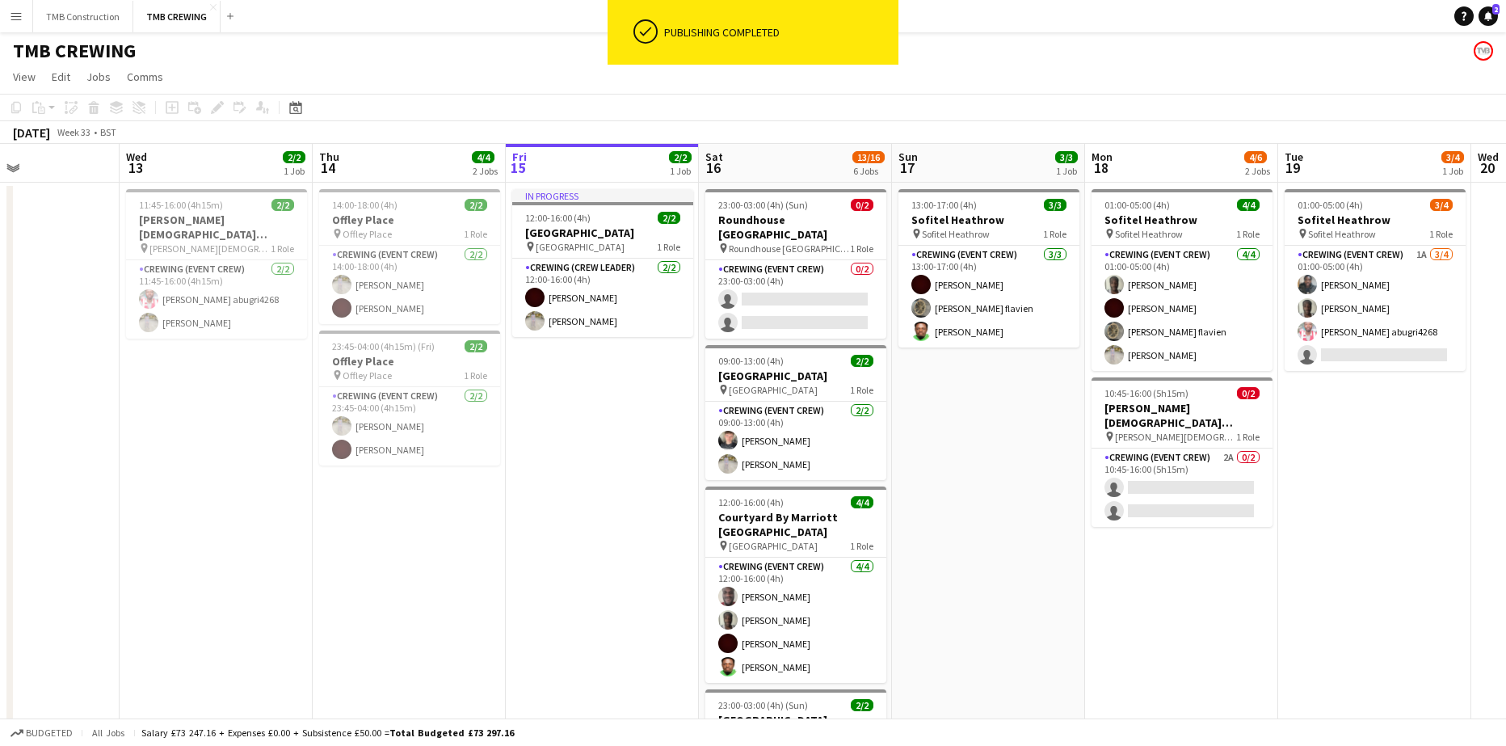
click at [822, 221] on h3 "Roundhouse [GEOGRAPHIC_DATA]" at bounding box center [795, 226] width 181 height 29
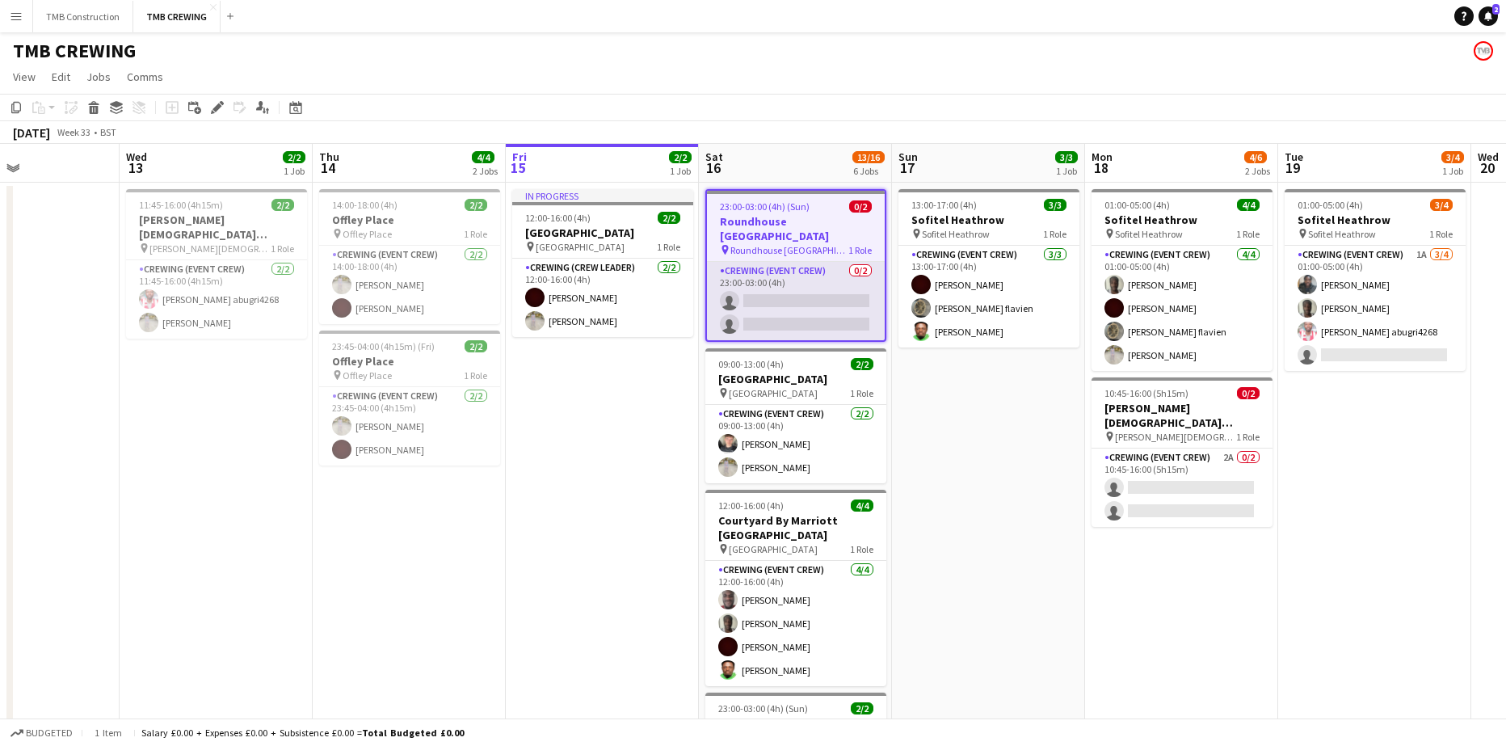
click at [848, 262] on app-card-role "Crewing (Event Crew) 0/2 23:00-03:00 (4h) single-neutral-actions single-neutral…" at bounding box center [796, 301] width 178 height 78
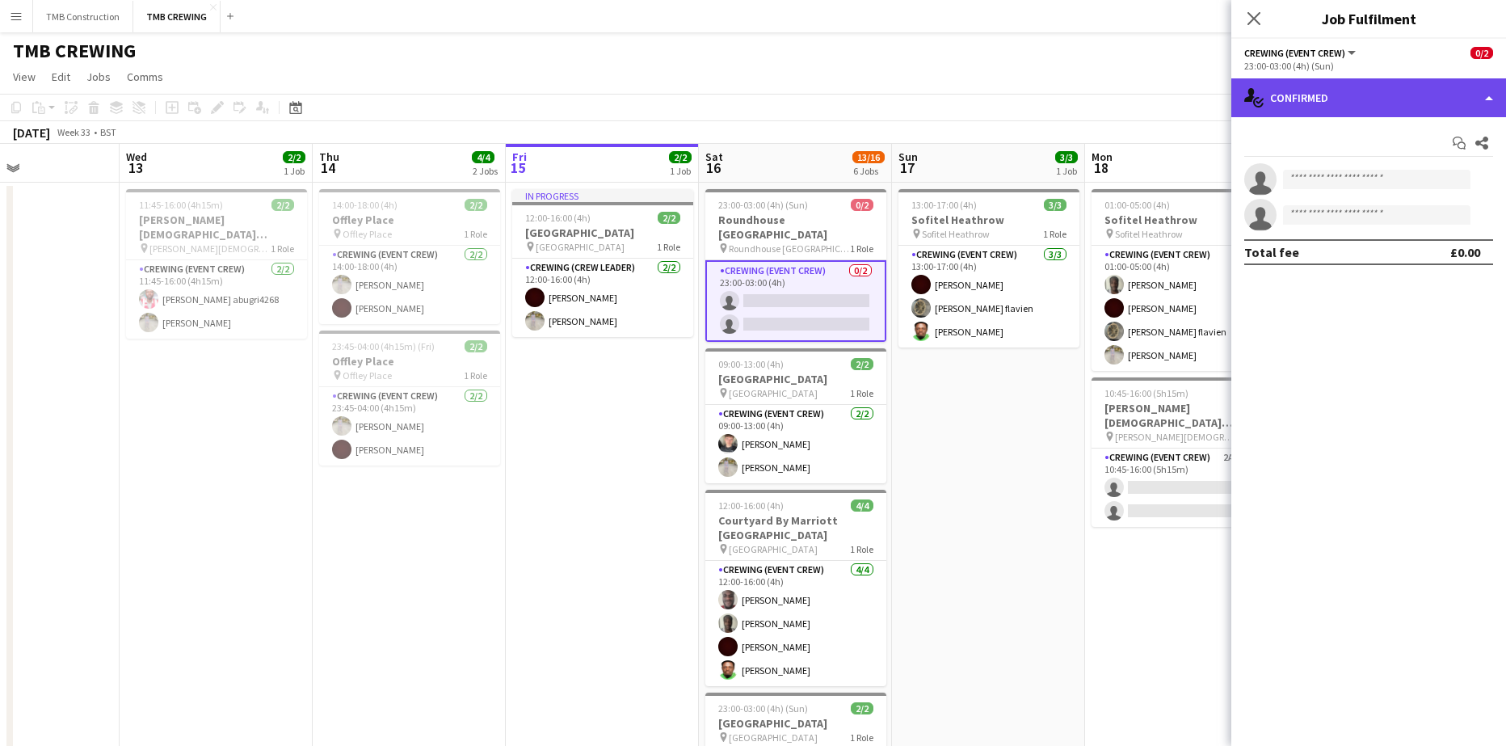
click at [1359, 89] on div "single-neutral-actions-check-2 Confirmed" at bounding box center [1368, 97] width 275 height 39
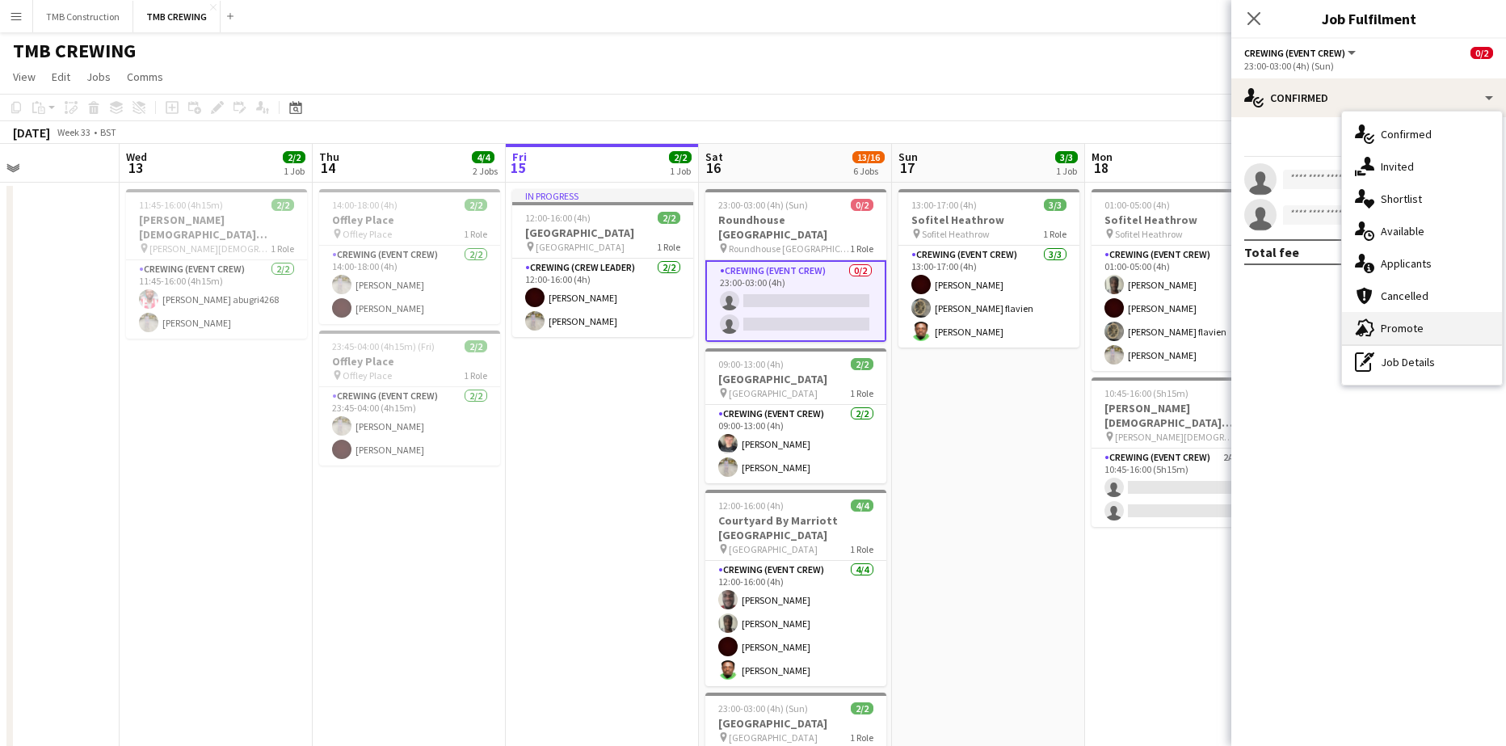
click at [1415, 315] on div "advertising-megaphone Promote" at bounding box center [1422, 328] width 160 height 32
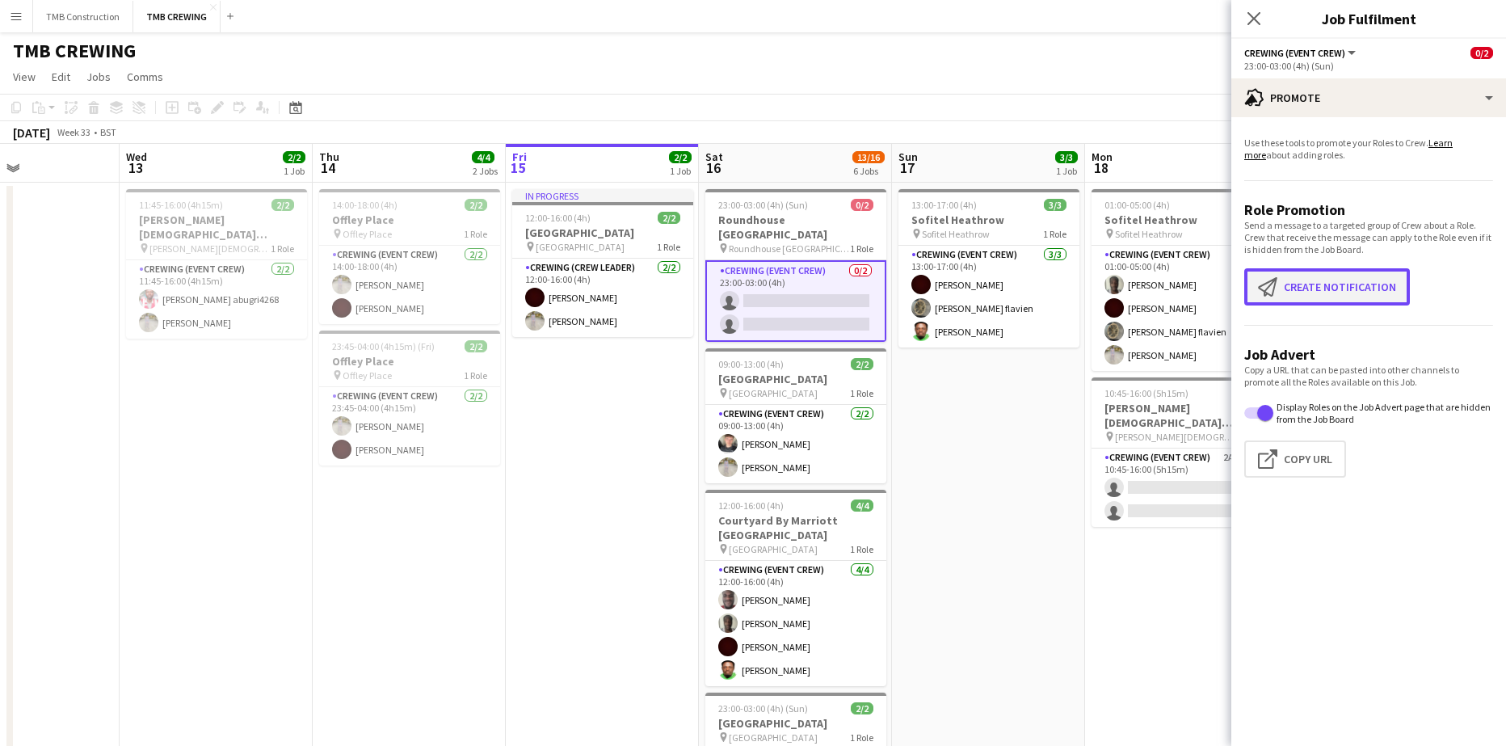
click at [1348, 285] on button "Create notification Create notification" at bounding box center [1327, 286] width 166 height 37
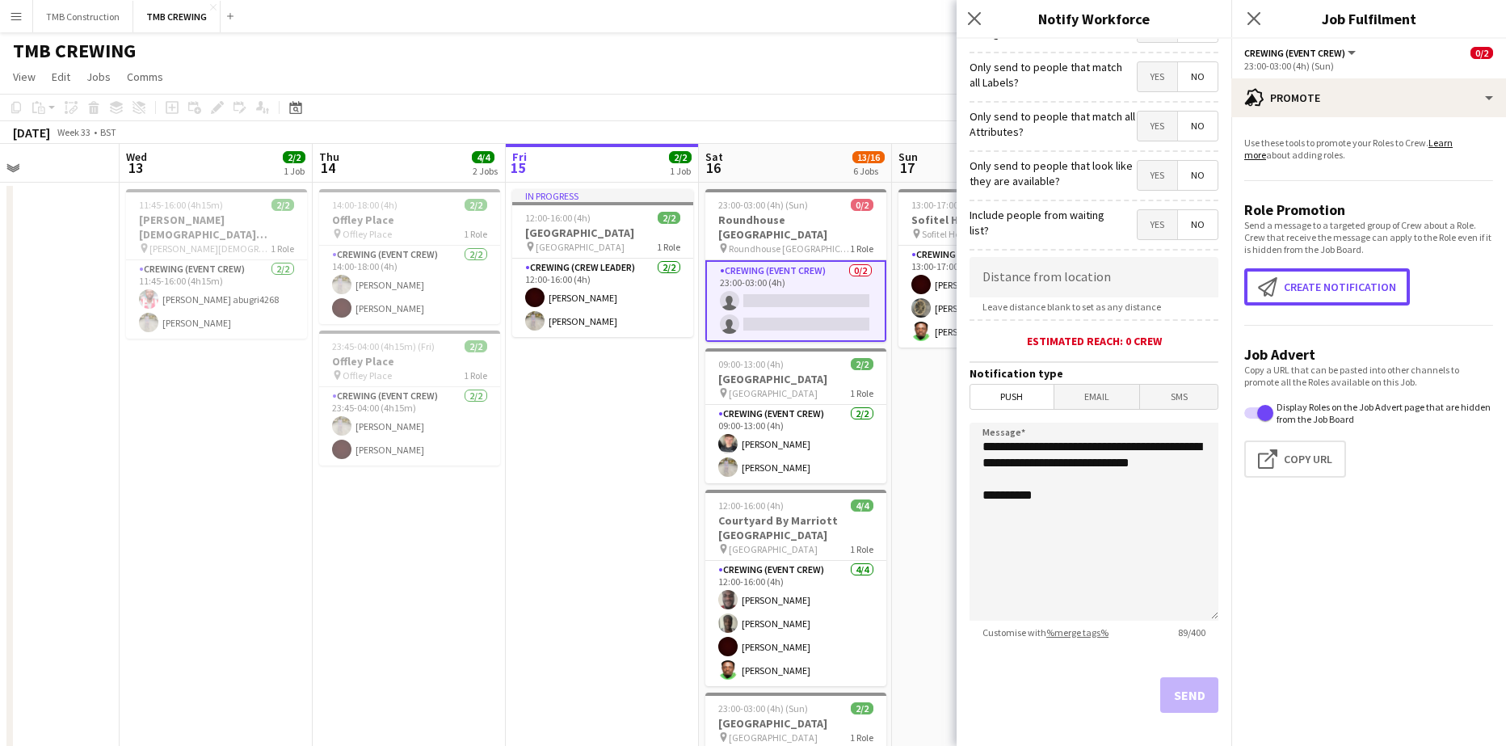
scroll to position [144, 0]
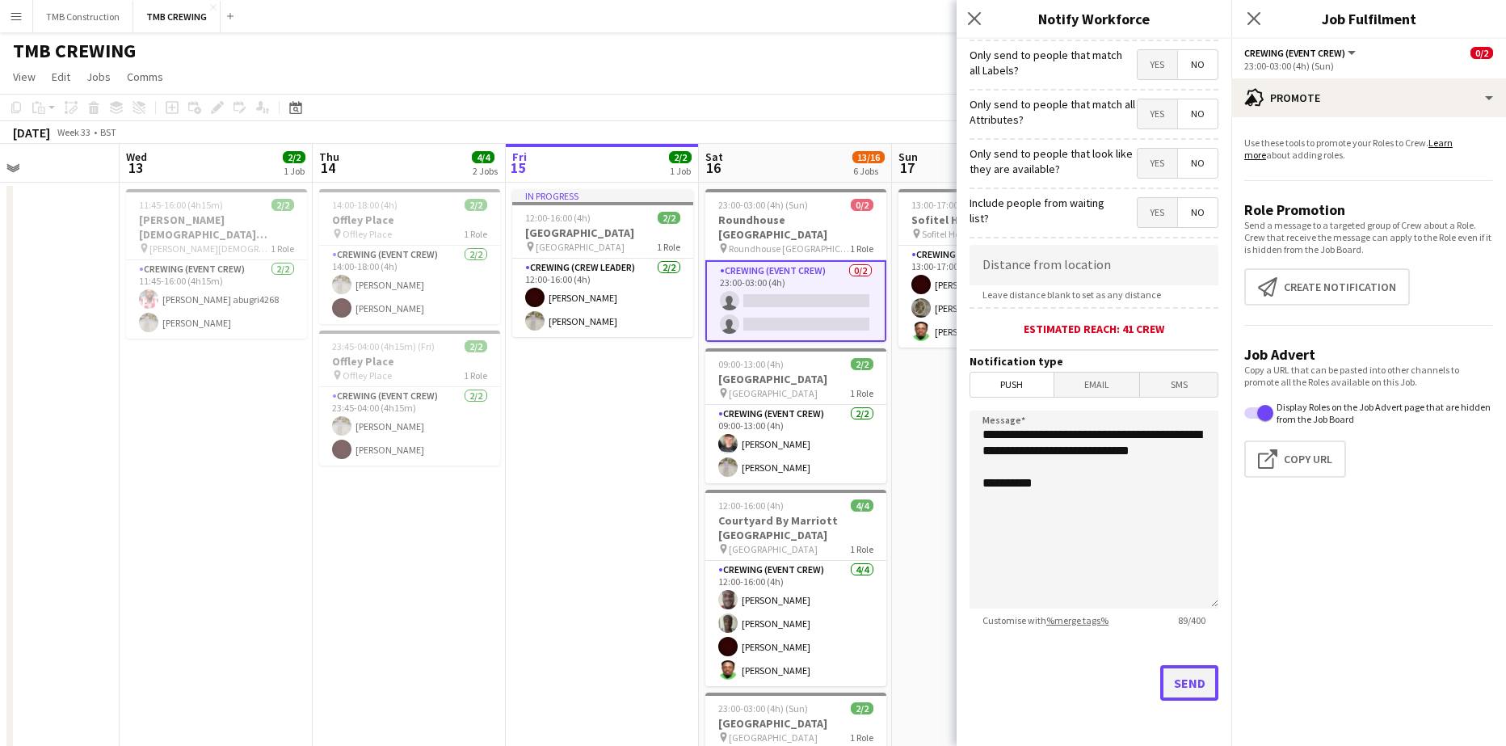
click at [1174, 686] on button "Send" at bounding box center [1189, 683] width 58 height 36
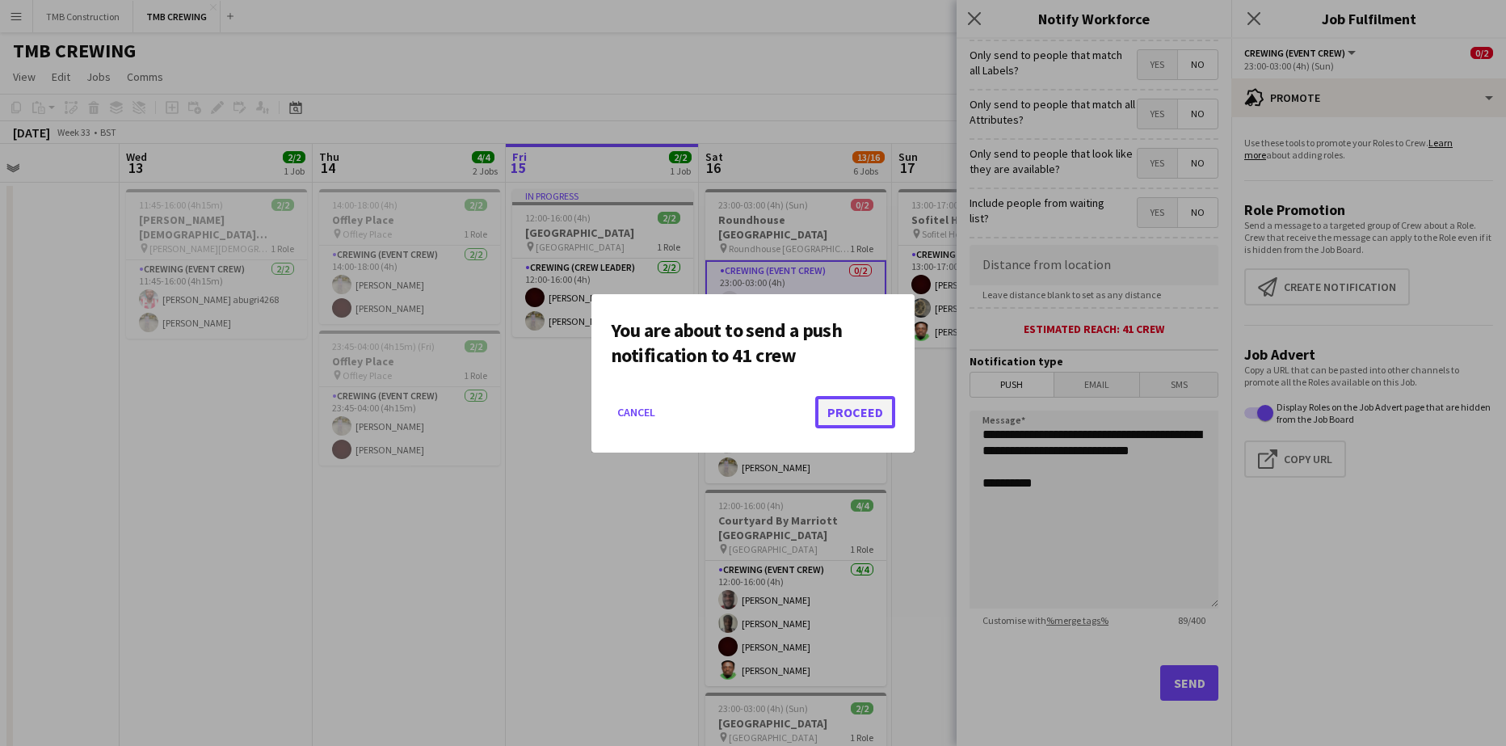
click at [868, 427] on button "Proceed" at bounding box center [855, 412] width 80 height 32
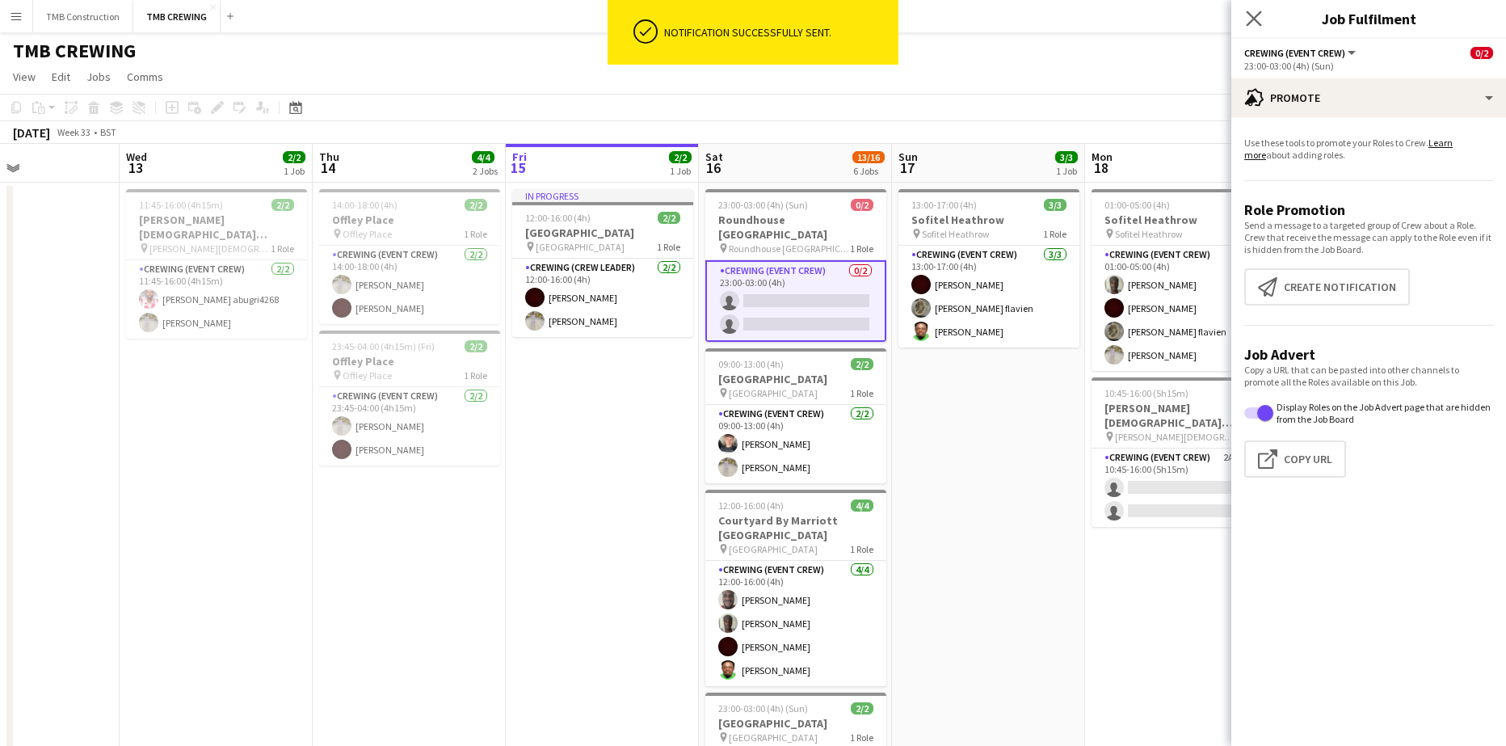
click at [1247, 27] on app-icon "Close pop-in" at bounding box center [1254, 18] width 23 height 23
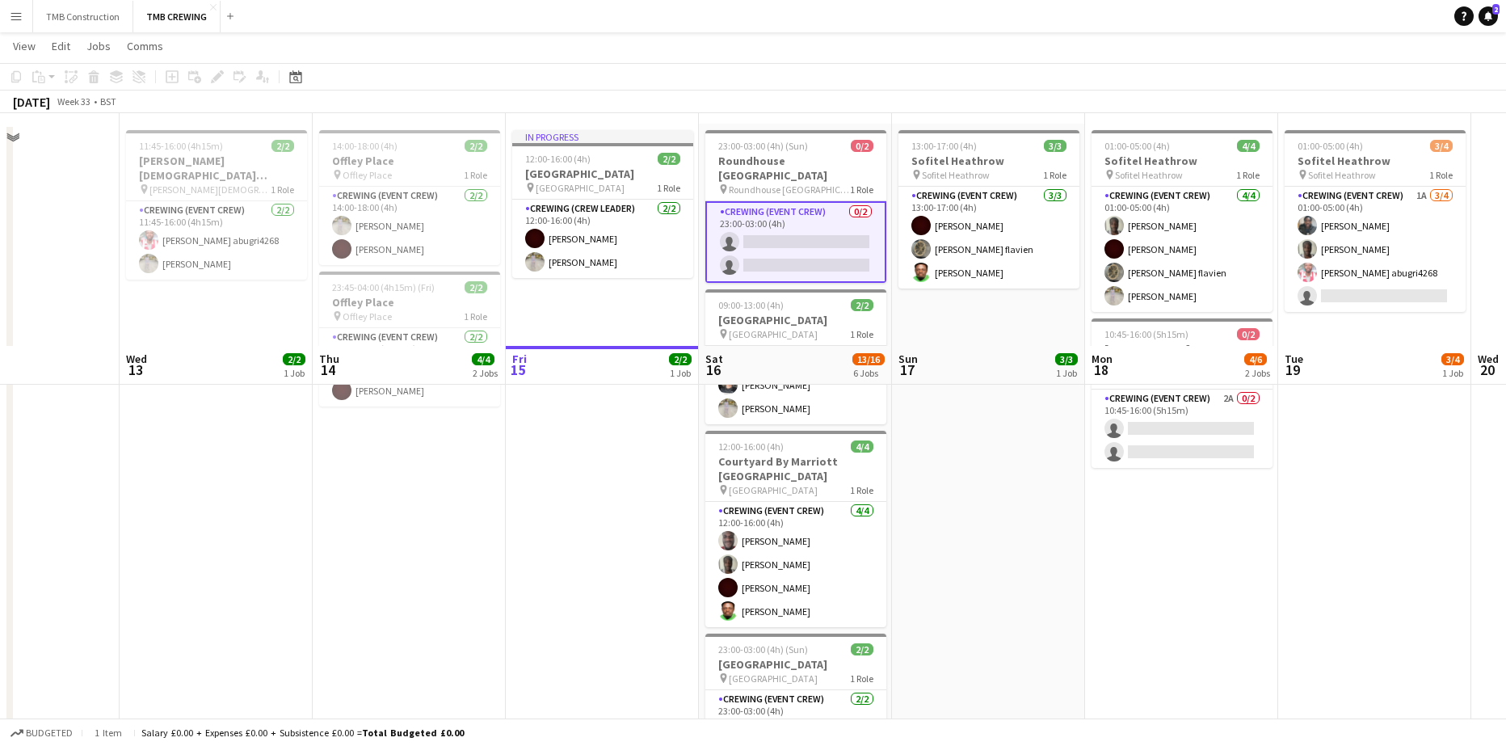
scroll to position [485, 0]
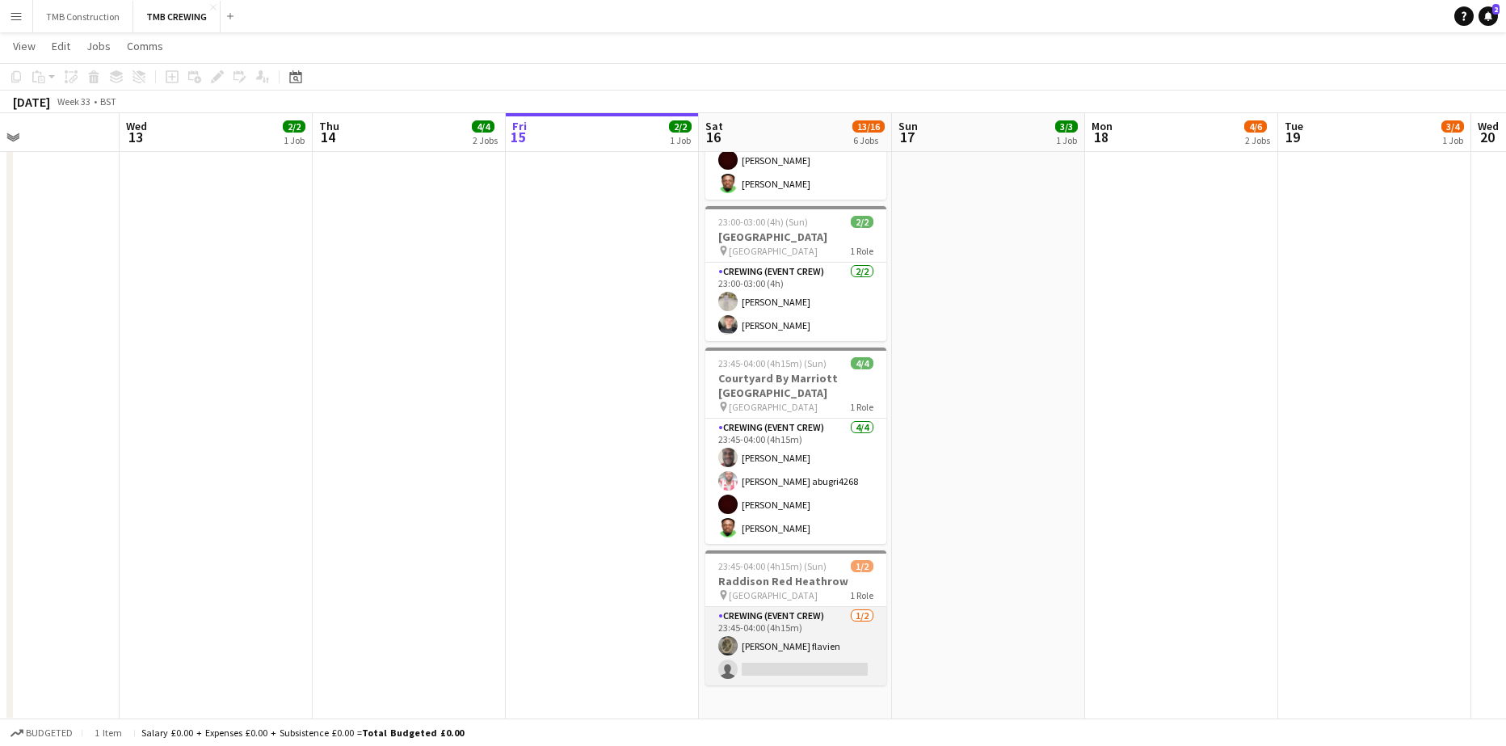
click at [839, 607] on app-card-role "Crewing (Event Crew) [DATE] 23:45-04:00 (4h15m) [PERSON_NAME] flavien single-ne…" at bounding box center [795, 646] width 181 height 78
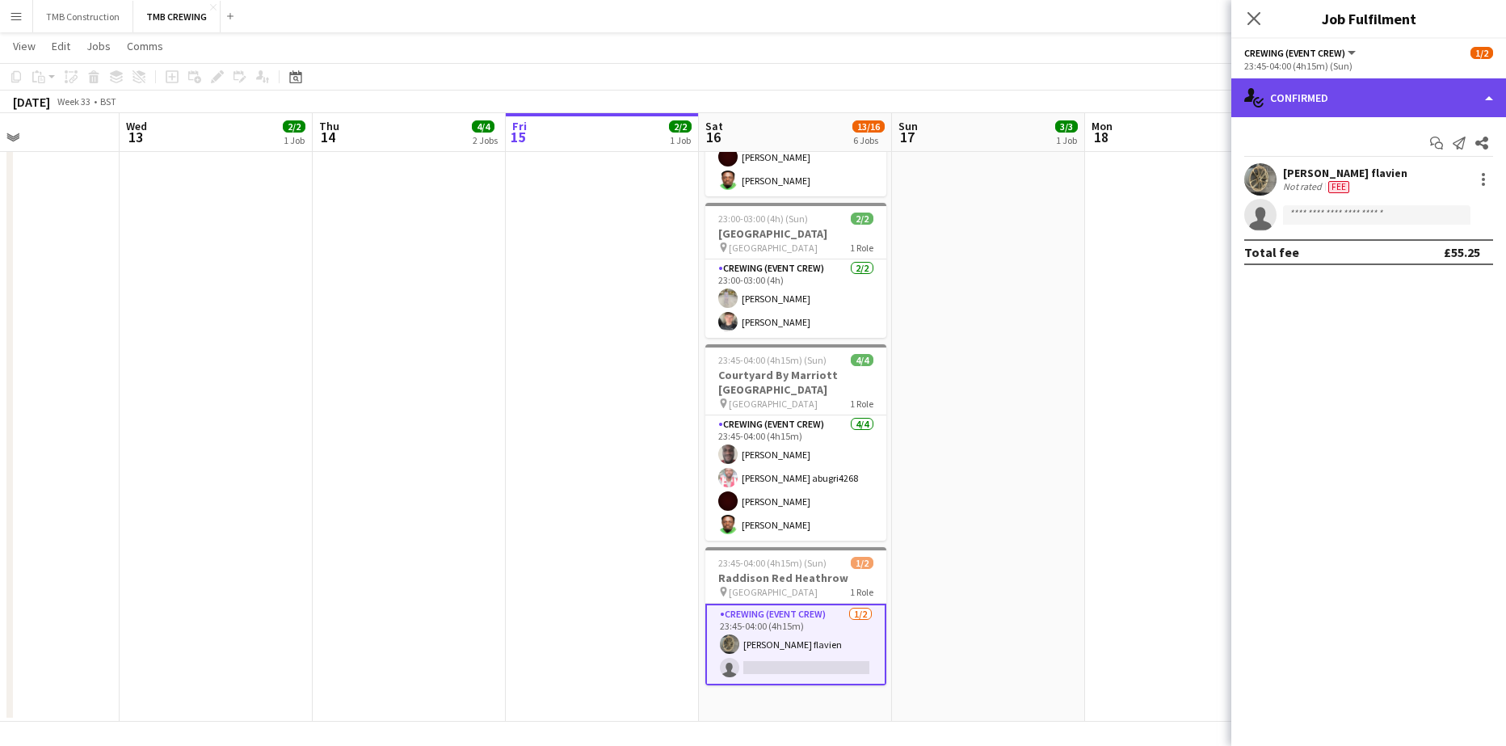
click at [1363, 97] on div "single-neutral-actions-check-2 Confirmed" at bounding box center [1368, 97] width 275 height 39
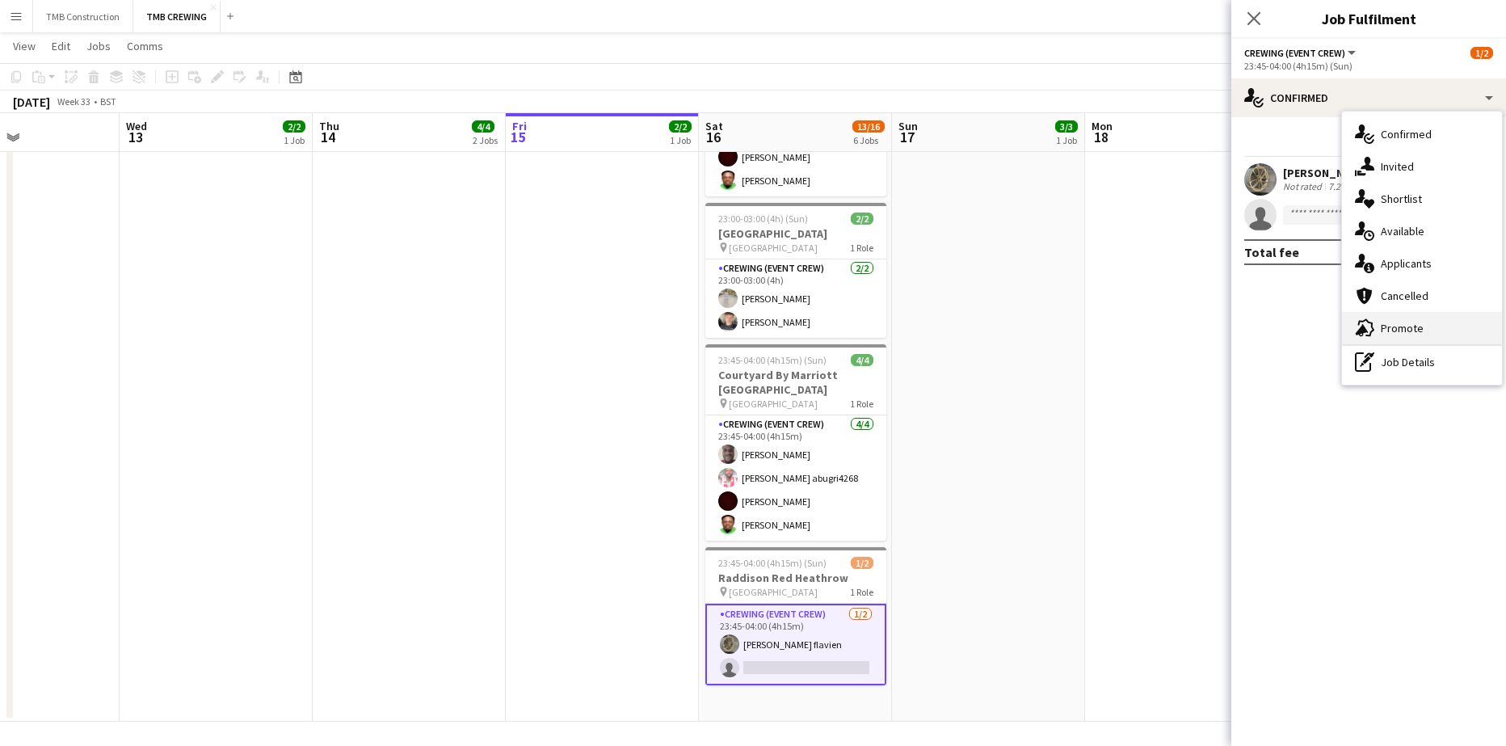
click at [1403, 317] on div "advertising-megaphone Promote" at bounding box center [1422, 328] width 160 height 32
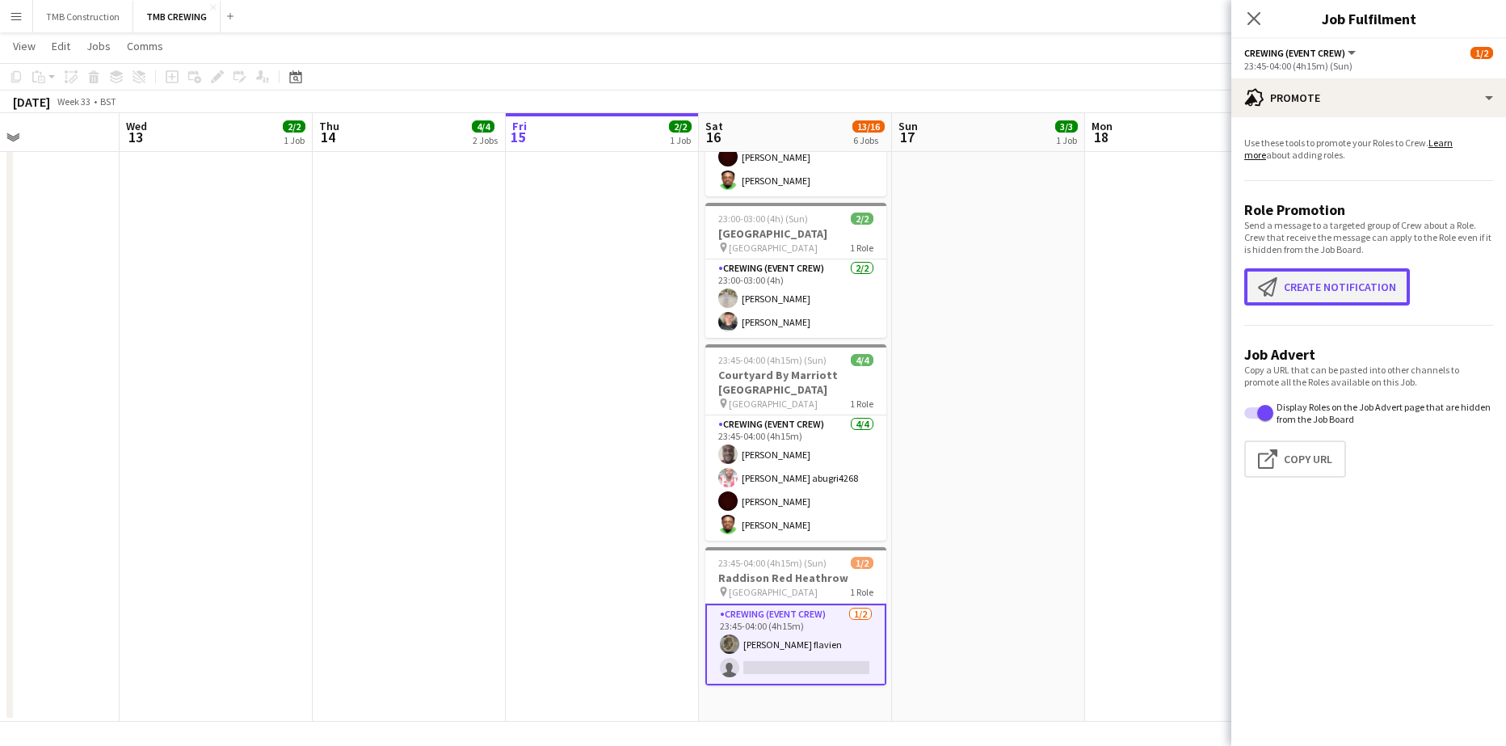
click at [1352, 292] on button "Create notification Create notification" at bounding box center [1327, 286] width 166 height 37
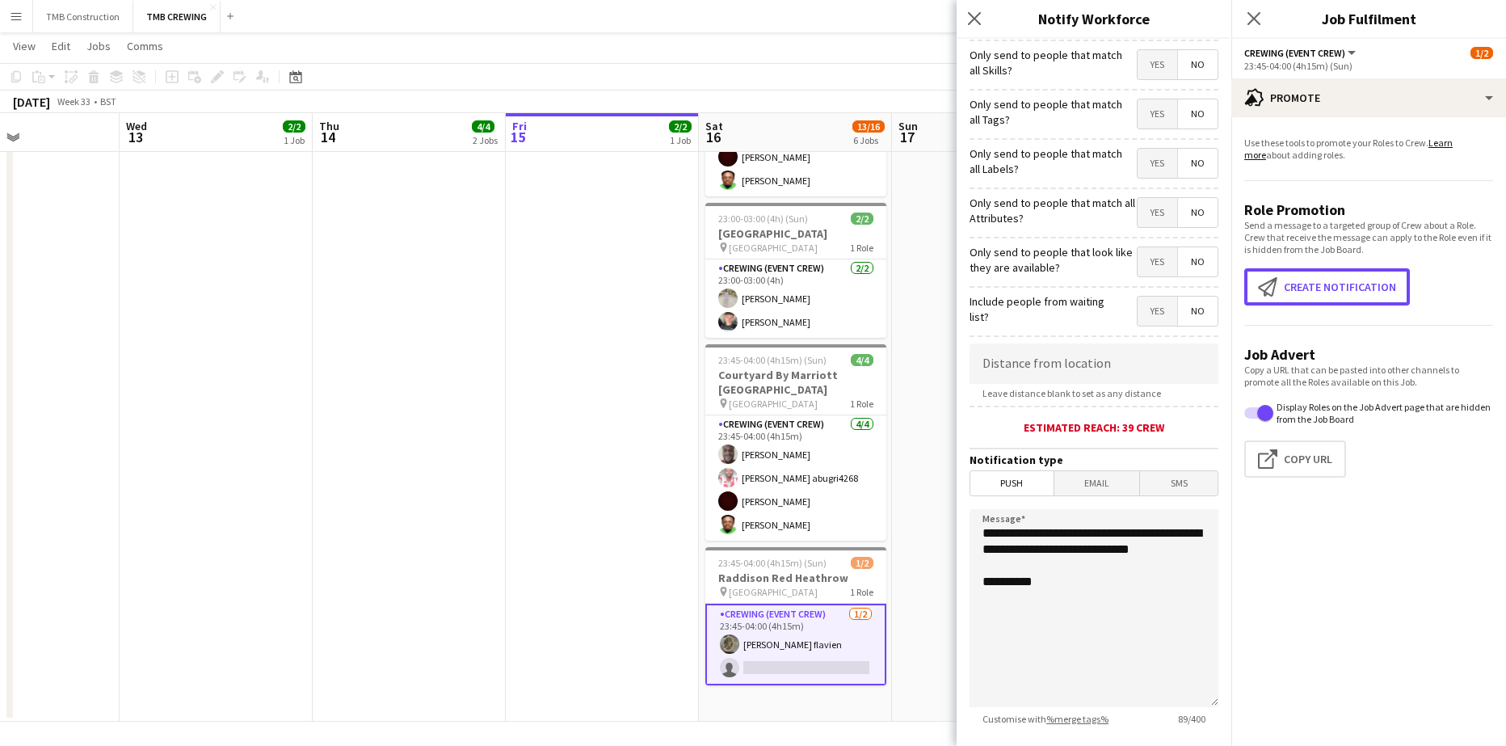
scroll to position [144, 0]
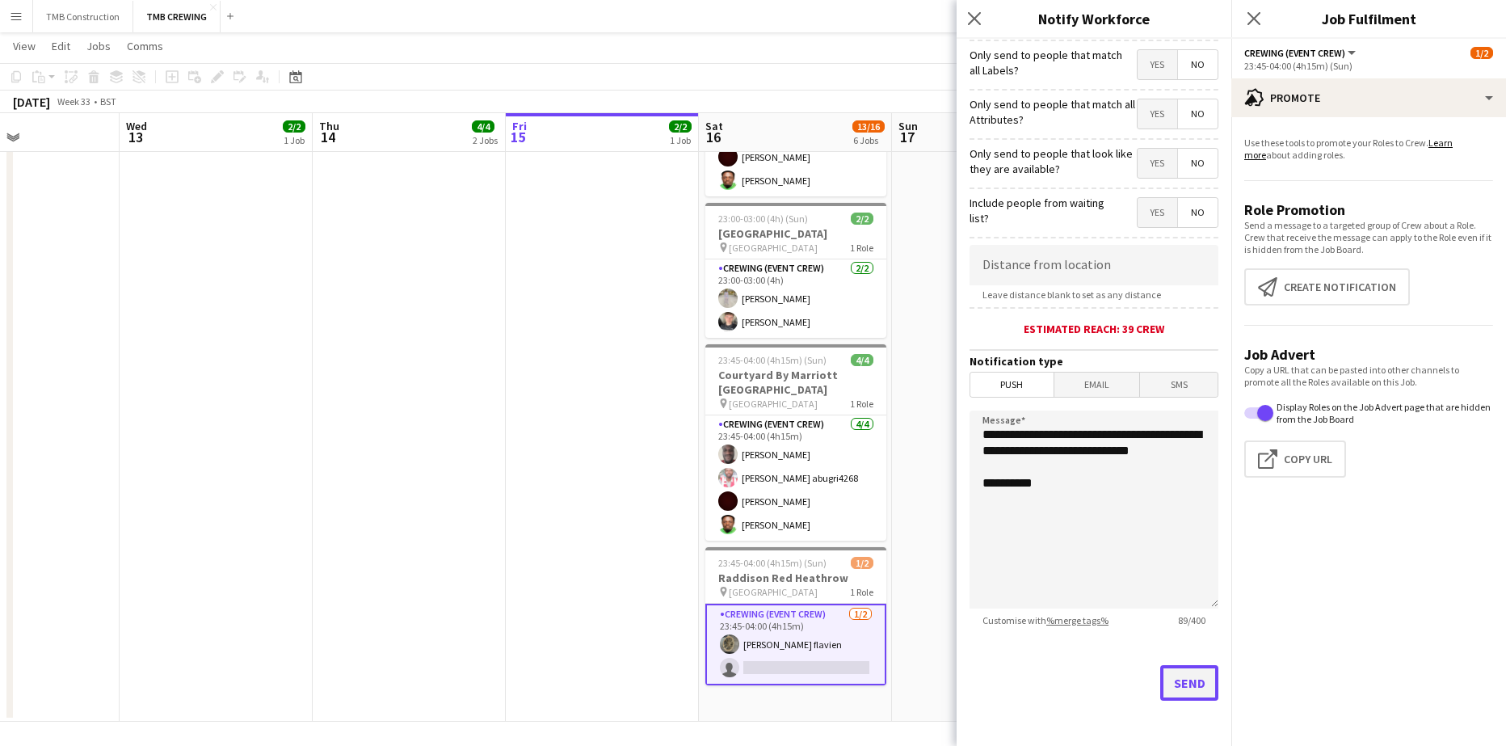
click at [1176, 673] on button "Send" at bounding box center [1189, 683] width 58 height 36
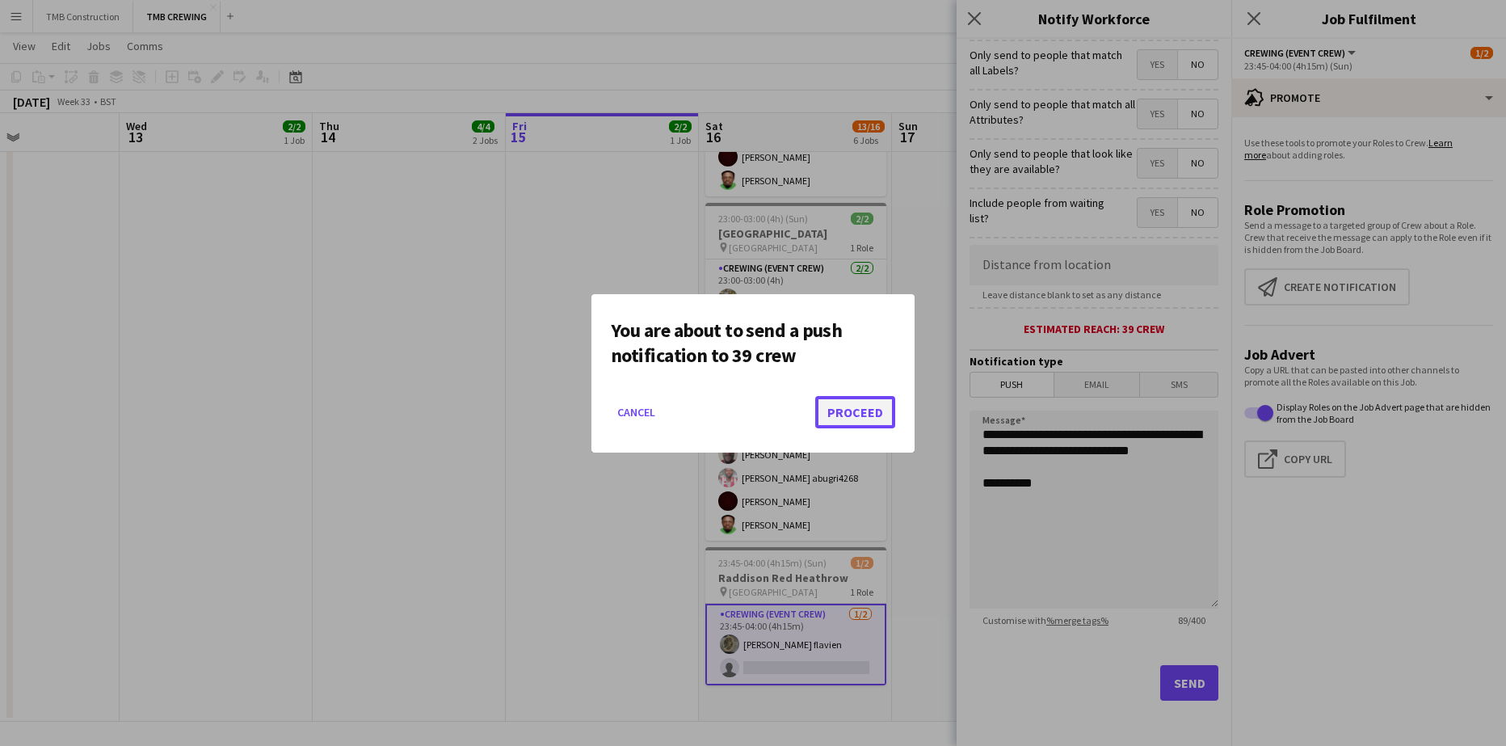
click at [866, 421] on button "Proceed" at bounding box center [855, 412] width 80 height 32
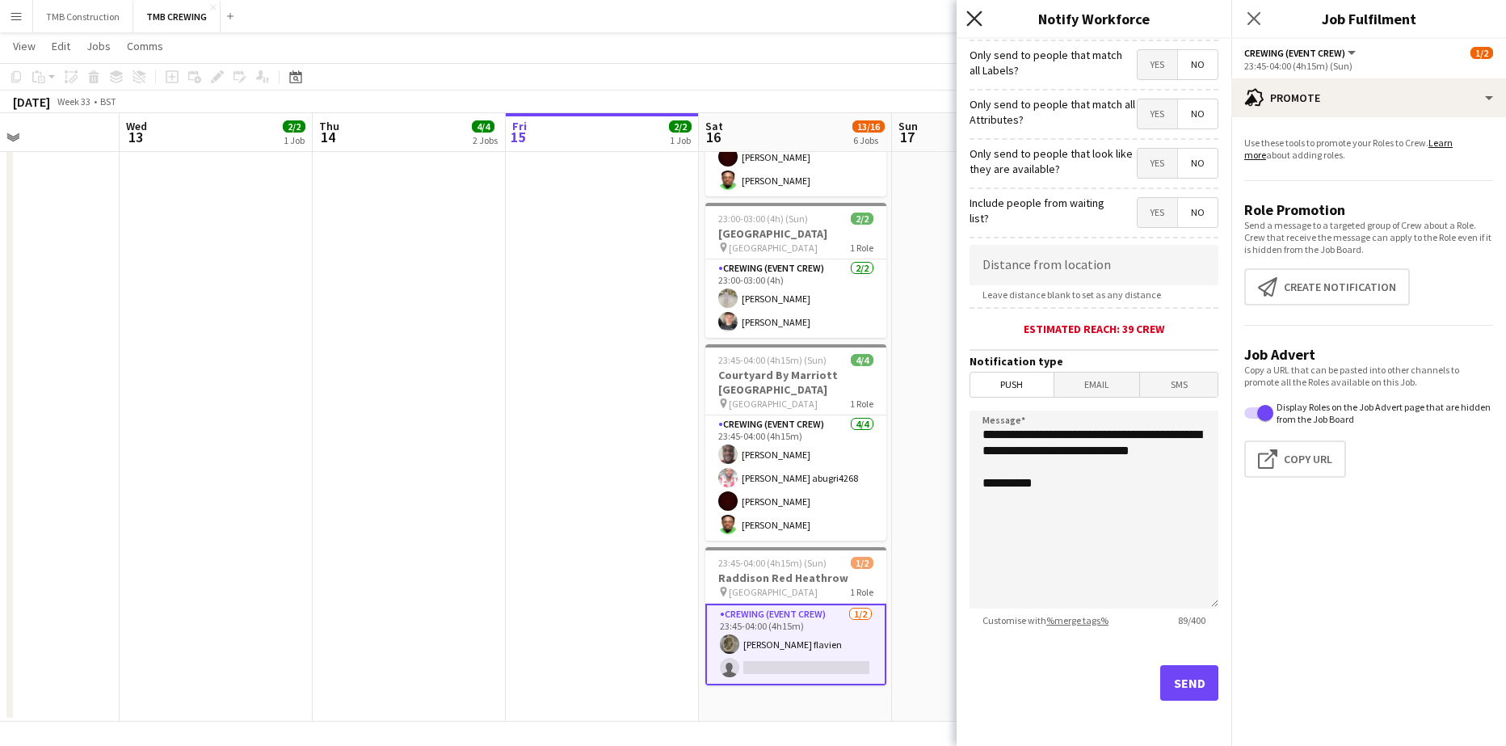
click at [972, 18] on icon "Close pop-in" at bounding box center [973, 18] width 15 height 15
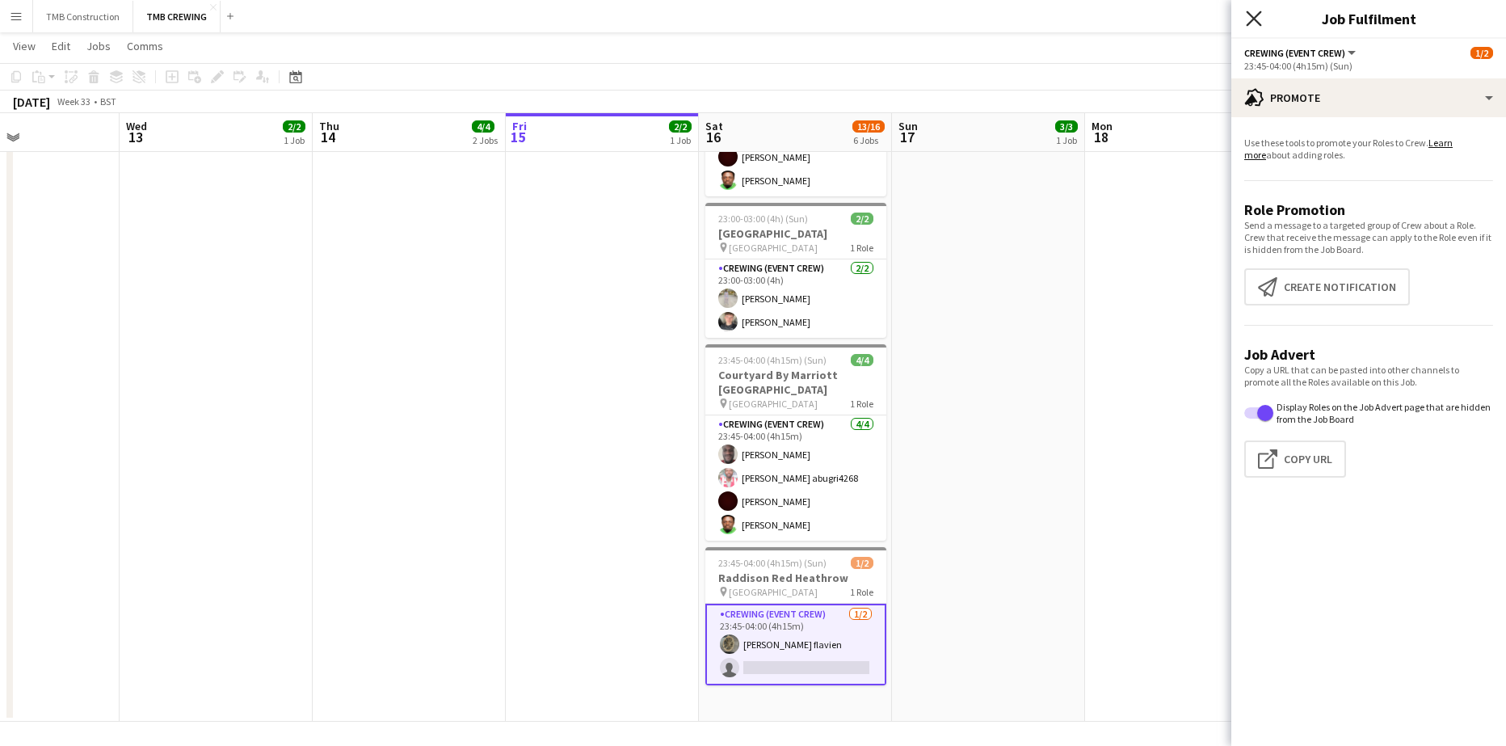
click at [1249, 15] on icon "Close pop-in" at bounding box center [1253, 18] width 15 height 15
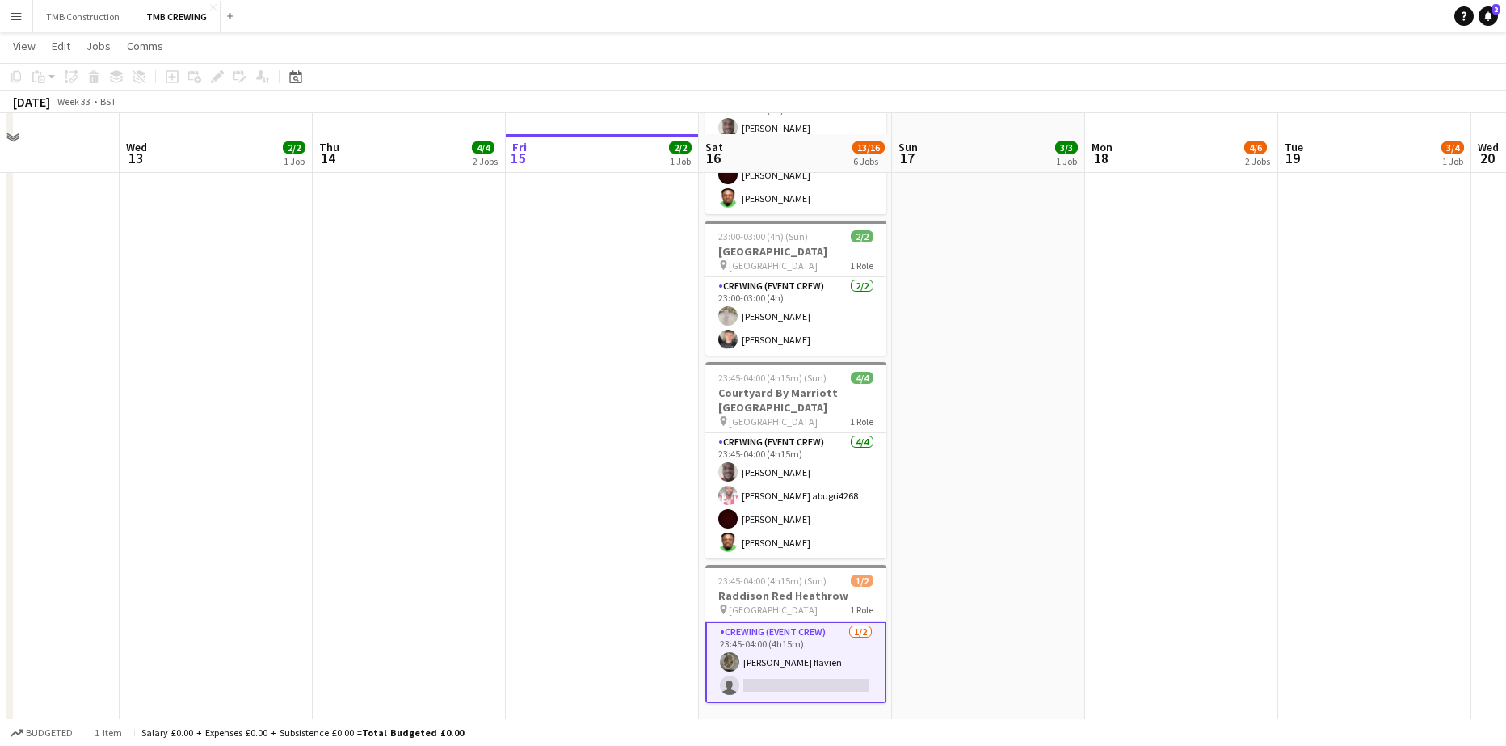
scroll to position [488, 0]
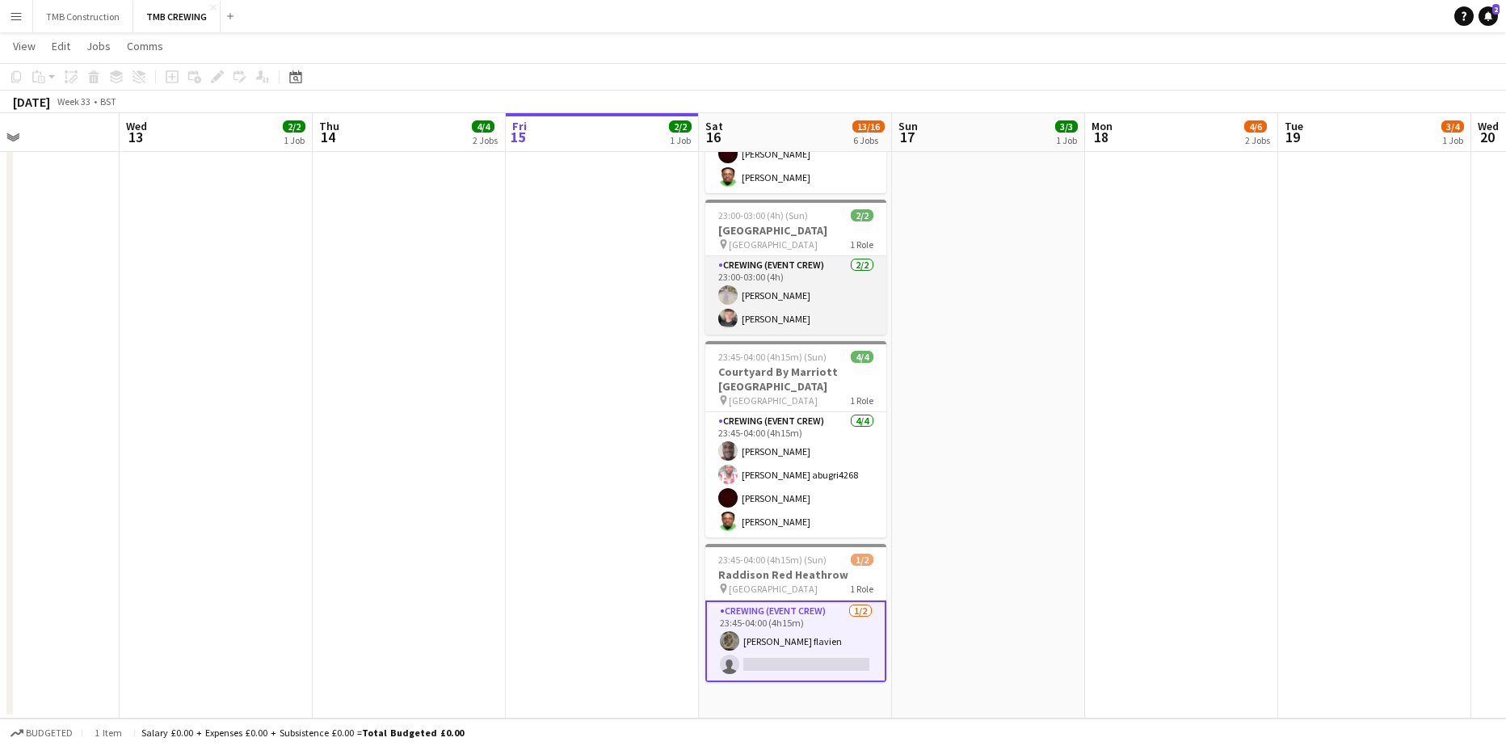
click at [796, 283] on app-card-role "Crewing (Event Crew) [DATE] 23:00-03:00 (4h) [PERSON_NAME] [PERSON_NAME]" at bounding box center [795, 295] width 181 height 78
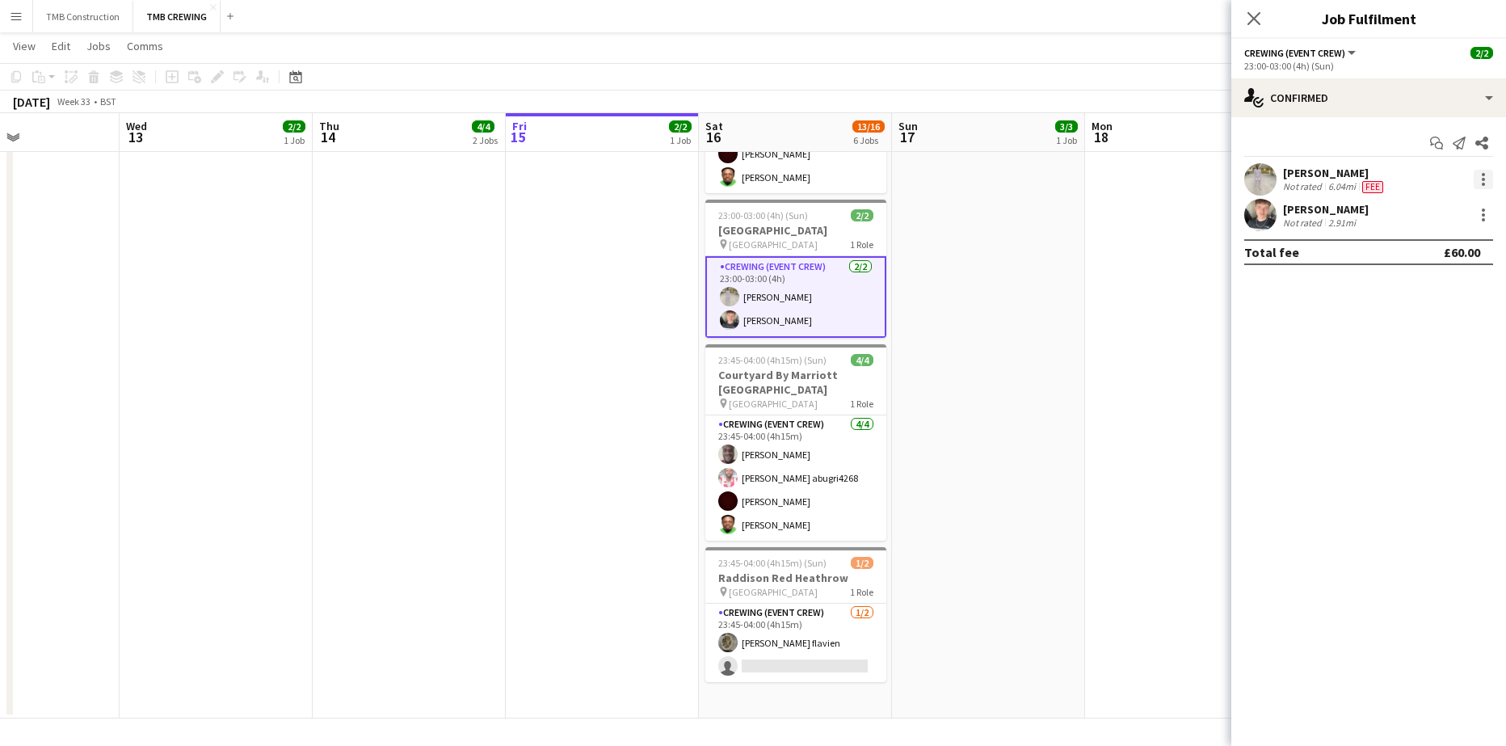
click at [1487, 180] on div at bounding box center [1483, 179] width 19 height 19
click at [1404, 362] on span "Remove" at bounding box center [1404, 364] width 48 height 14
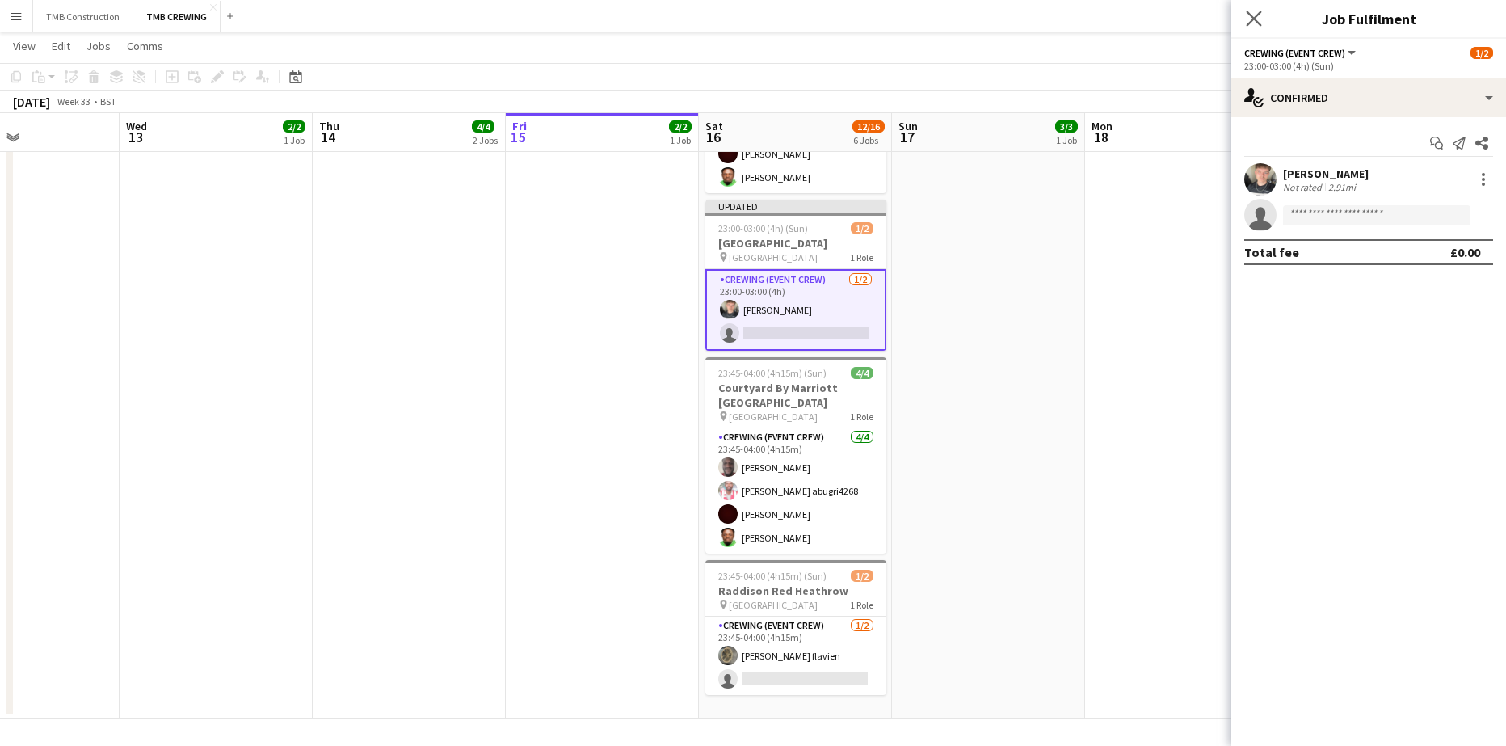
click at [1257, 10] on app-icon "Close pop-in" at bounding box center [1254, 18] width 23 height 23
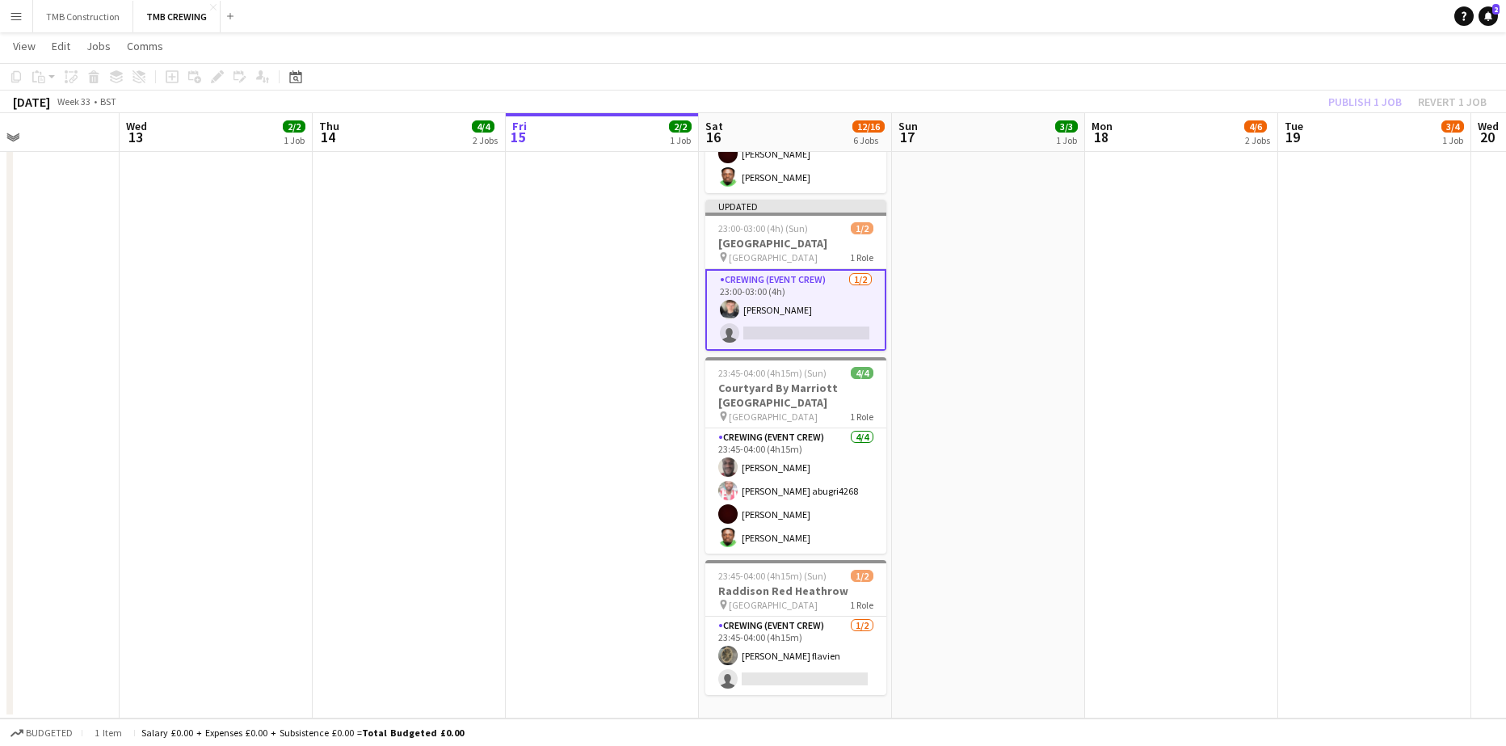
click at [1018, 406] on app-date-cell "13:00-17:00 (4h) 3/3 Sofitel Heathrow pin Sofitel Heathrow 1 Role Crewing (Even…" at bounding box center [988, 205] width 193 height 1025
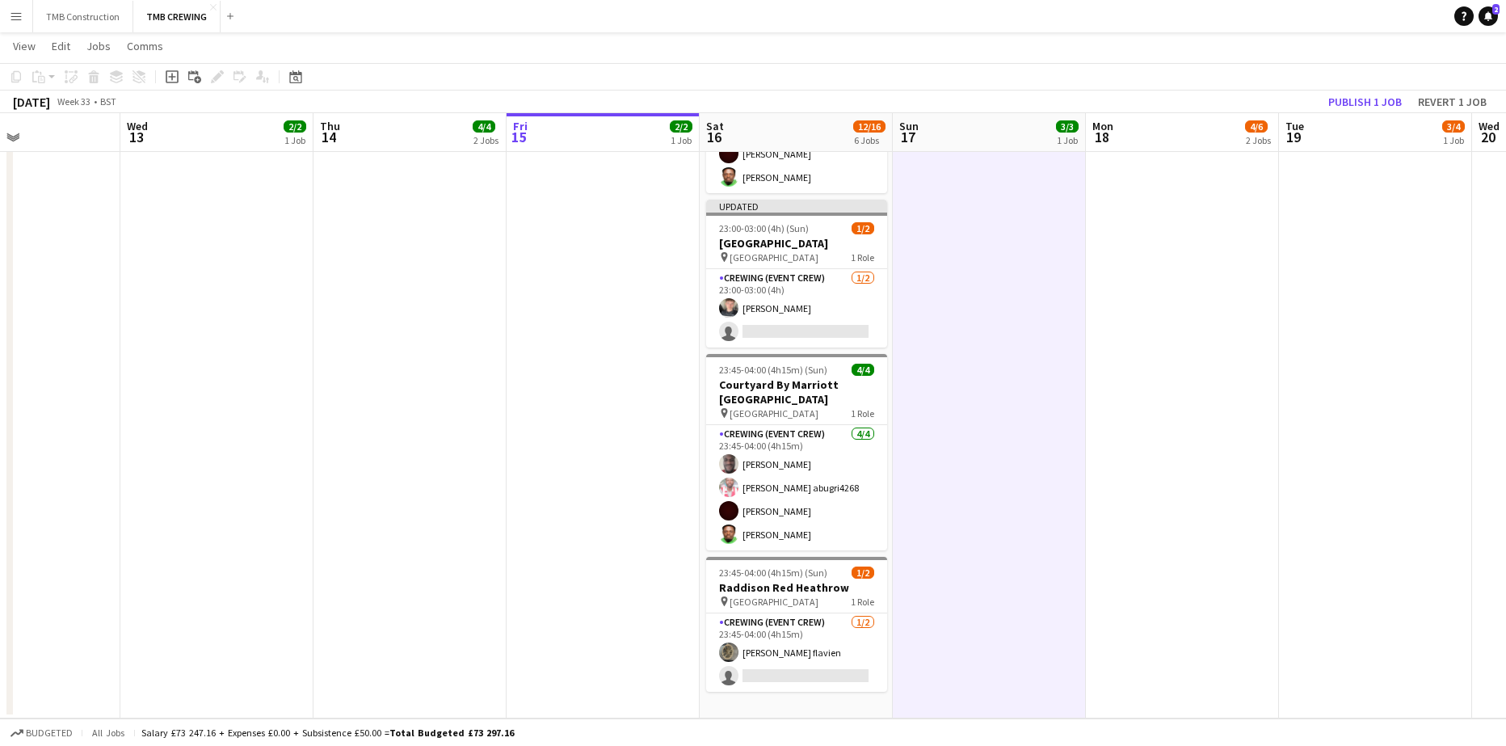
click at [1028, 360] on app-date-cell "13:00-17:00 (4h) 3/3 Sofitel Heathrow pin Sofitel Heathrow 1 Role Crewing (Even…" at bounding box center [989, 205] width 193 height 1025
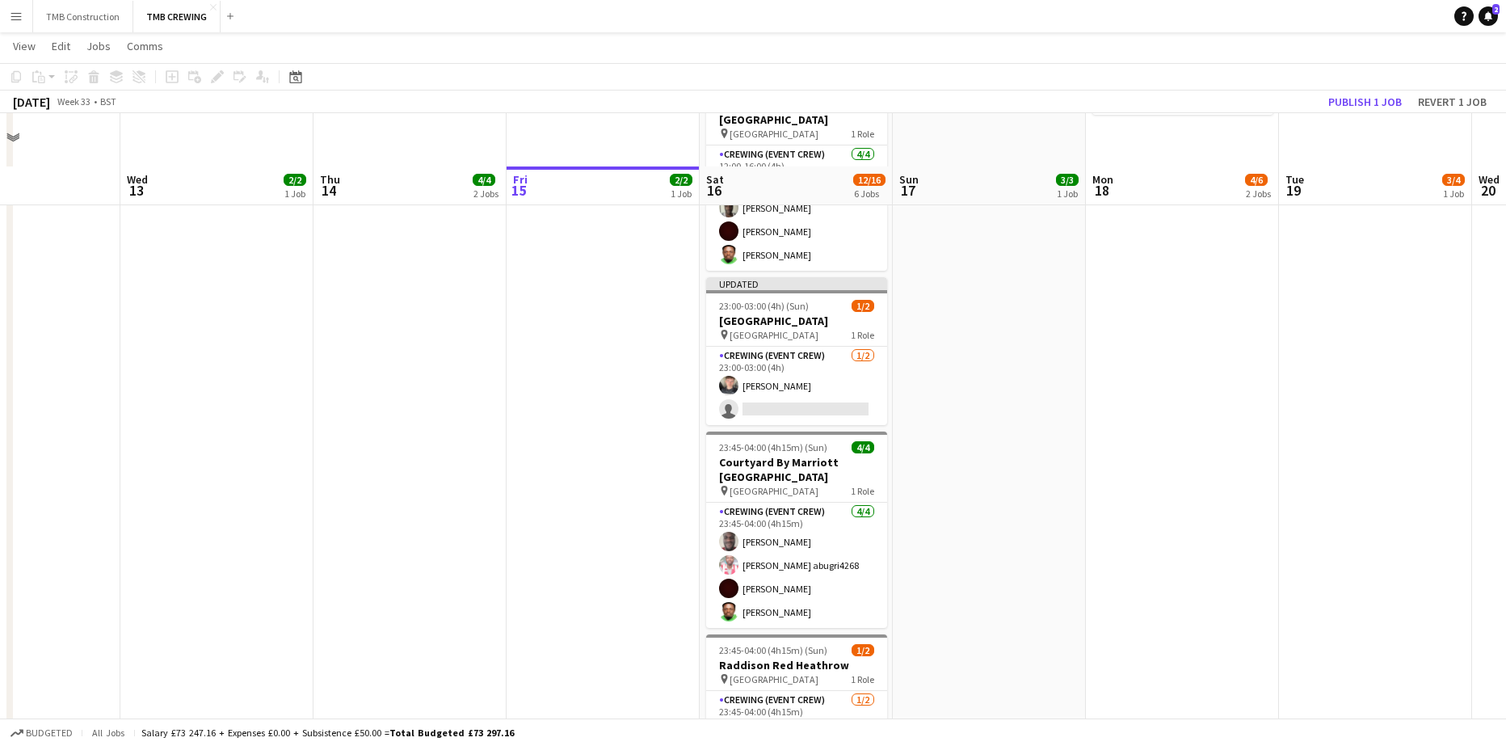
scroll to position [404, 0]
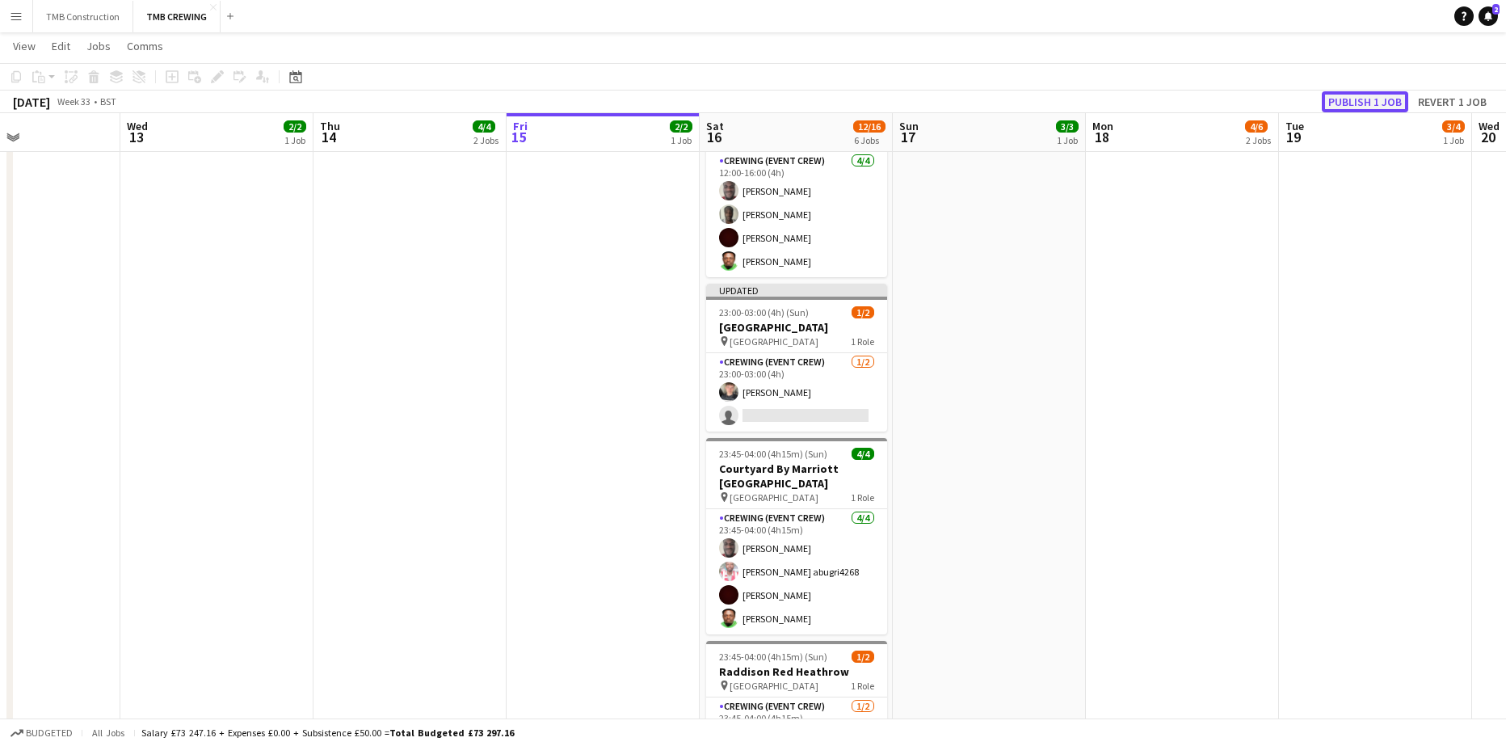
click at [1382, 98] on button "Publish 1 job" at bounding box center [1365, 101] width 86 height 21
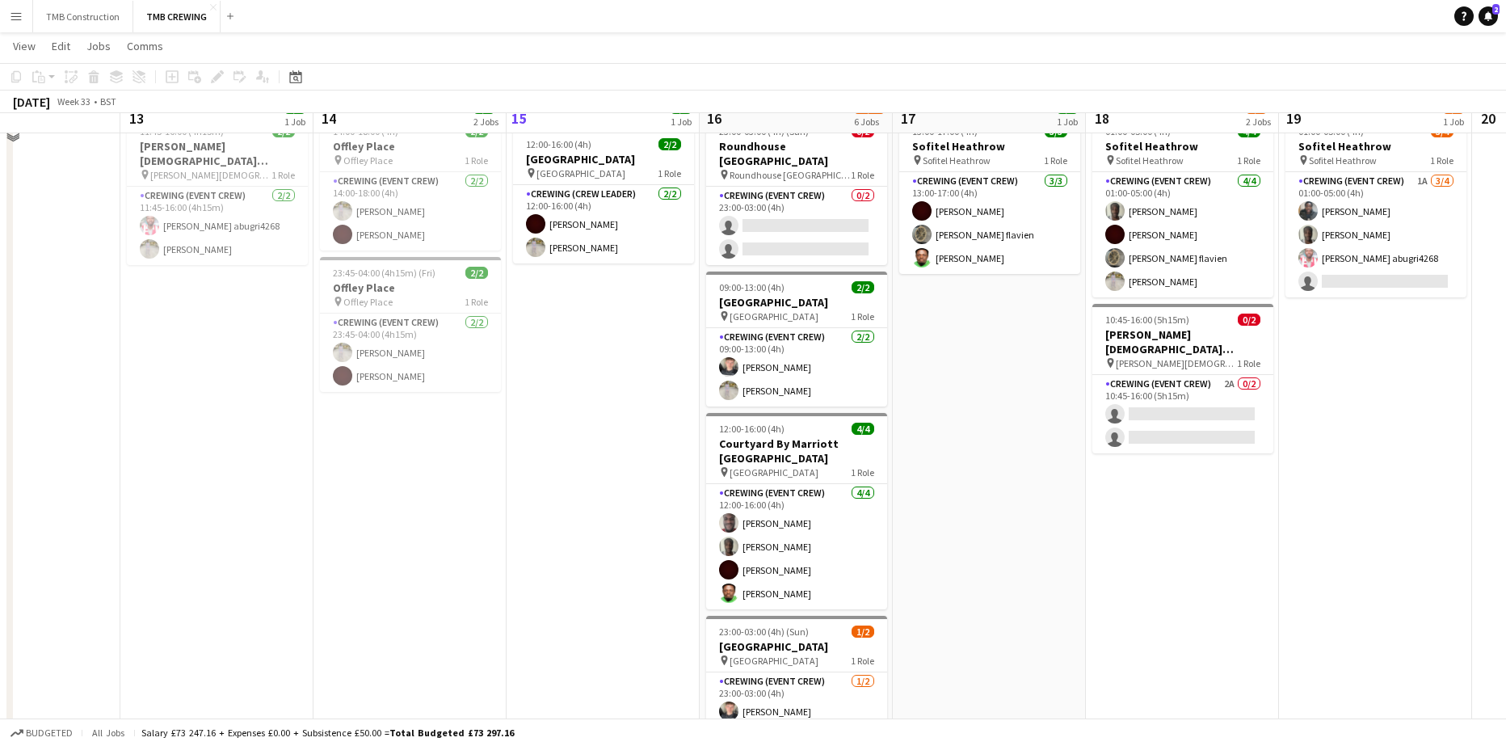
scroll to position [81, 0]
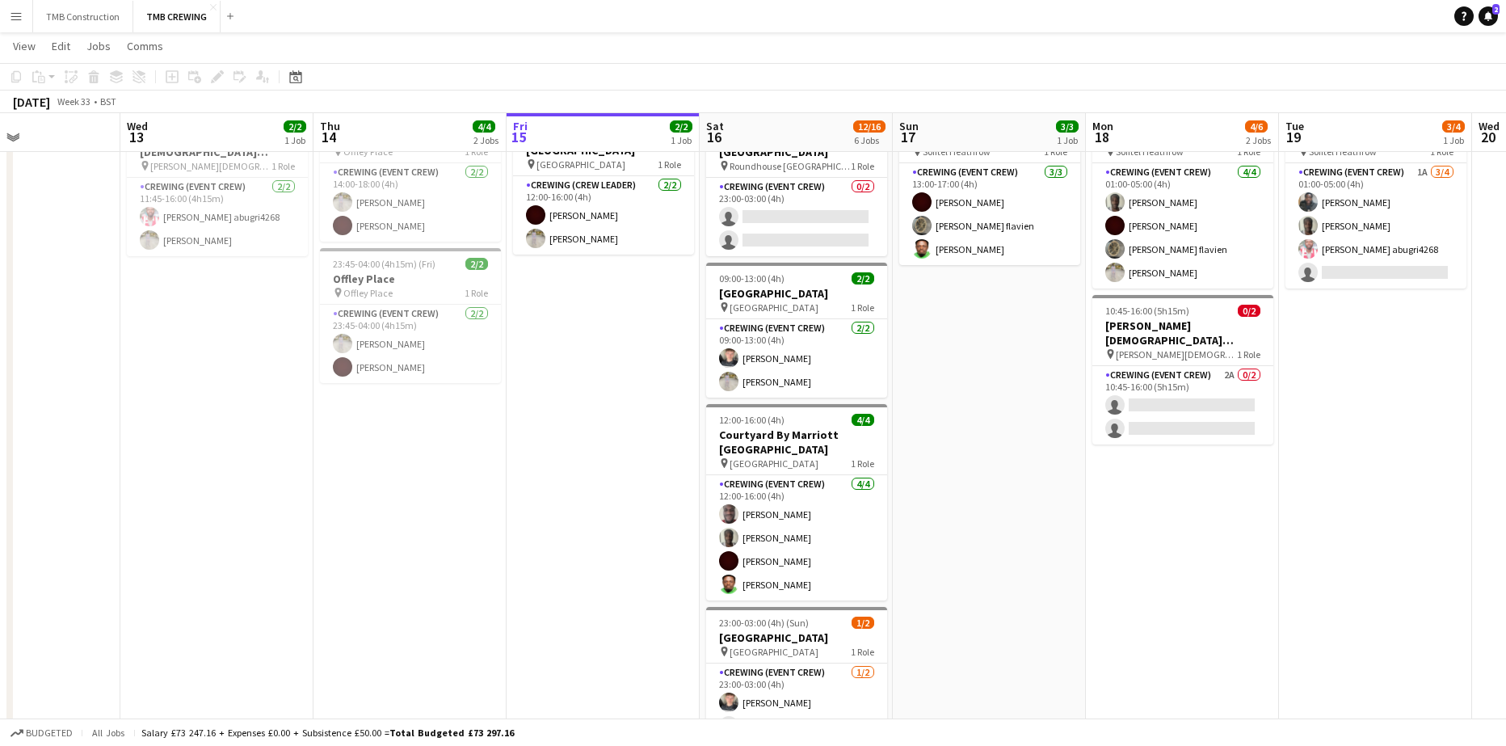
drag, startPoint x: 942, startPoint y: 459, endPoint x: 1103, endPoint y: 608, distance: 219.0
click at [1103, 608] on app-date-cell "01:00-05:00 (4h) 4/4 Sofitel Heathrow pin Sofitel Heathrow 1 Role Crewing (Even…" at bounding box center [1182, 612] width 193 height 1025
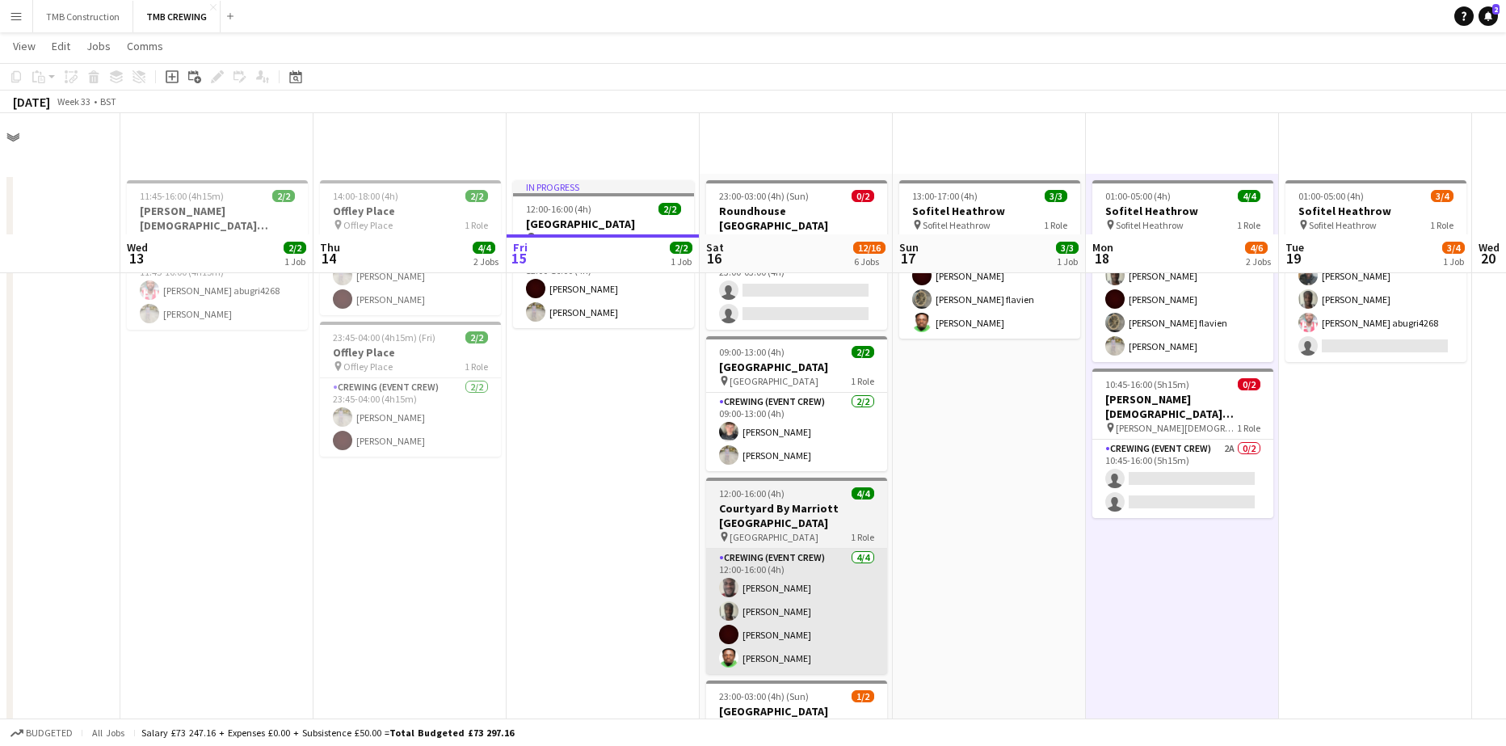
scroll to position [0, 0]
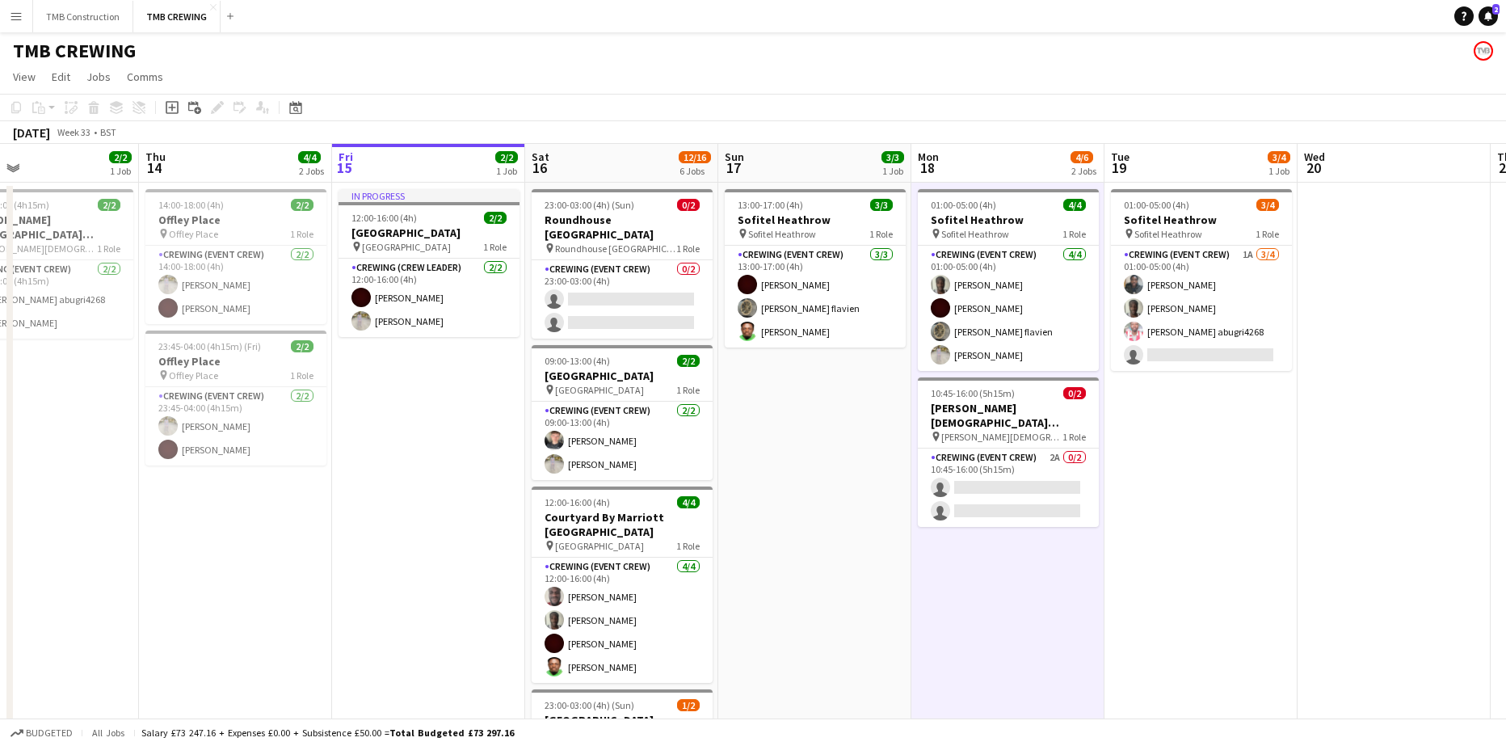
drag, startPoint x: 1334, startPoint y: 439, endPoint x: 1159, endPoint y: 375, distance: 185.8
click at [1159, 375] on app-calendar-viewport "Mon 11 Tue 12 Wed 13 2/2 1 Job Thu 14 4/4 2 Jobs Fri 15 2/2 1 Job Sat 16 12/16 …" at bounding box center [753, 676] width 1506 height 1064
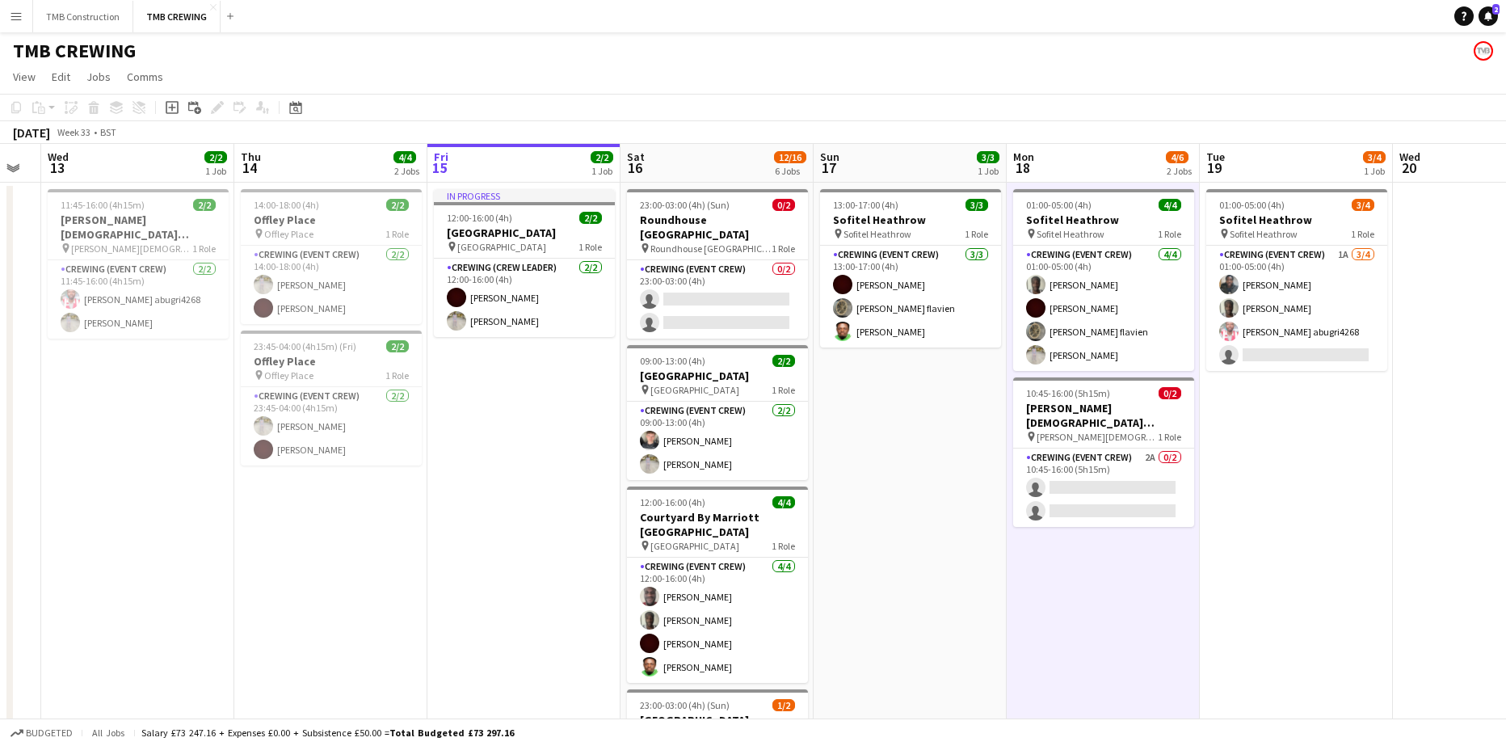
scroll to position [0, 384]
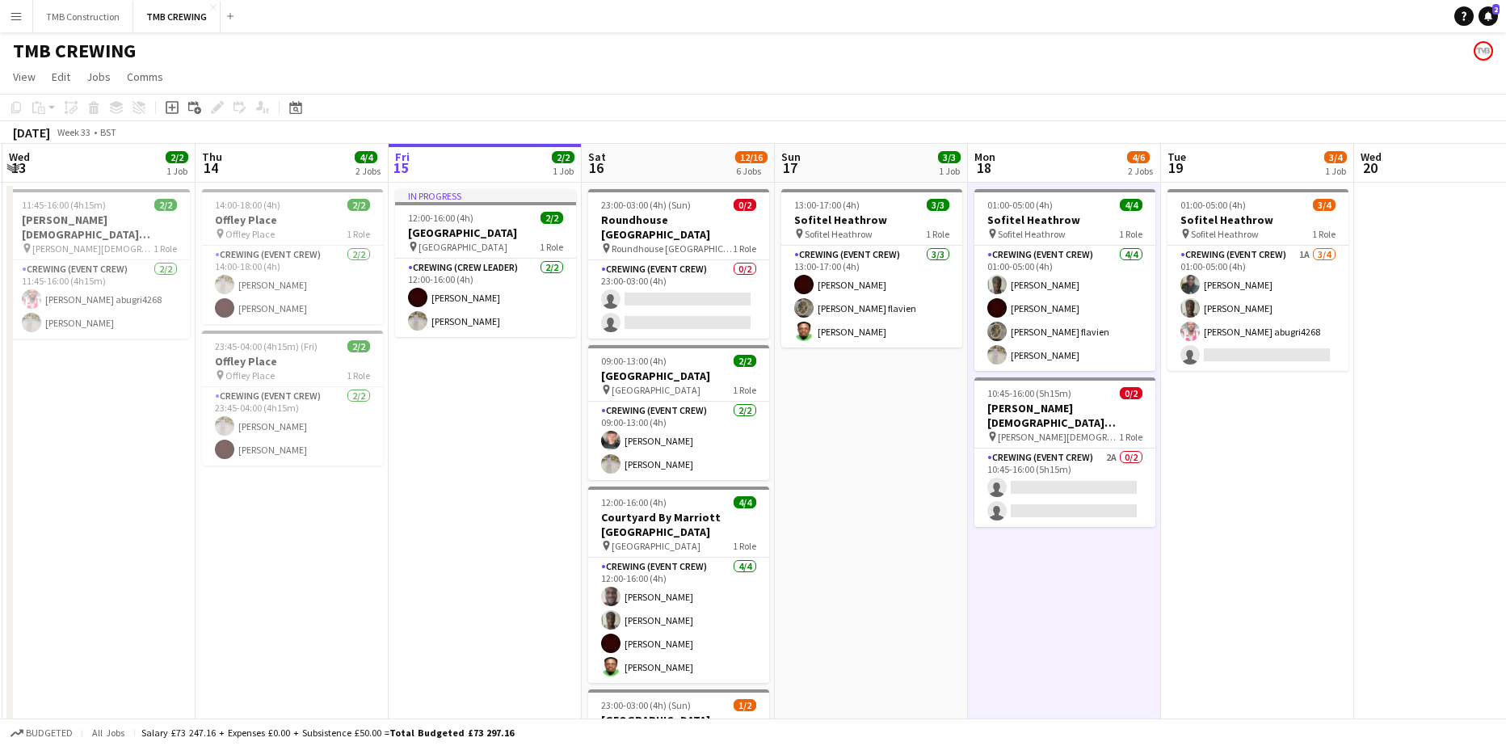
drag, startPoint x: 911, startPoint y: 410, endPoint x: 968, endPoint y: 405, distance: 56.8
click at [968, 405] on app-calendar-viewport "Mon 11 Tue 12 Wed 13 2/2 1 Job Thu 14 4/4 2 Jobs Fri 15 2/2 1 Job Sat 16 12/16 …" at bounding box center [753, 676] width 1506 height 1064
drag, startPoint x: 978, startPoint y: 414, endPoint x: 879, endPoint y: 590, distance: 201.1
click at [879, 590] on app-date-cell "13:00-17:00 (4h) 3/3 Sofitel Heathrow pin Sofitel Heathrow 1 Role Crewing (Even…" at bounding box center [871, 695] width 193 height 1025
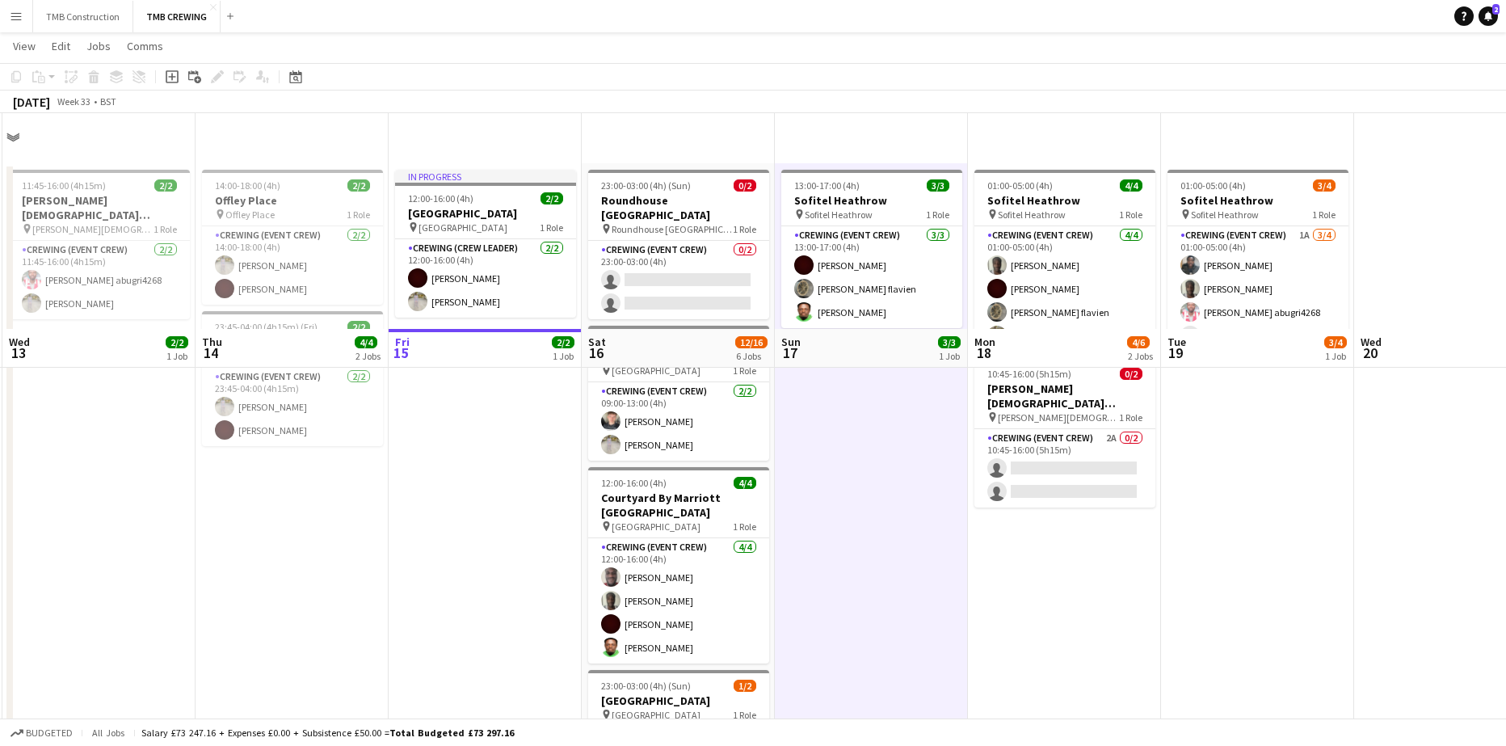
scroll to position [0, 0]
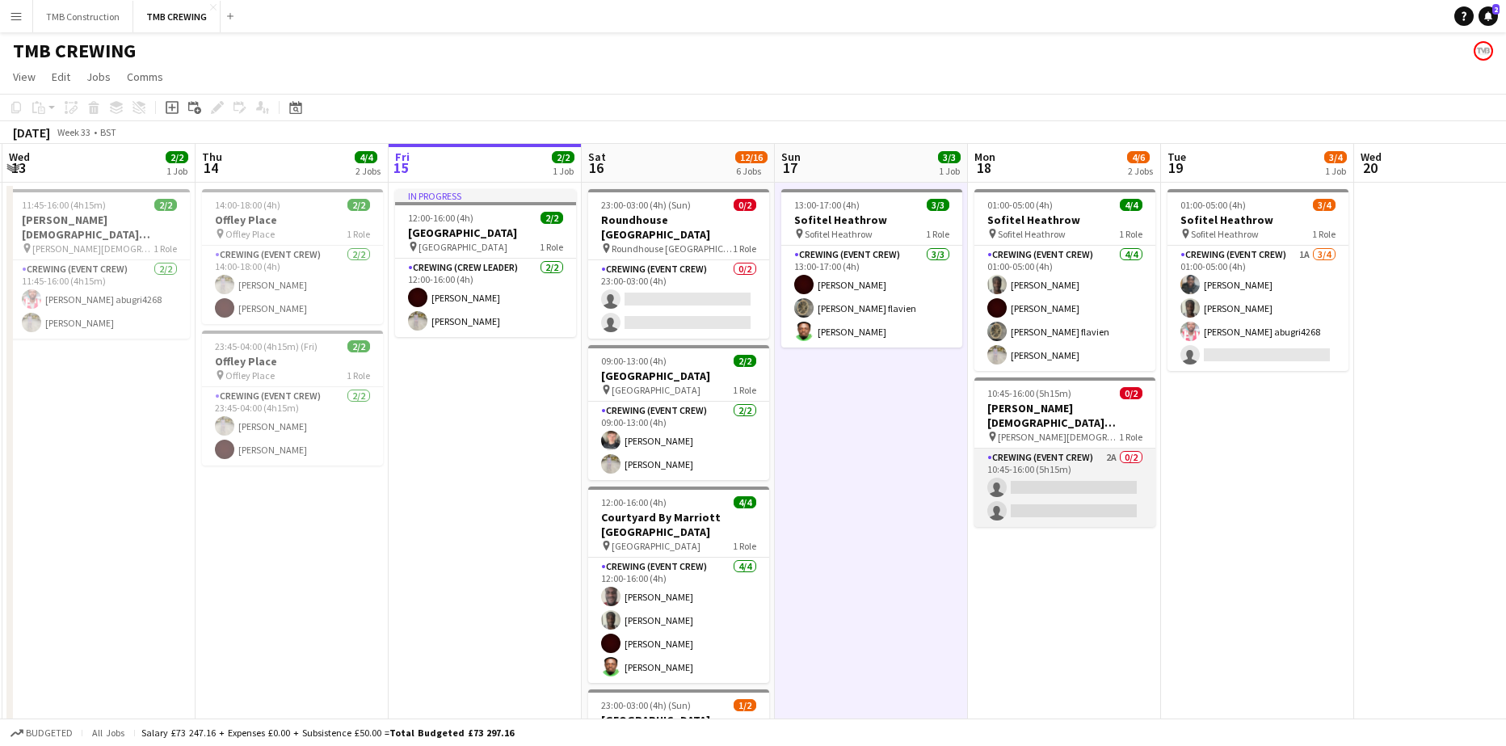
click at [1106, 449] on app-card-role "Crewing (Event Crew) 2A 0/2 10:45-16:00 (5h15m) single-neutral-actions single-n…" at bounding box center [1064, 487] width 181 height 78
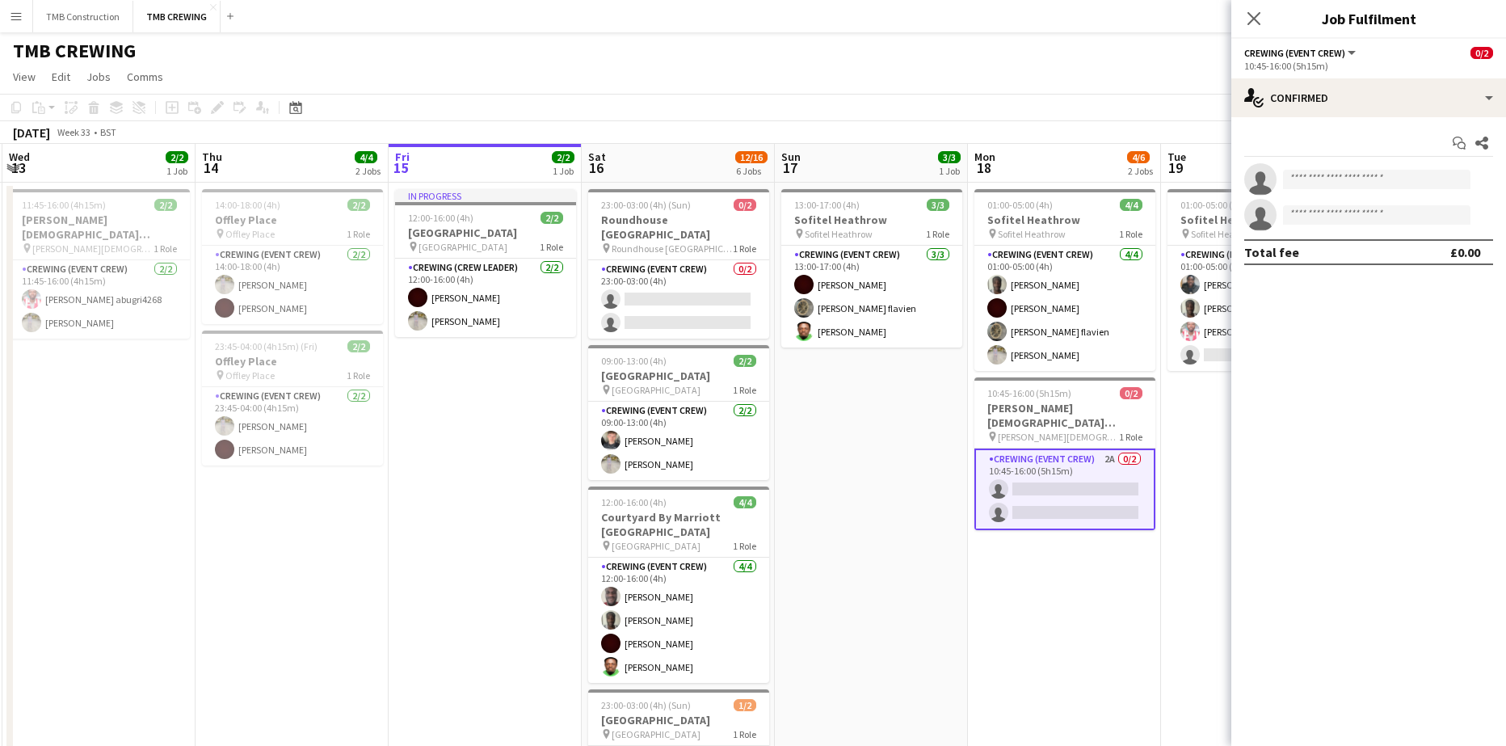
click at [1331, 117] on div "Start chat Share single-neutral-actions single-neutral-actions Total fee £0.00" at bounding box center [1368, 197] width 275 height 161
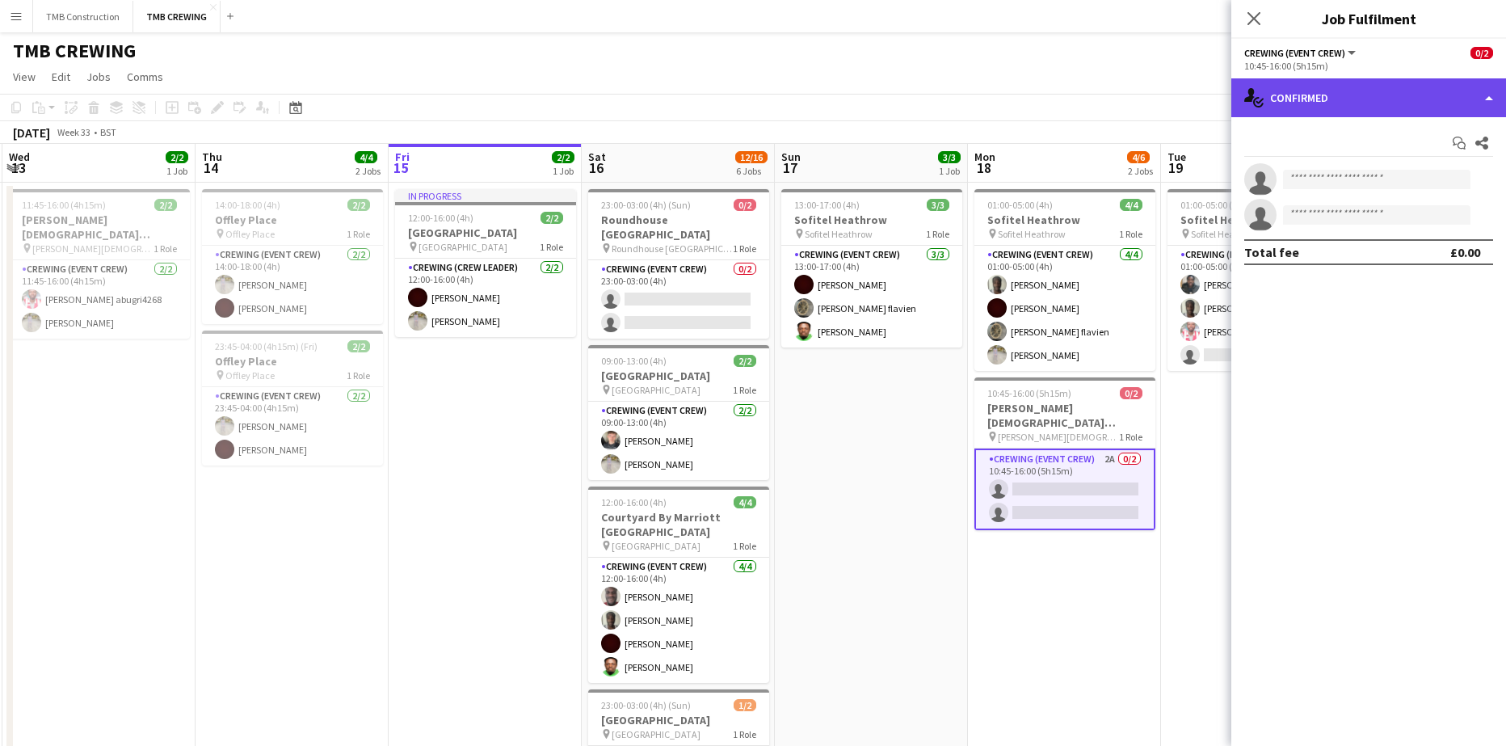
click at [1336, 111] on div "single-neutral-actions-check-2 Confirmed" at bounding box center [1368, 97] width 275 height 39
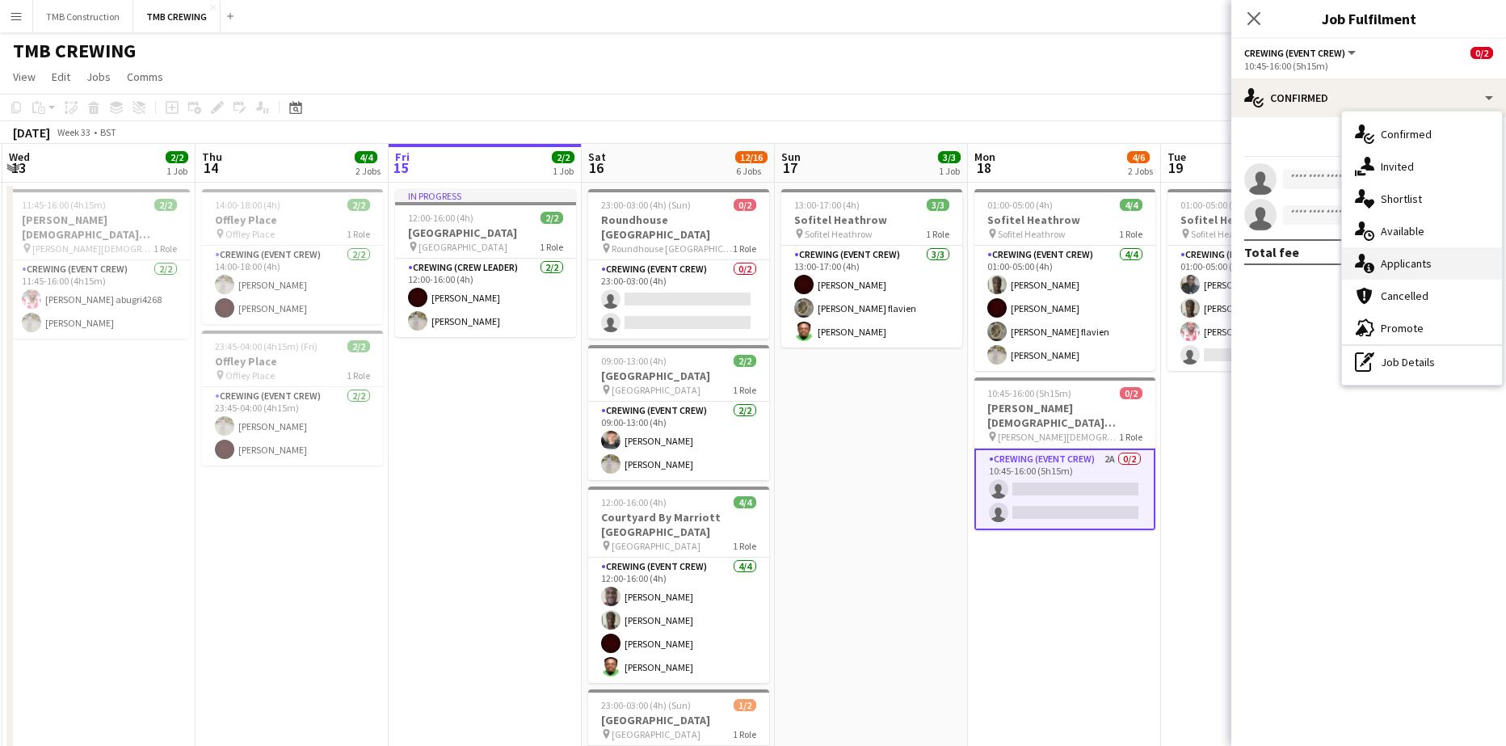
click at [1415, 269] on div "single-neutral-actions-information Applicants" at bounding box center [1422, 263] width 160 height 32
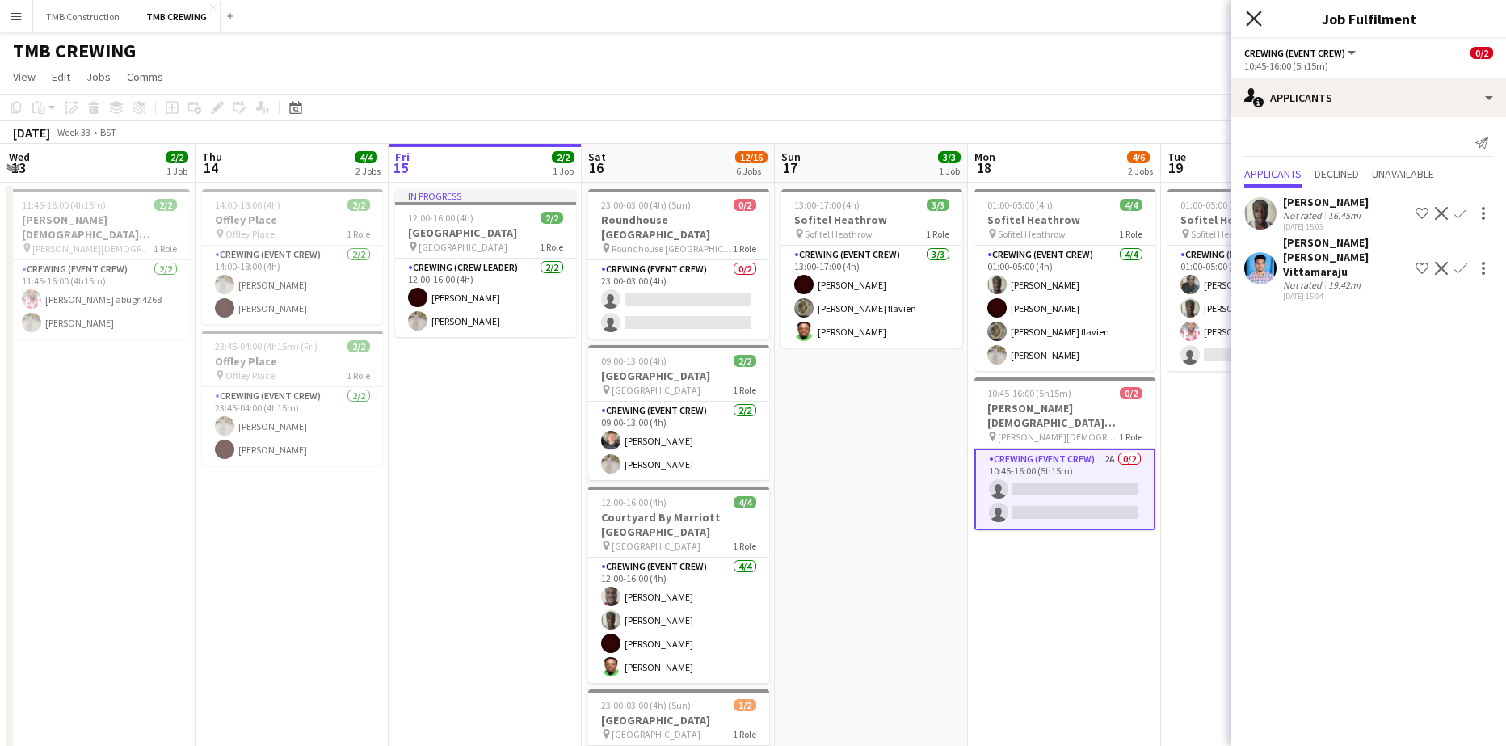
click at [1255, 18] on icon at bounding box center [1253, 18] width 15 height 15
